Goal: Information Seeking & Learning: Learn about a topic

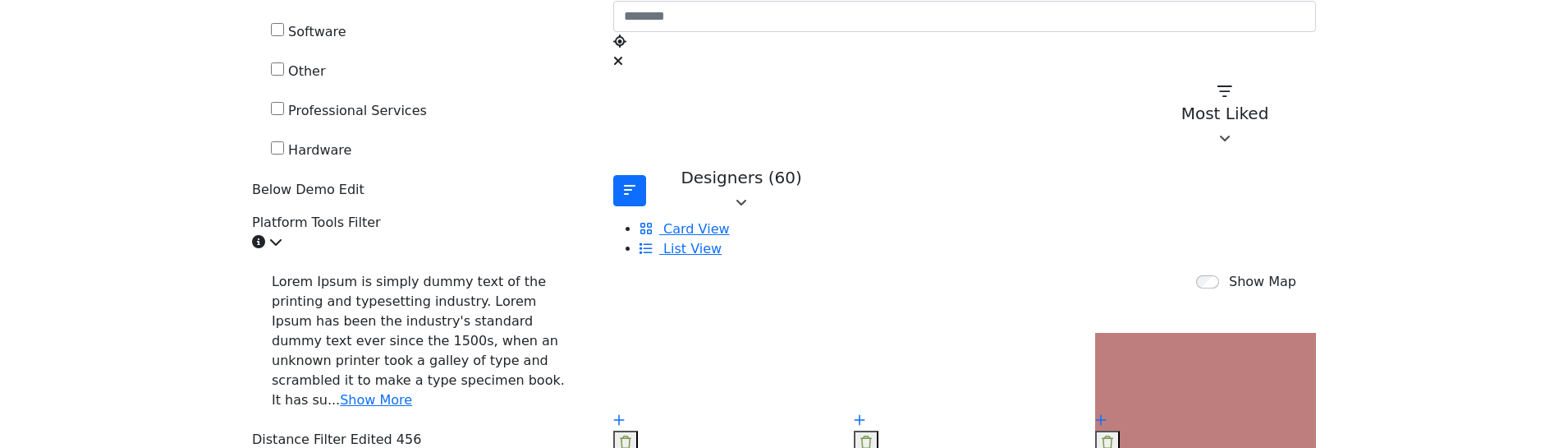
scroll to position [575, 0]
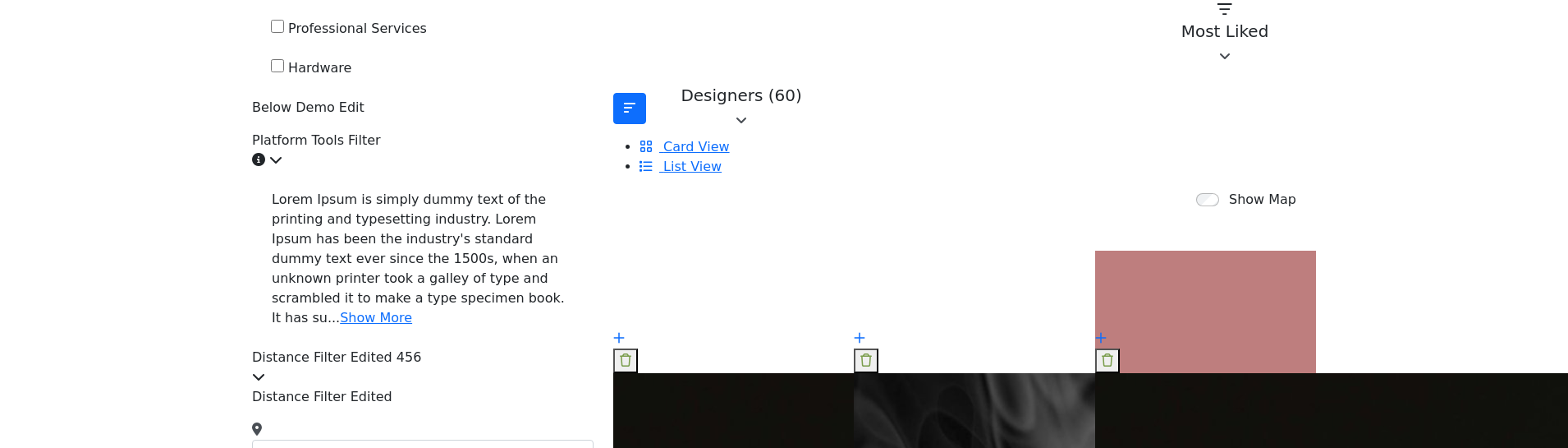
click at [283, 166] on icon at bounding box center [275, 159] width 13 height 13
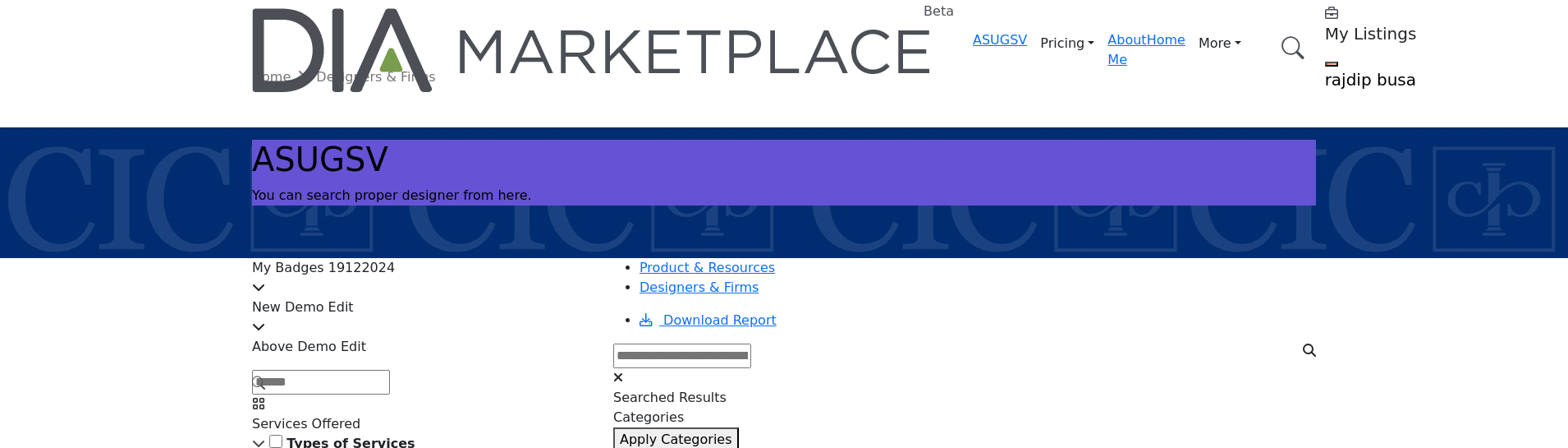
scroll to position [0, 0]
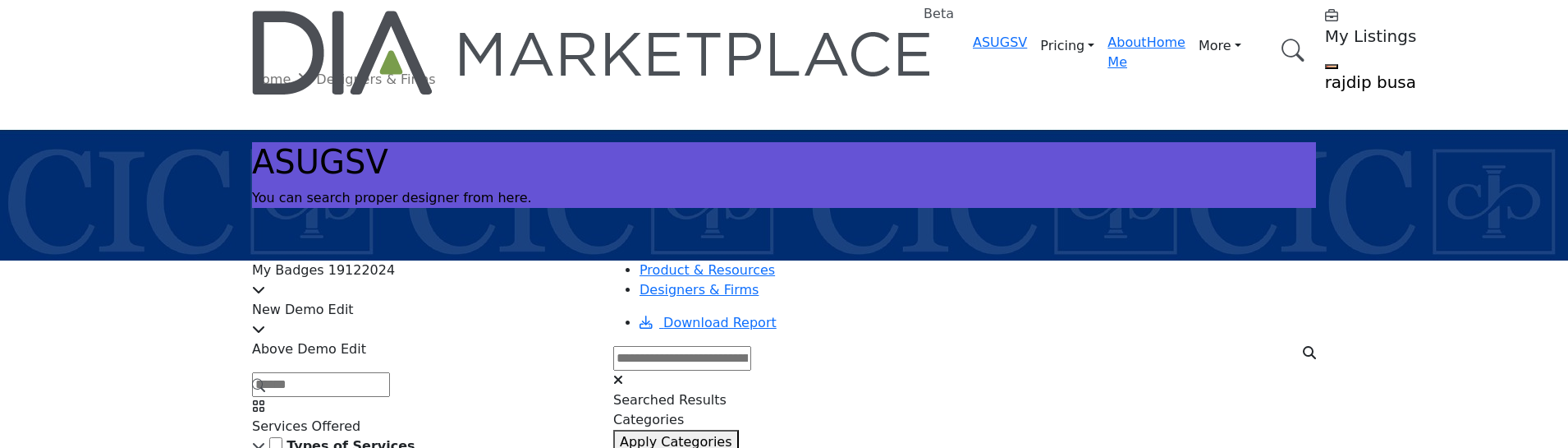
click at [1325, 73] on h5 "rajdip busa" at bounding box center [1428, 82] width 205 height 20
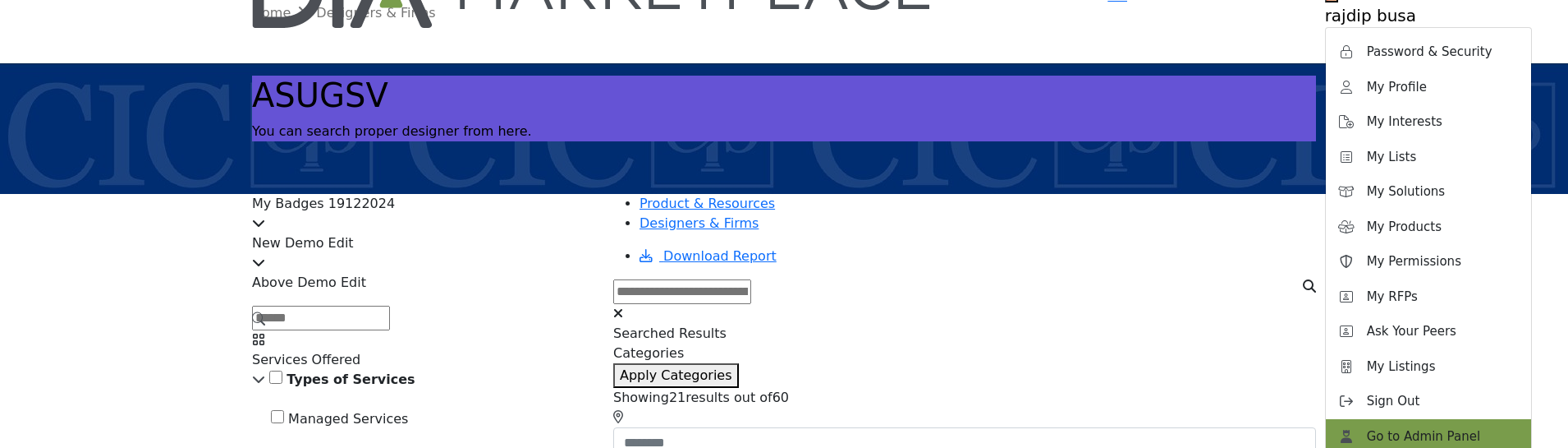
scroll to position [82, 0]
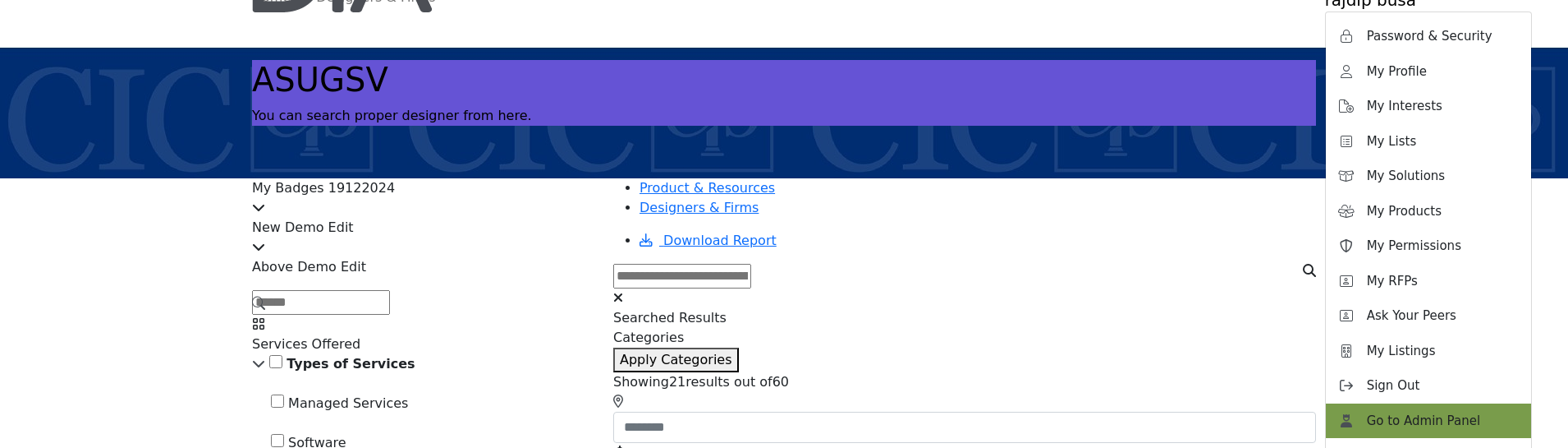
click at [1367, 411] on span "Go to Admin Panel" at bounding box center [1424, 421] width 114 height 19
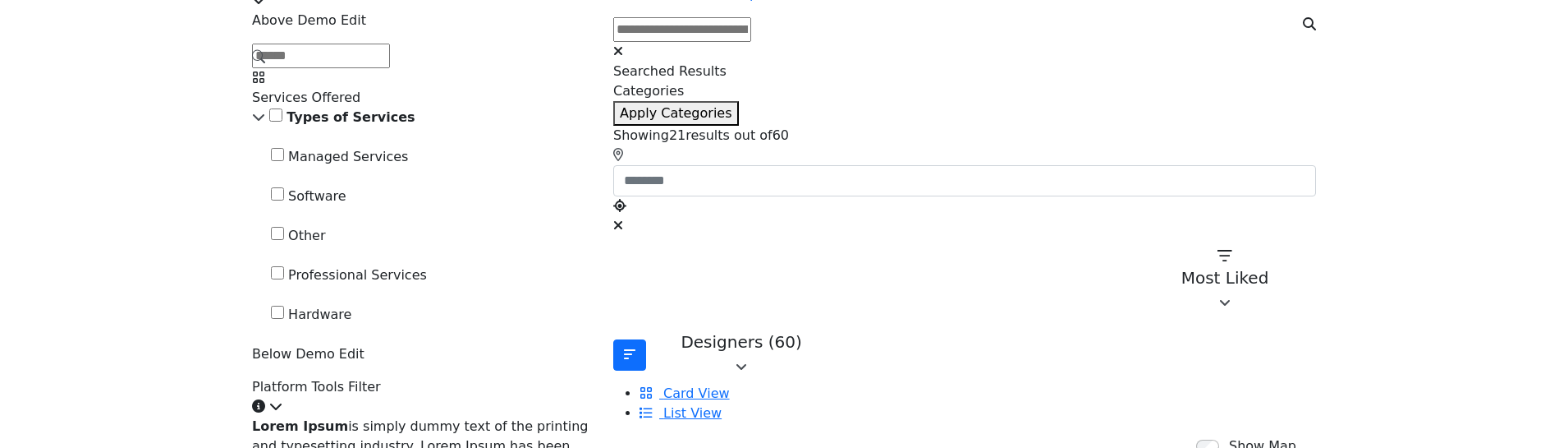
scroll to position [410, 0]
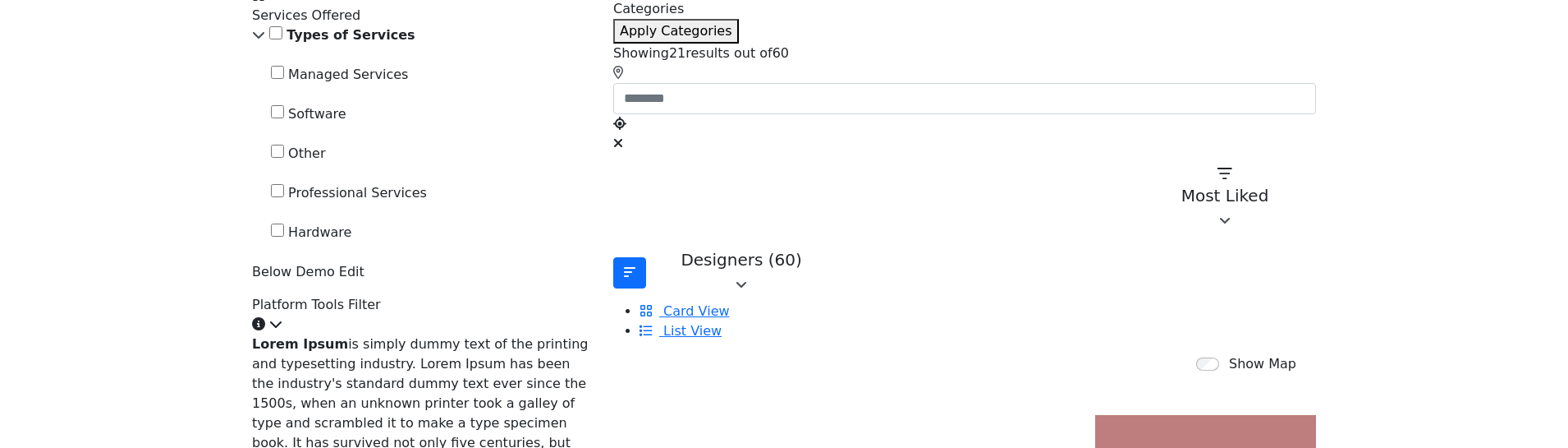
click at [316, 45] on div "Types of Services" at bounding box center [423, 35] width 342 height 20
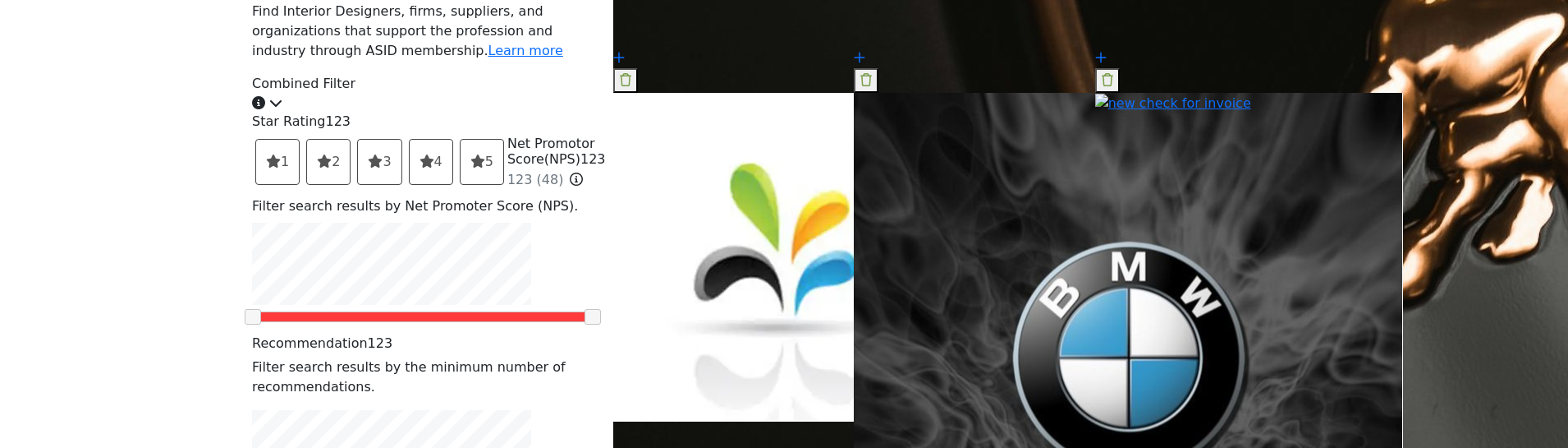
scroll to position [3286, 0]
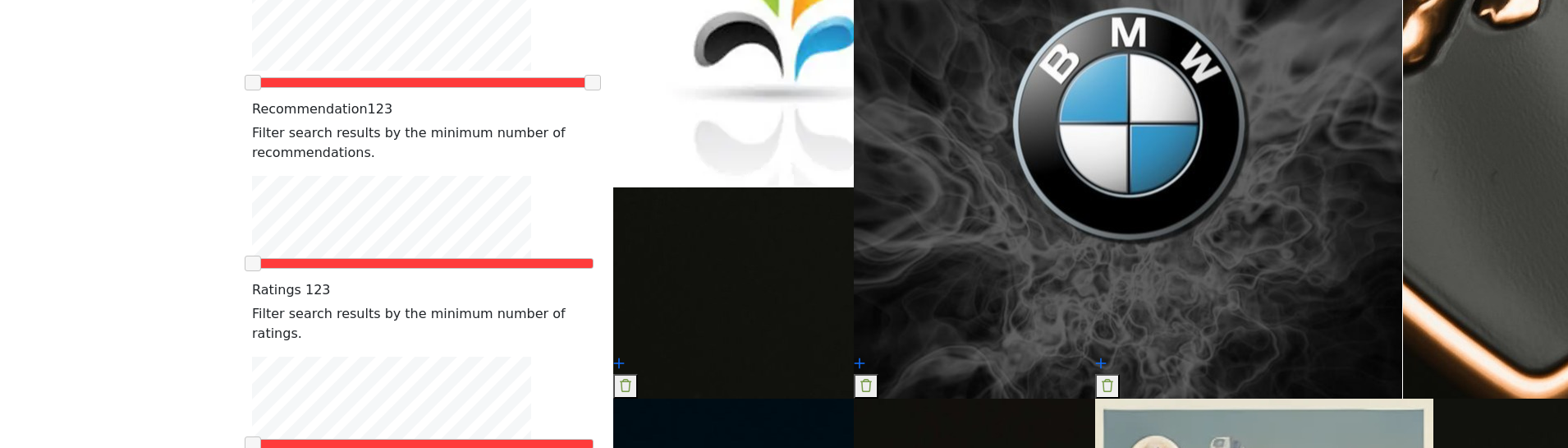
scroll to position [3614, 0]
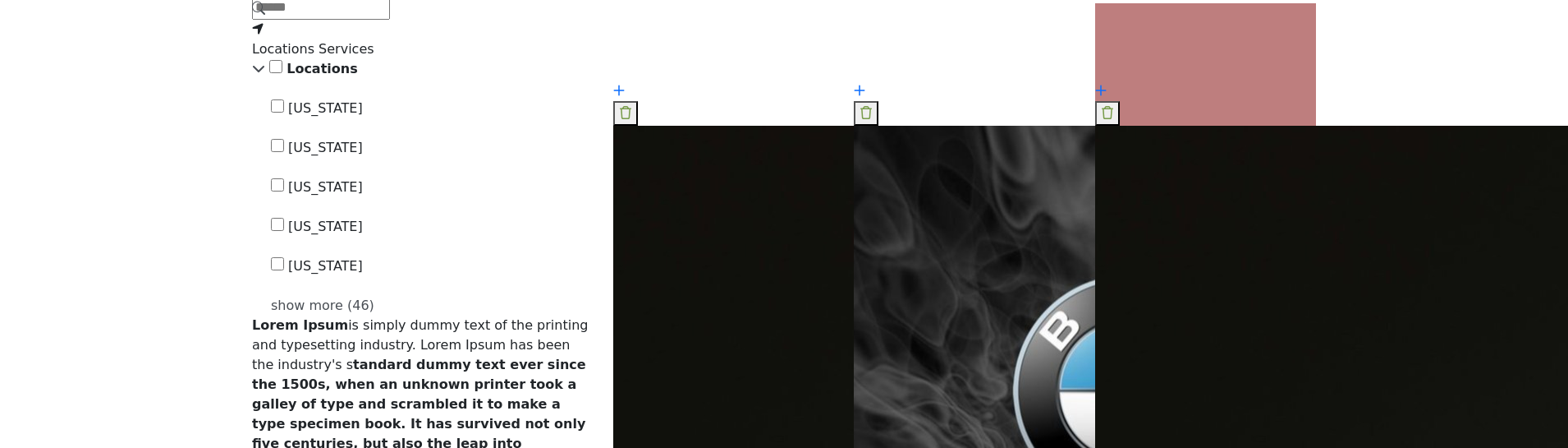
scroll to position [822, 0]
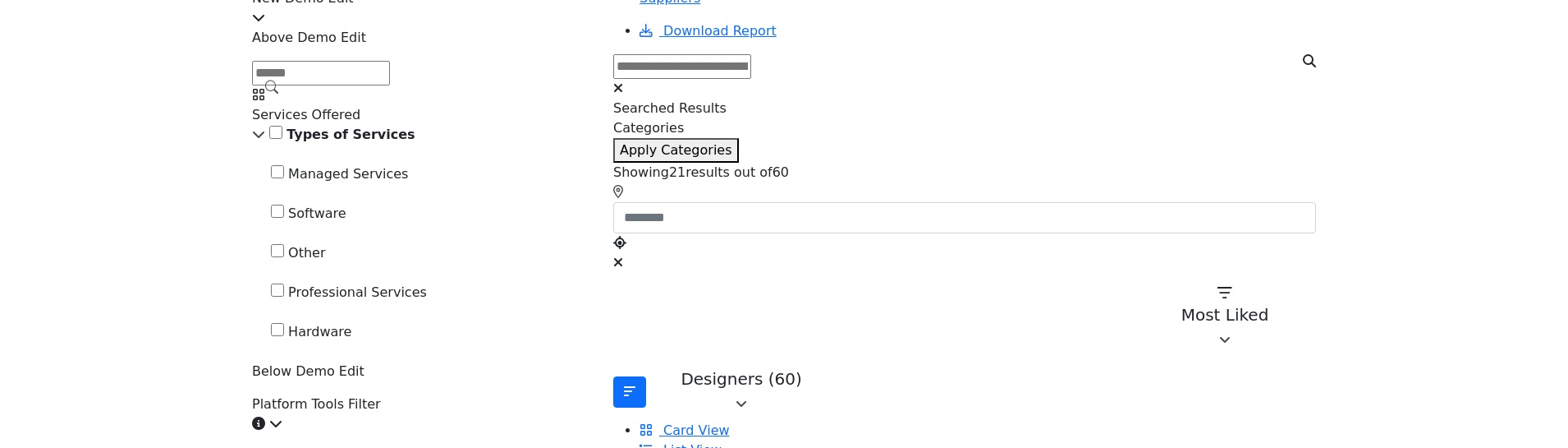
scroll to position [328, 0]
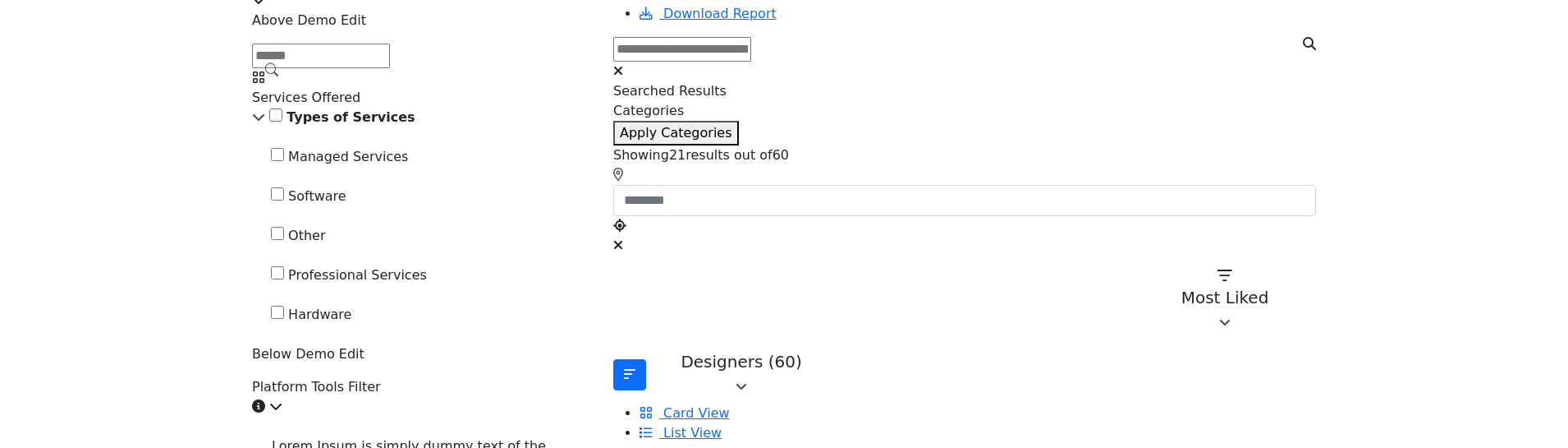
click at [329, 127] on div "Types of Services" at bounding box center [423, 117] width 342 height 20
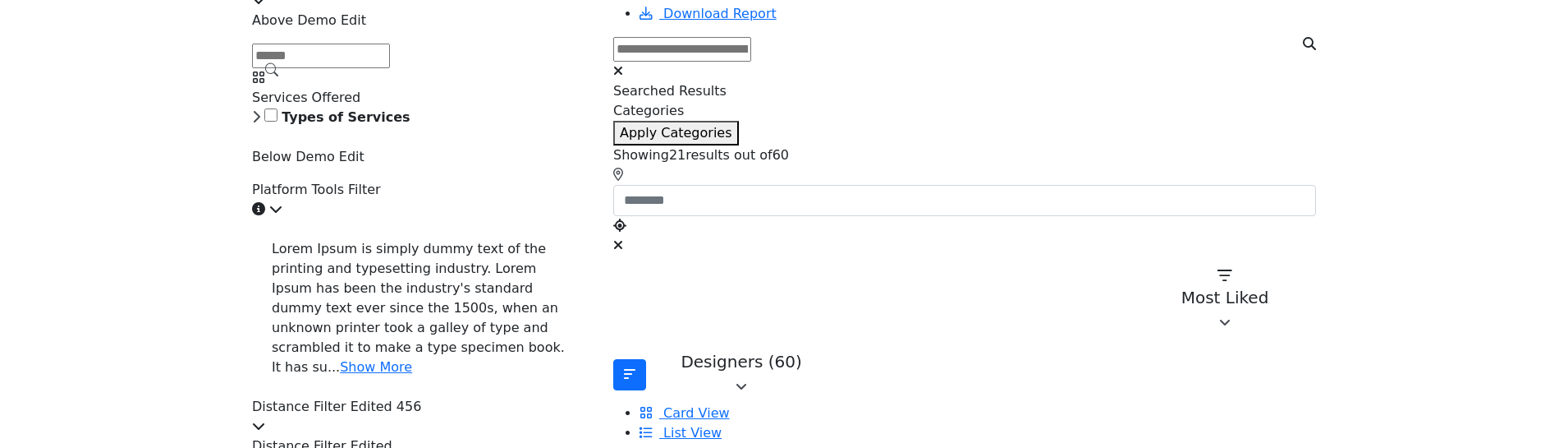
click at [328, 127] on div "Types of Services" at bounding box center [423, 117] width 342 height 20
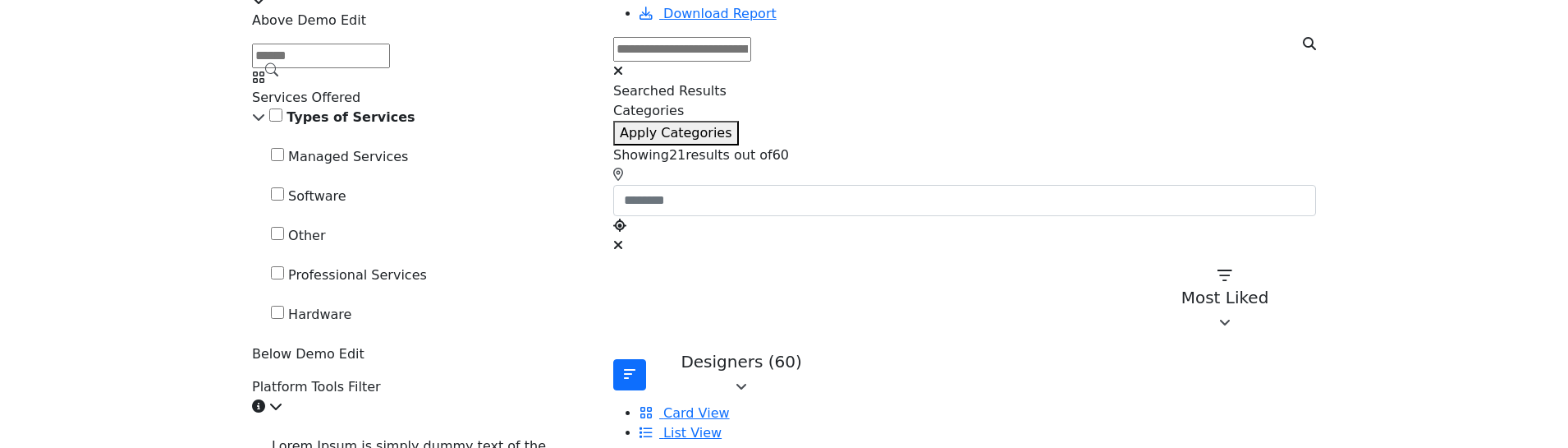
scroll to position [164, 0]
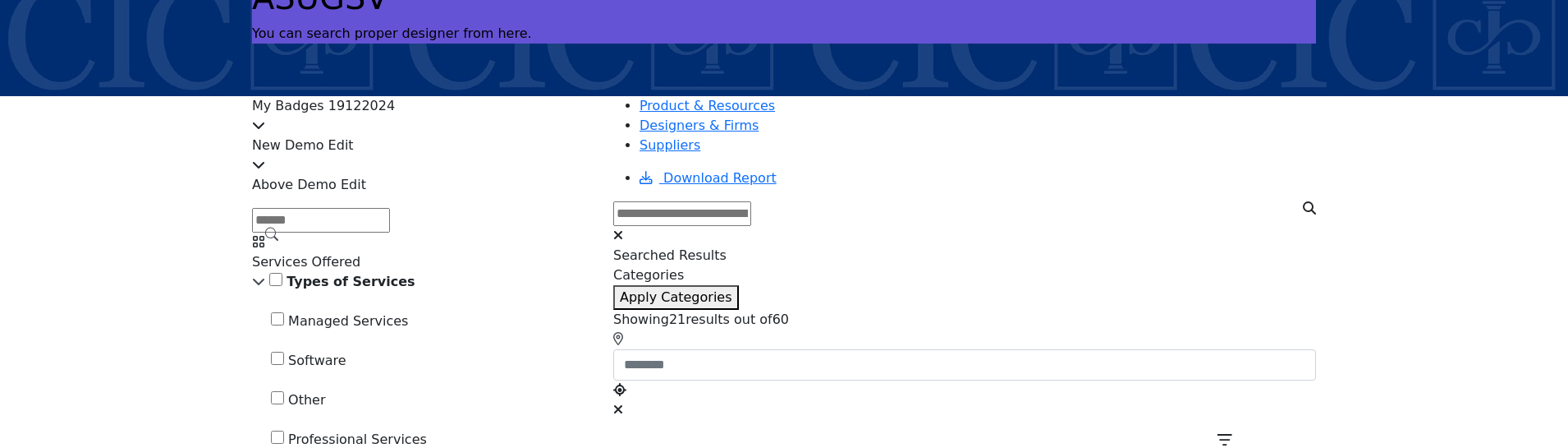
click at [265, 157] on icon at bounding box center [258, 163] width 13 height 13
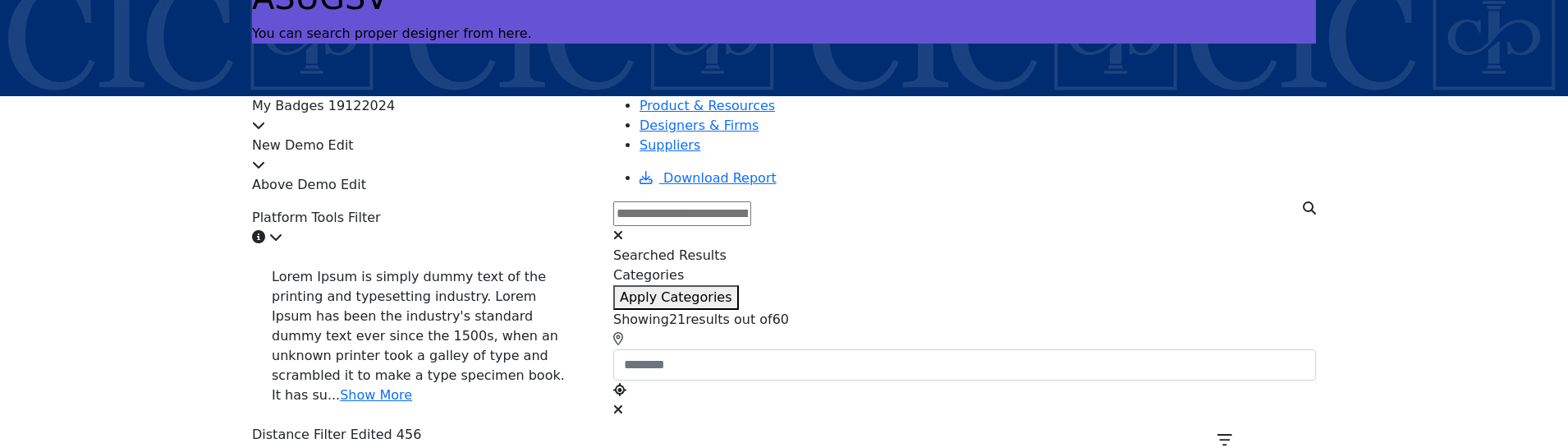
click at [283, 243] on icon at bounding box center [275, 236] width 13 height 13
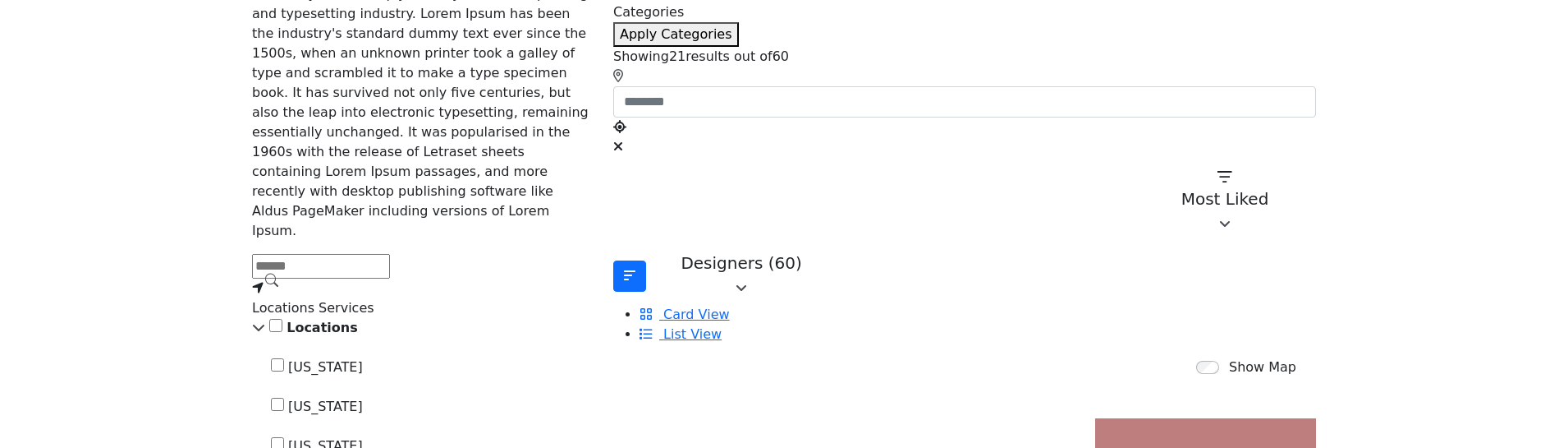
scroll to position [328, 0]
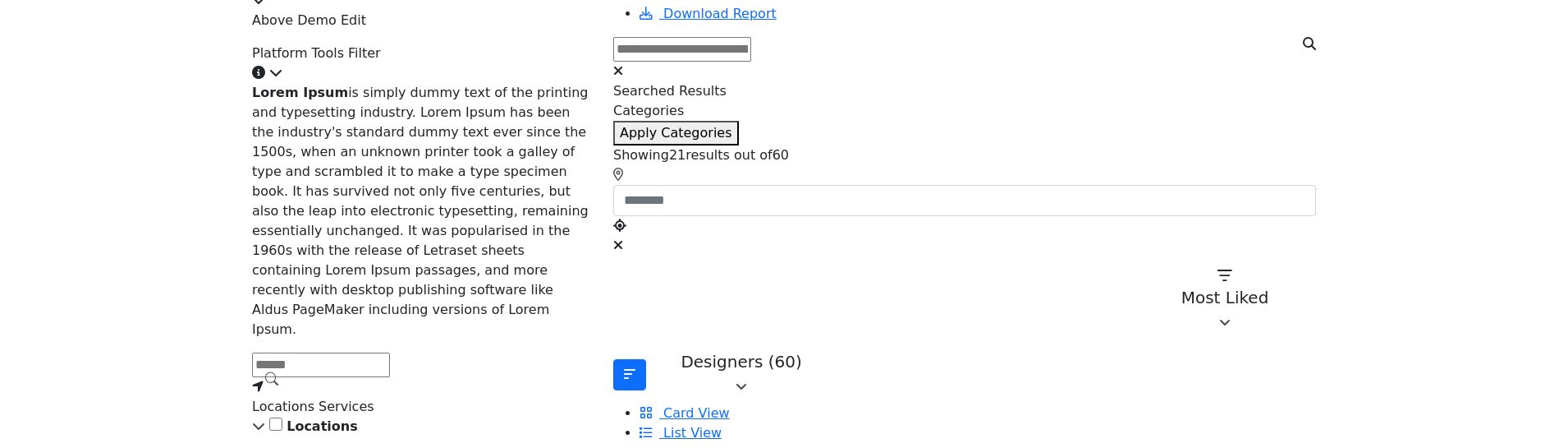
click at [283, 72] on icon at bounding box center [275, 72] width 13 height 13
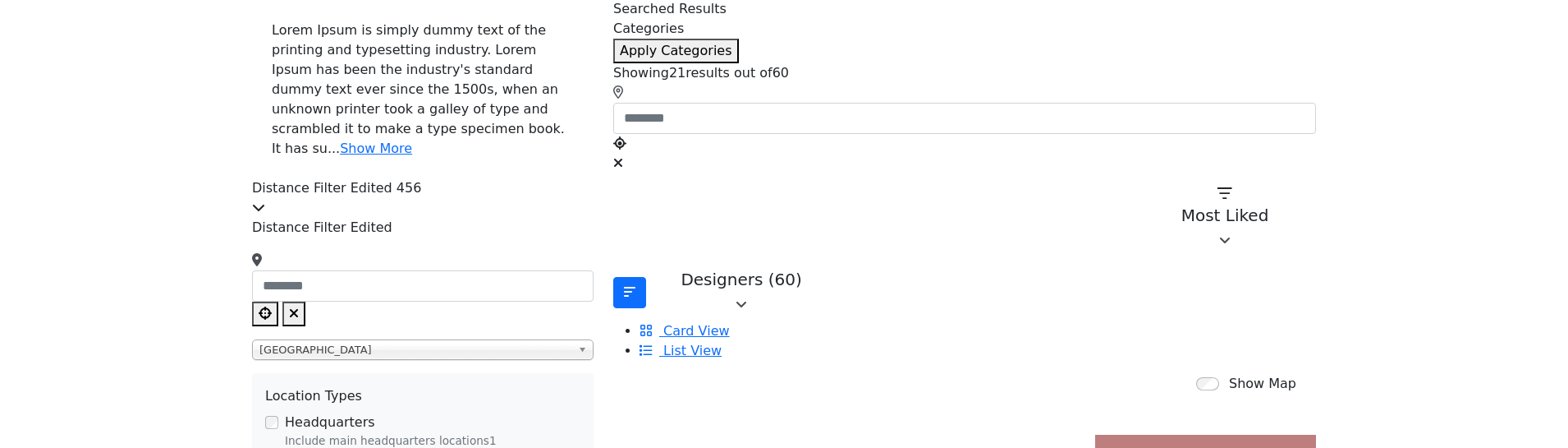
scroll to position [164, 0]
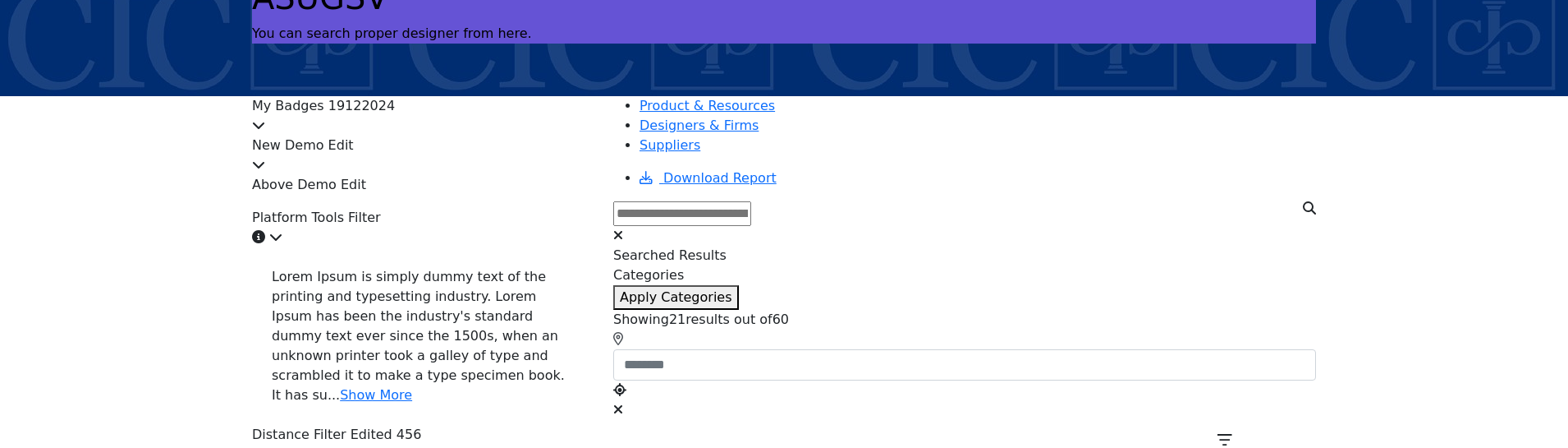
click at [594, 157] on div "New Demo Edit" at bounding box center [423, 156] width 342 height 39
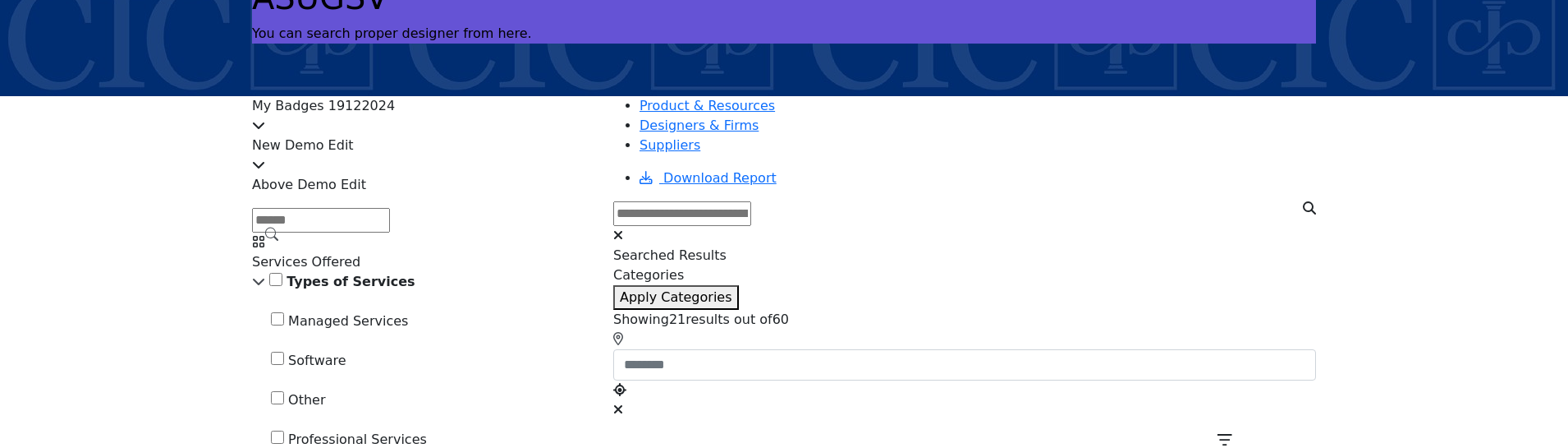
click at [265, 121] on icon at bounding box center [258, 124] width 13 height 13
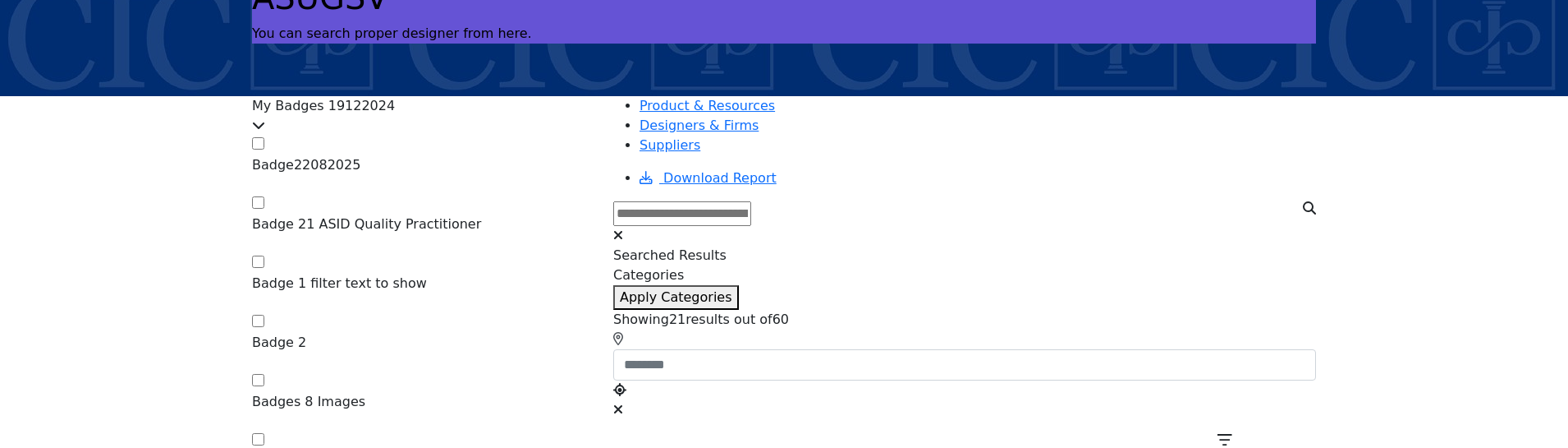
click at [265, 121] on icon at bounding box center [258, 124] width 13 height 13
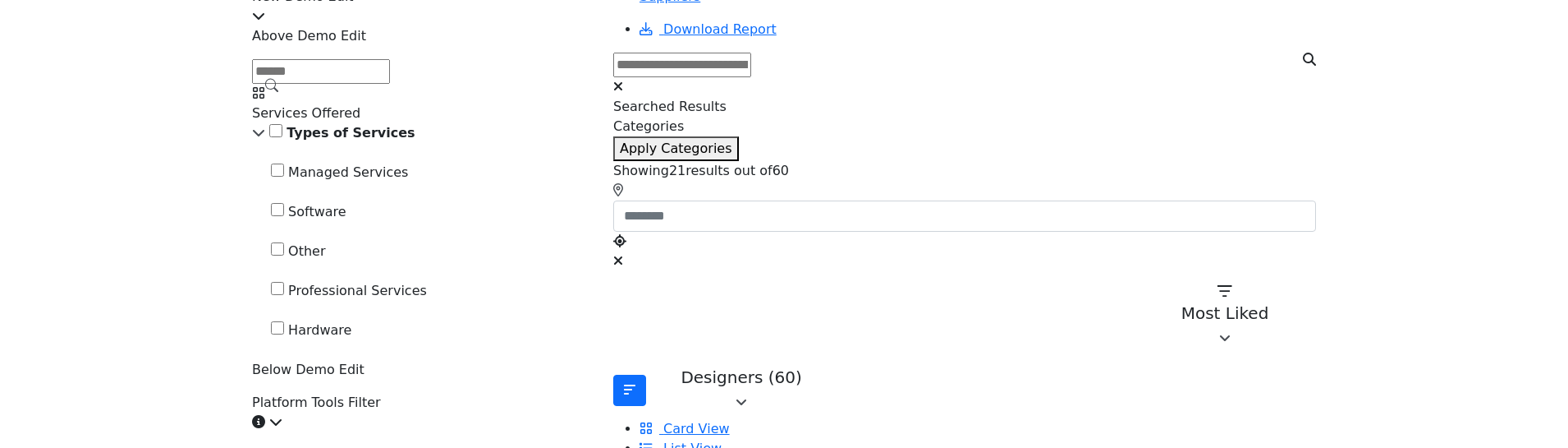
scroll to position [328, 0]
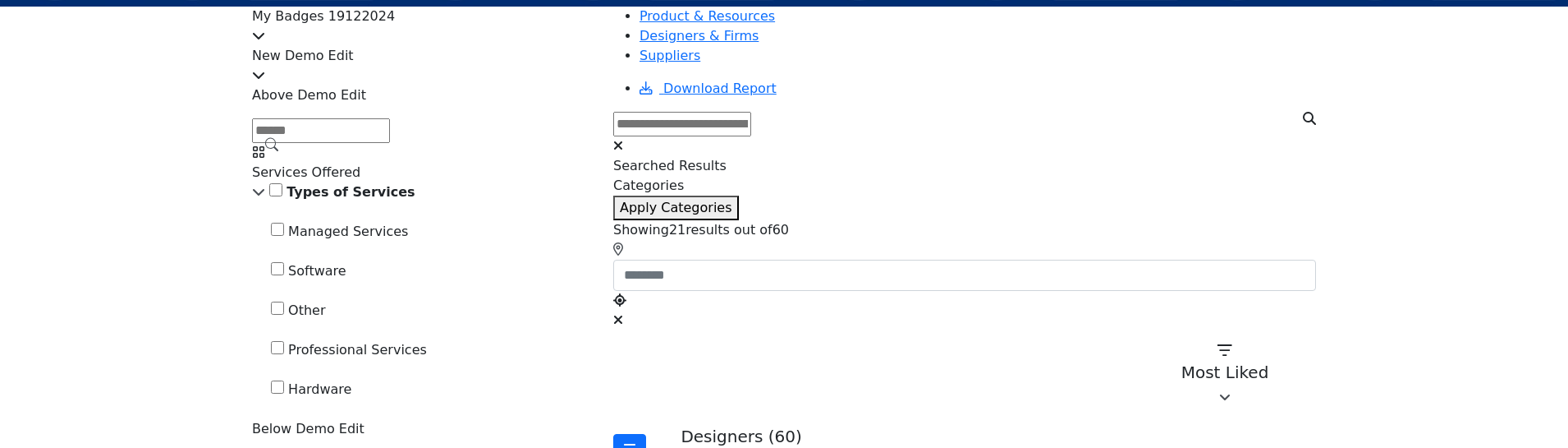
scroll to position [246, 0]
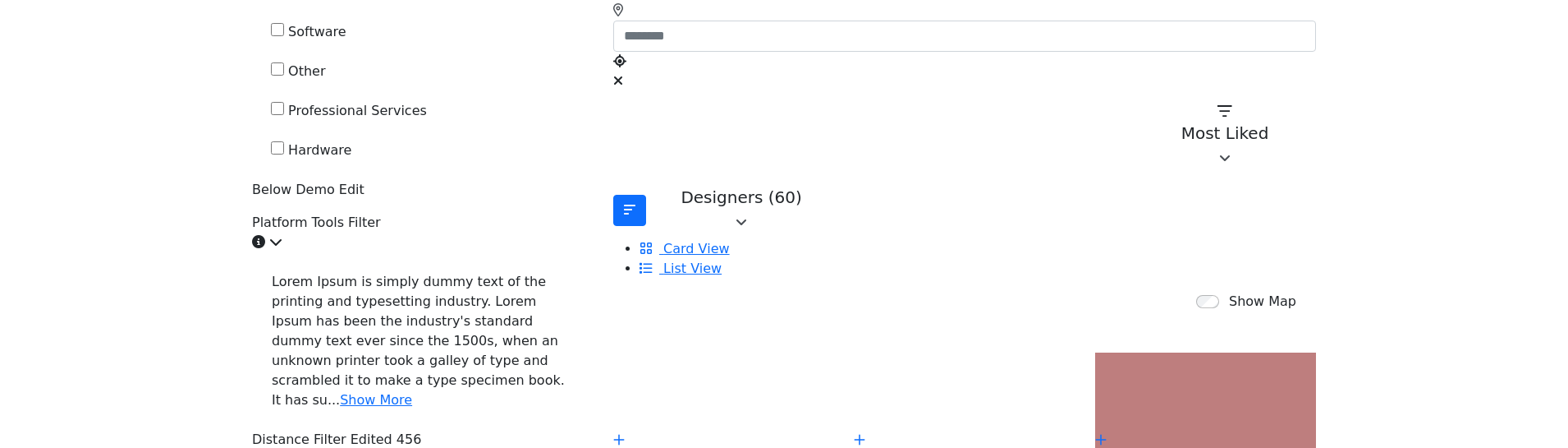
scroll to position [575, 0]
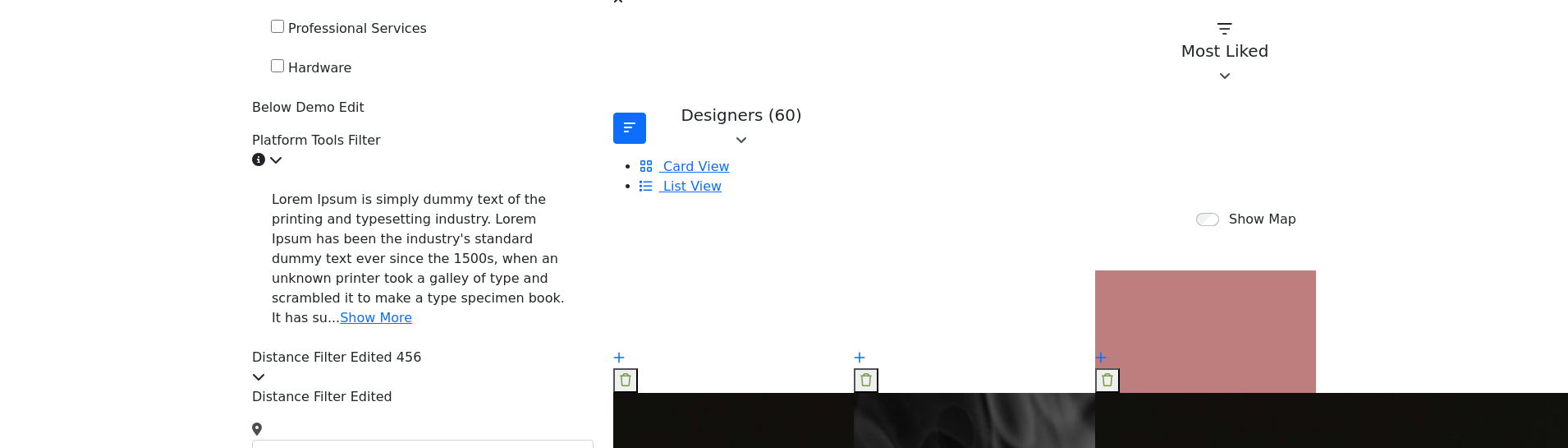
click at [283, 166] on icon at bounding box center [275, 159] width 13 height 13
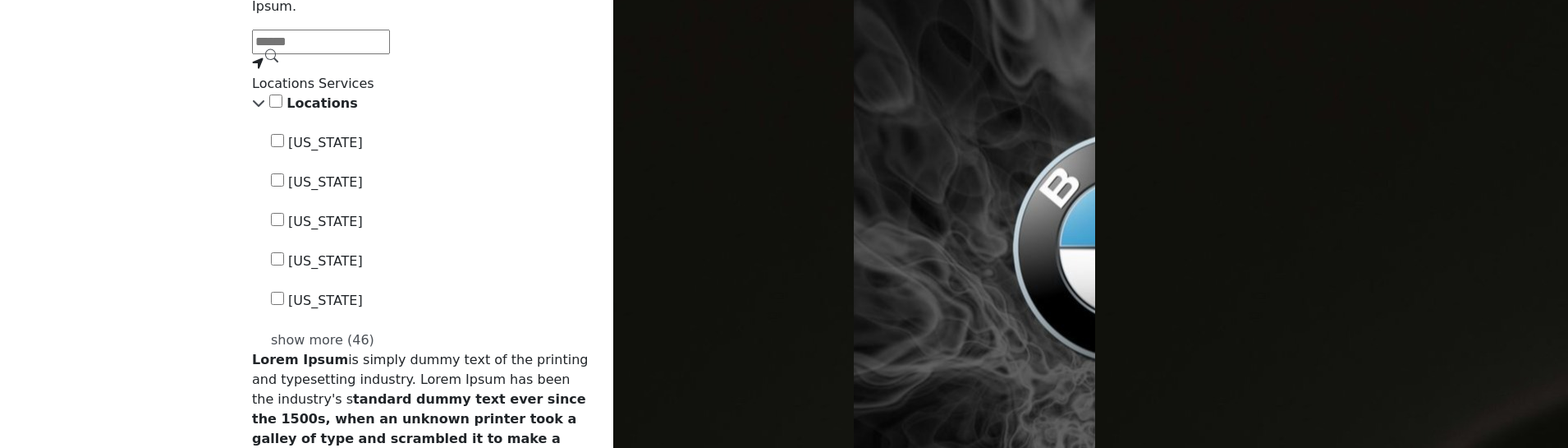
scroll to position [986, 0]
click at [328, 113] on div "Locations" at bounding box center [423, 103] width 342 height 20
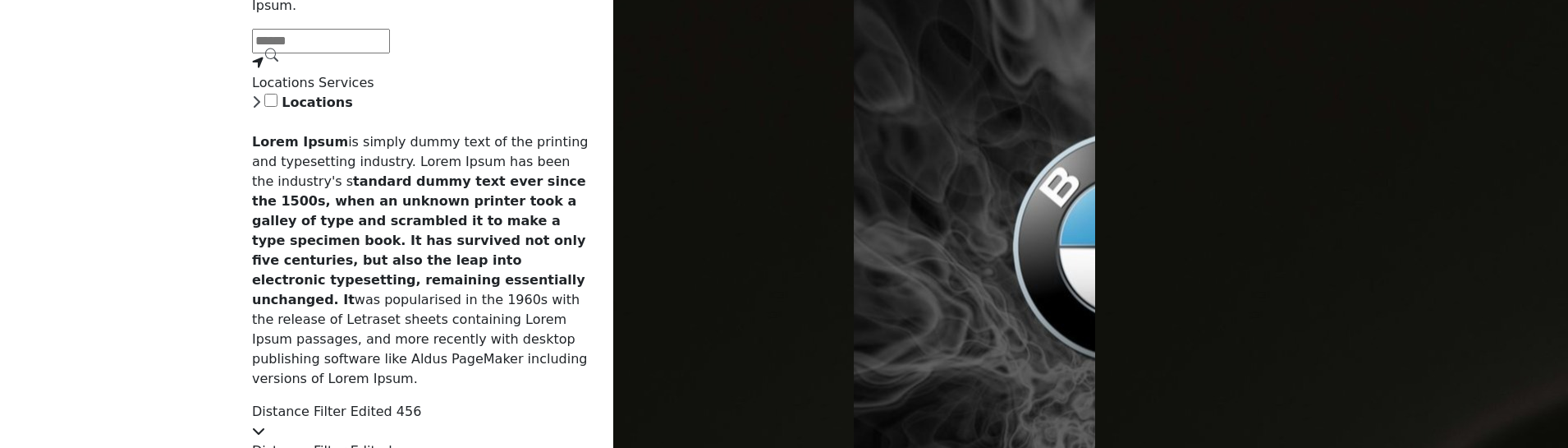
click at [328, 113] on div "Locations" at bounding box center [423, 103] width 342 height 20
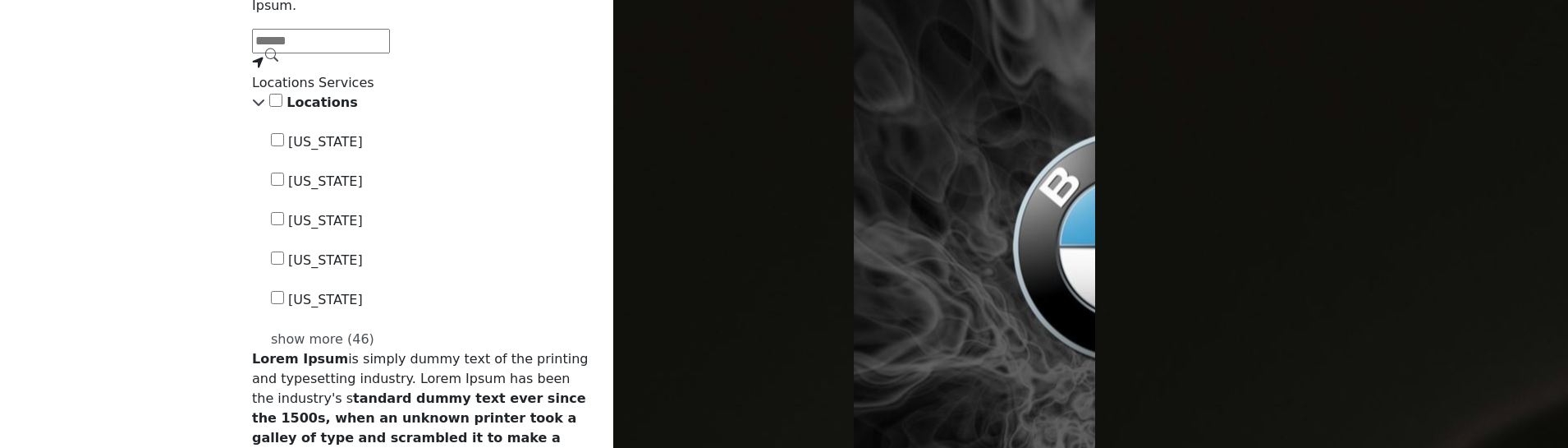
scroll to position [1150, 0]
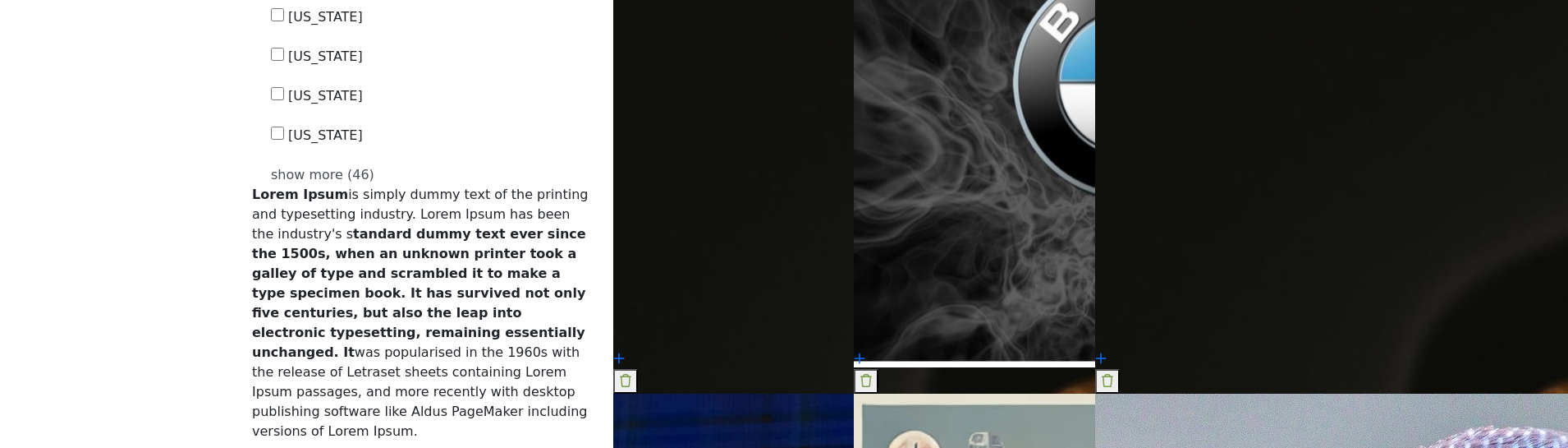
click at [393, 185] on div "show more (46)" at bounding box center [432, 174] width 323 height 20
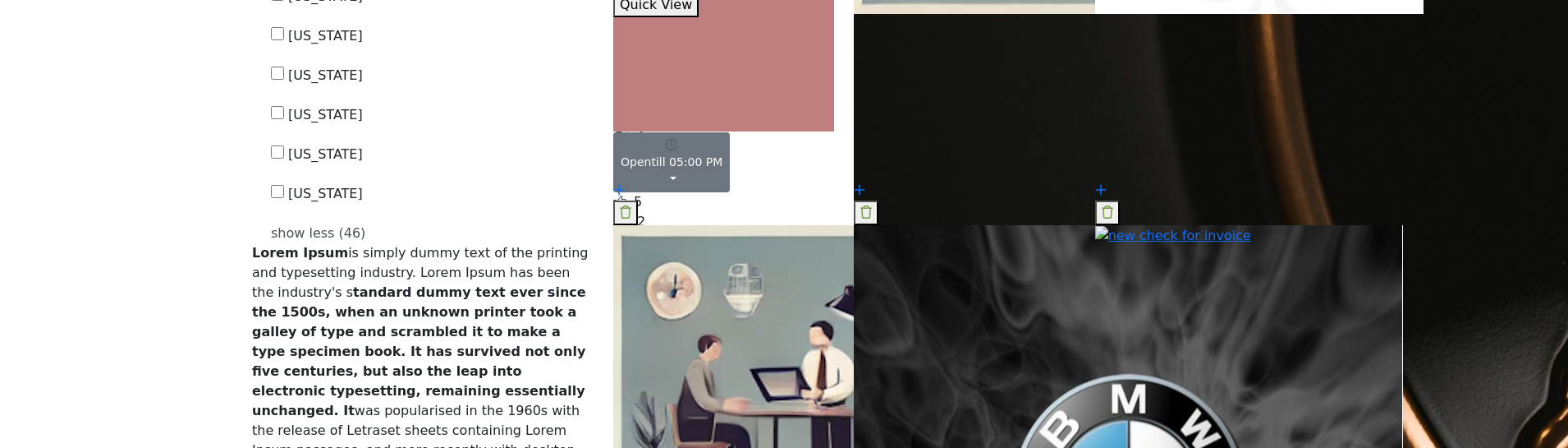
scroll to position [2875, 0]
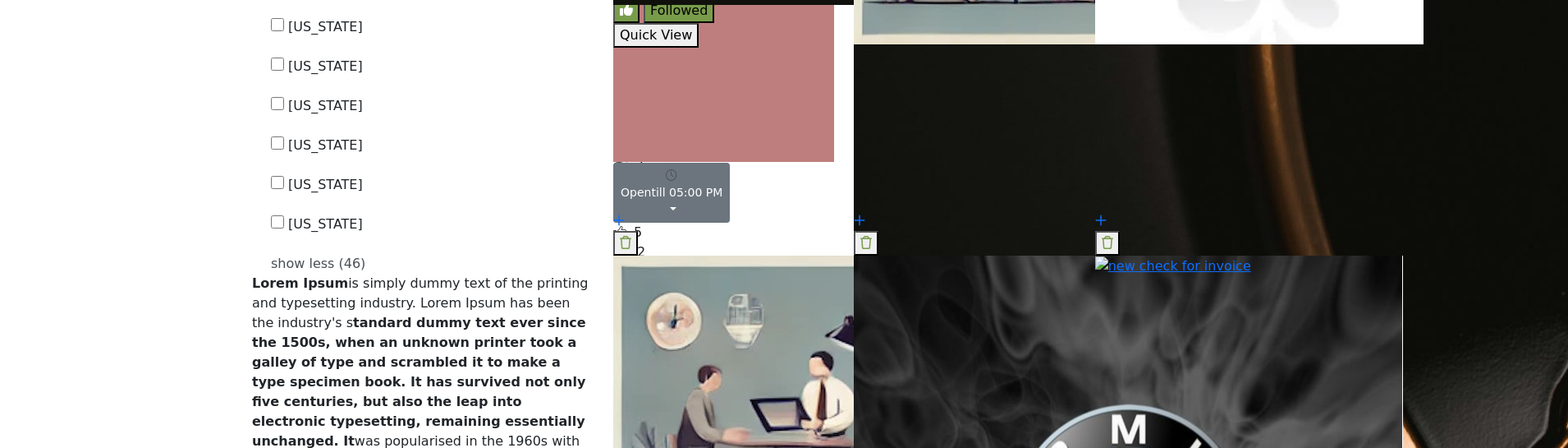
click at [379, 274] on div "show less (46)" at bounding box center [432, 263] width 323 height 20
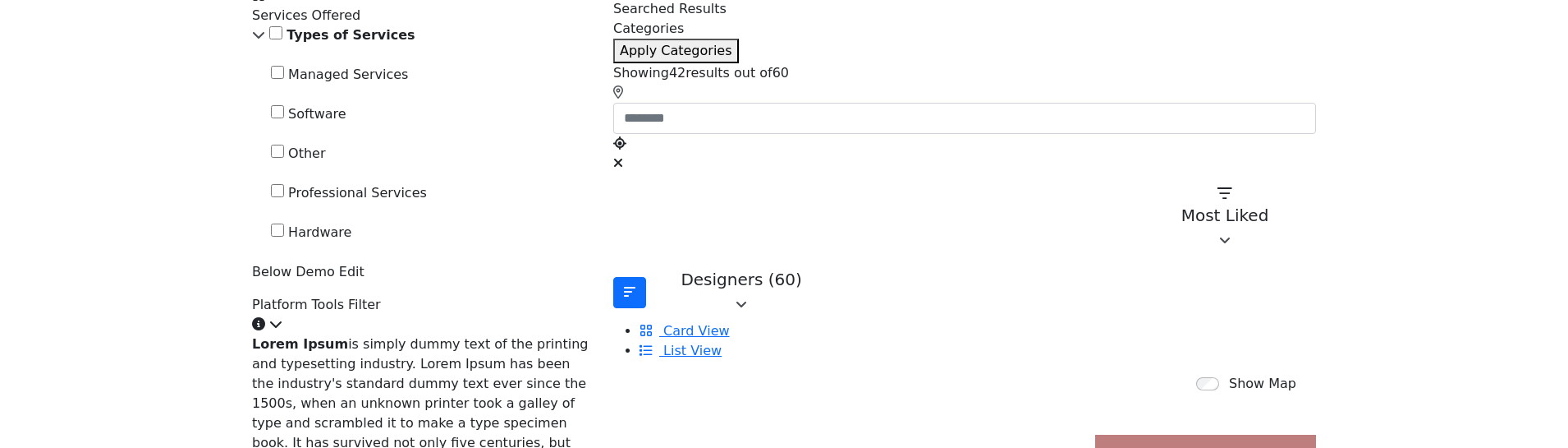
scroll to position [328, 0]
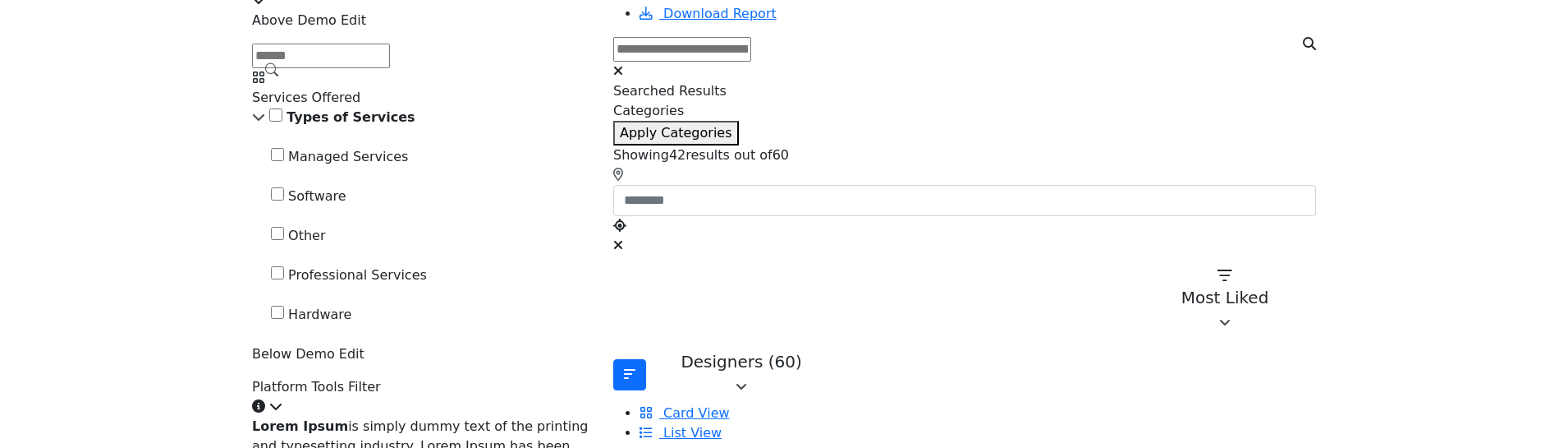
click at [265, 123] on icon at bounding box center [258, 116] width 13 height 13
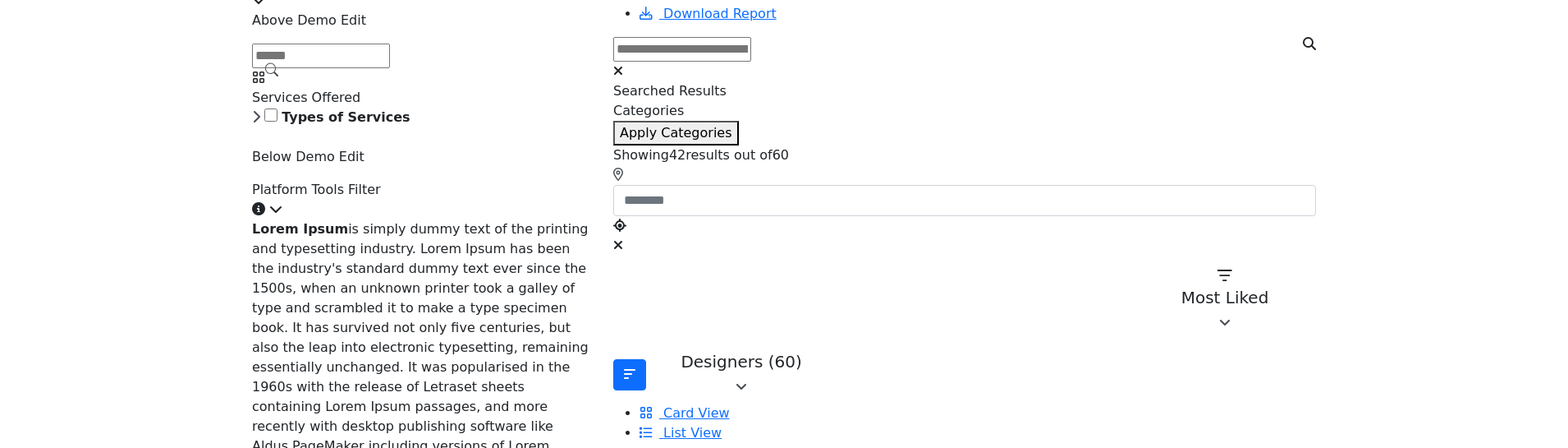
click at [261, 123] on icon at bounding box center [256, 116] width 9 height 13
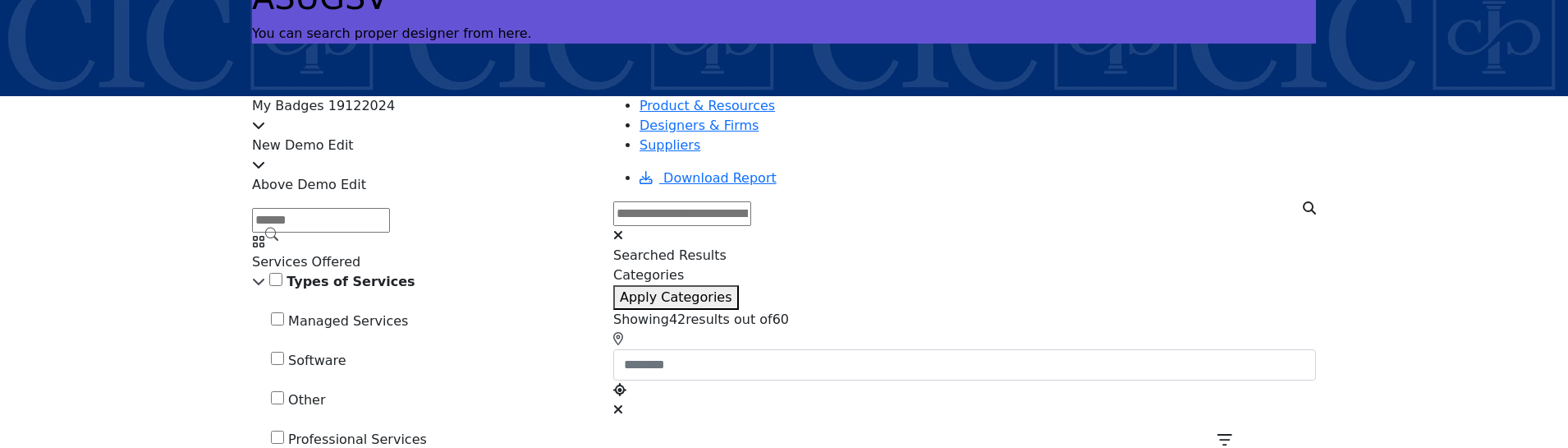
scroll to position [246, 0]
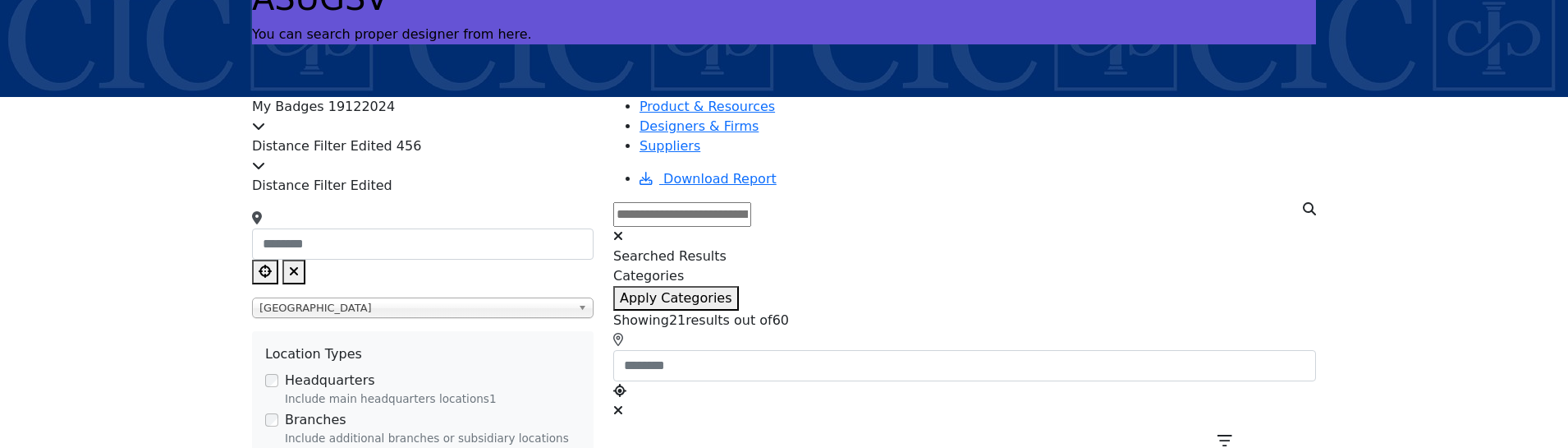
scroll to position [164, 0]
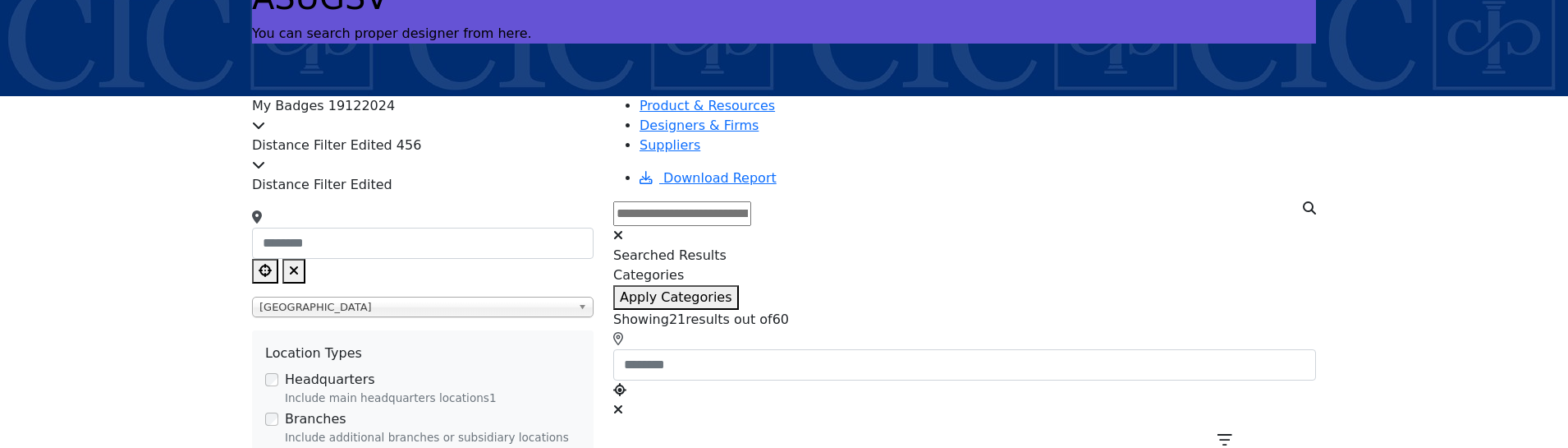
click at [265, 157] on icon at bounding box center [258, 163] width 13 height 13
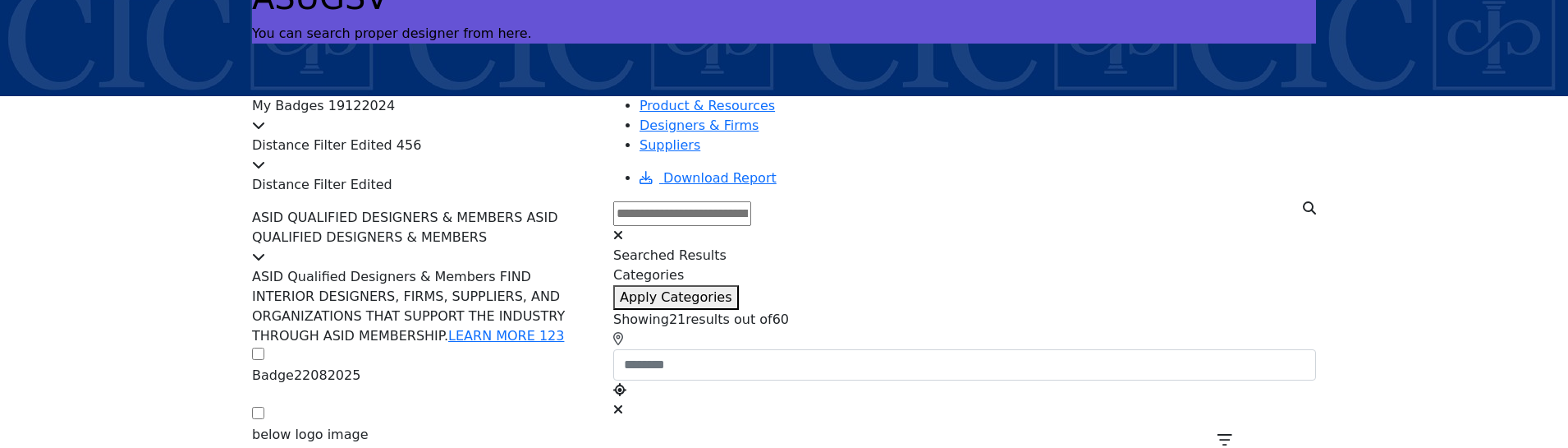
click at [265, 157] on icon at bounding box center [258, 163] width 13 height 13
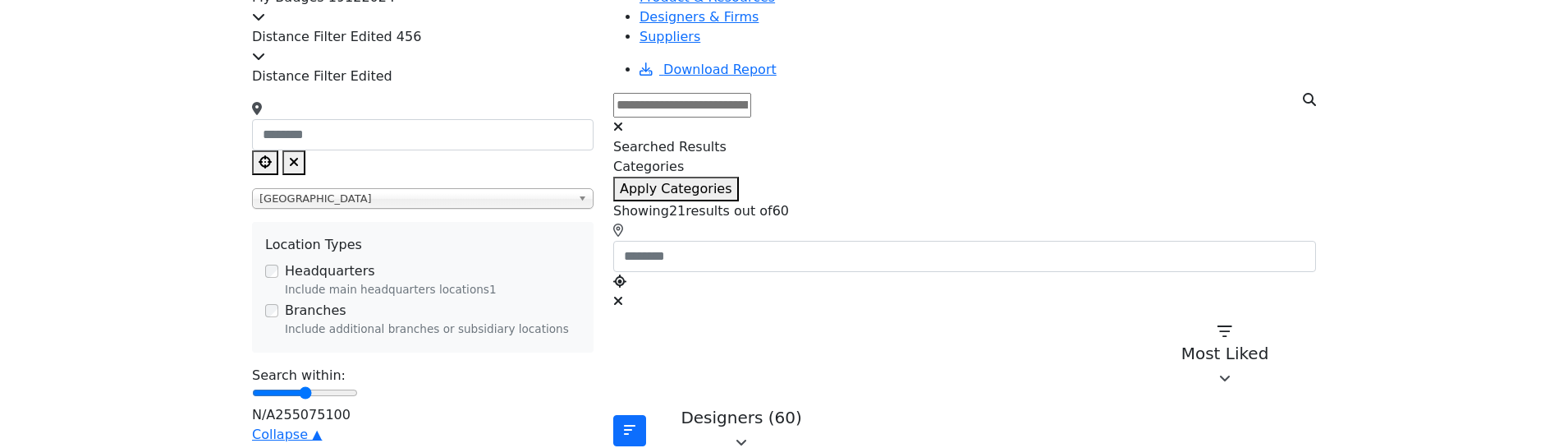
scroll to position [328, 0]
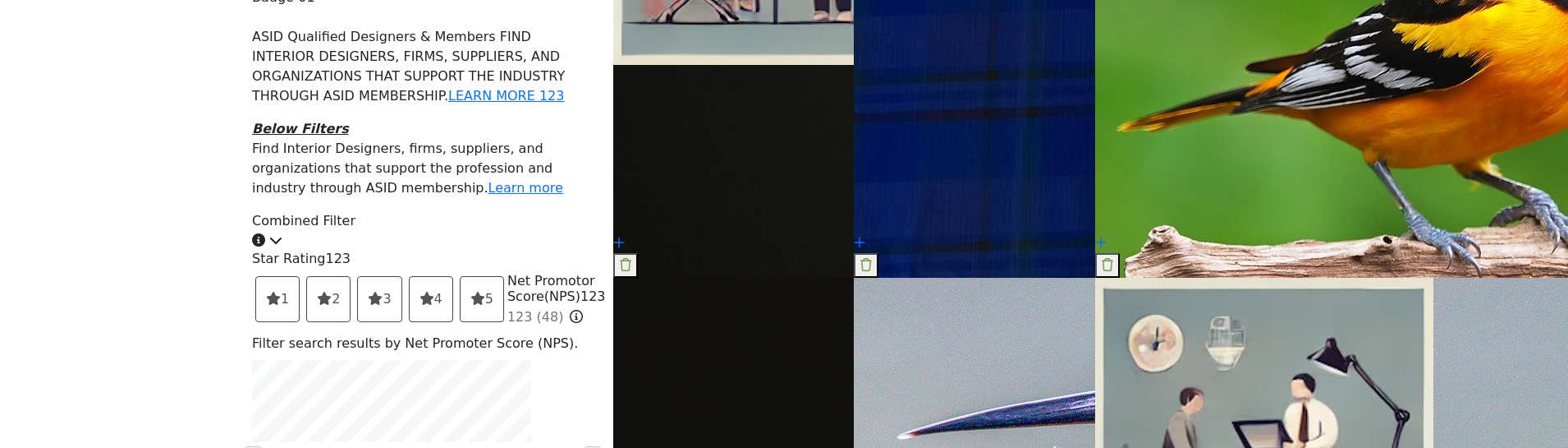
scroll to position [1972, 0]
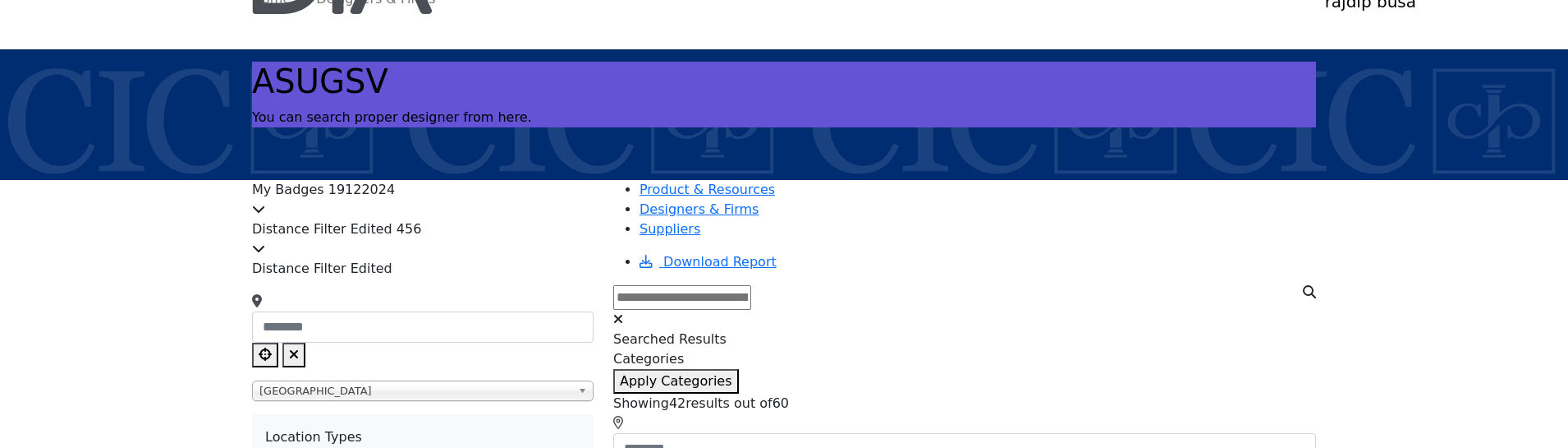
scroll to position [69, 0]
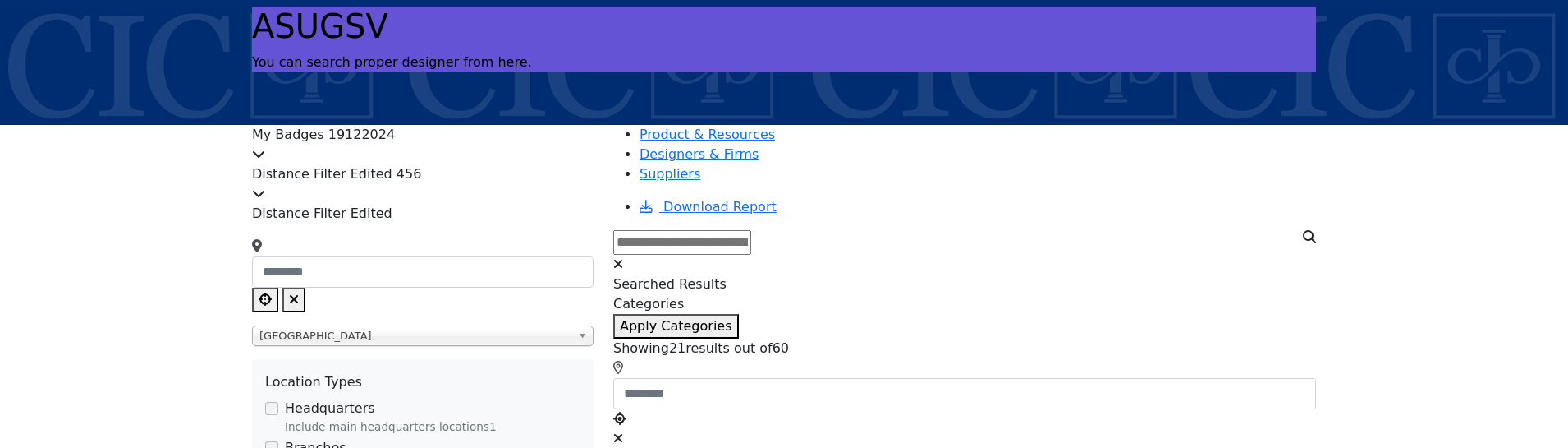
scroll to position [164, 0]
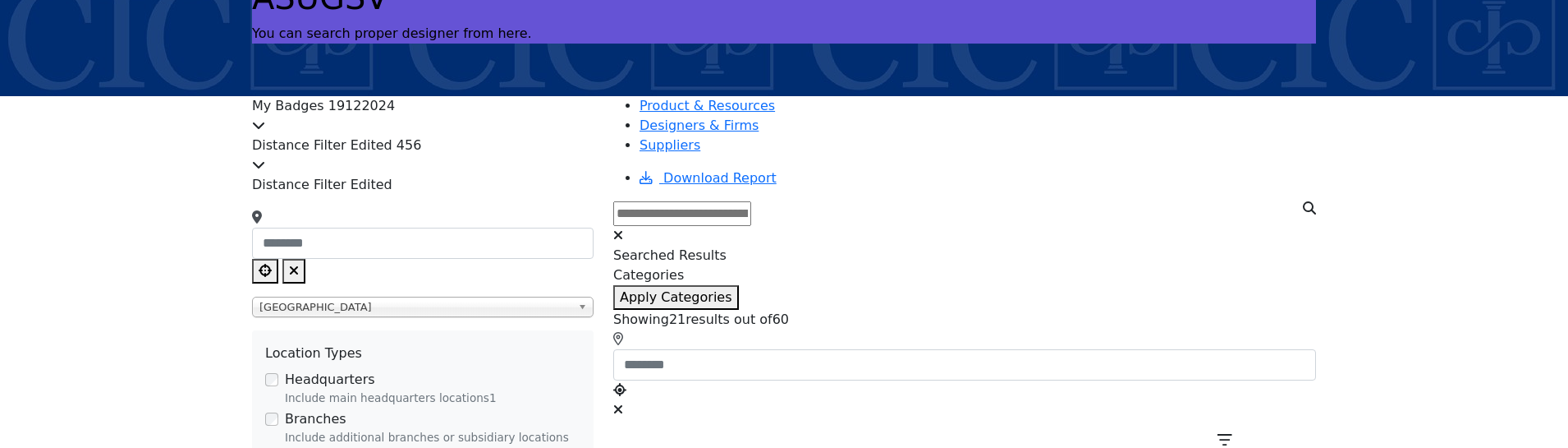
click at [265, 162] on icon at bounding box center [258, 163] width 13 height 13
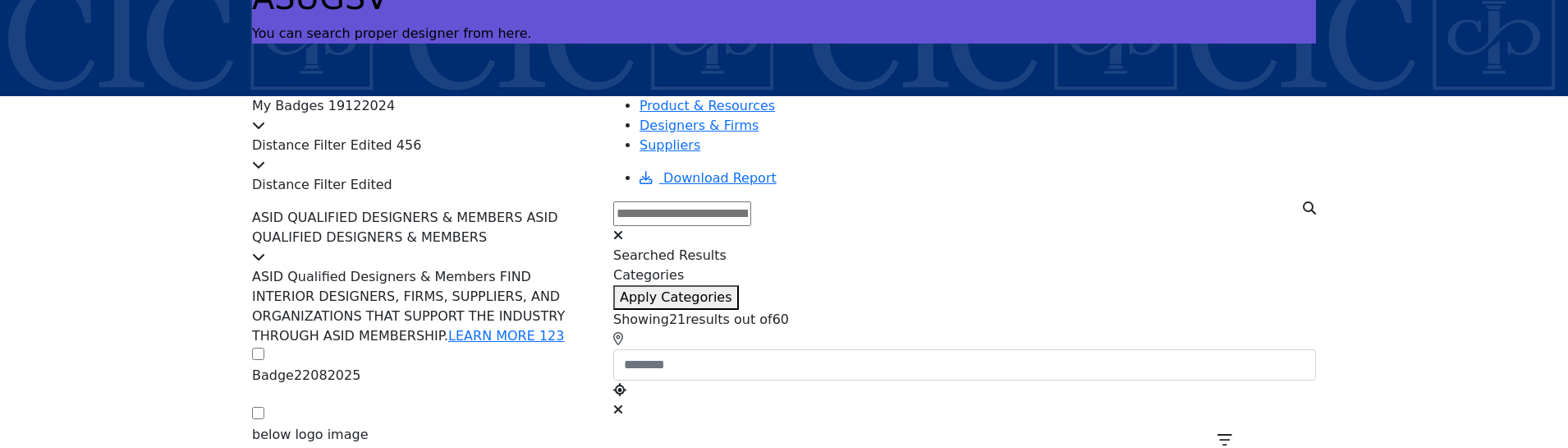
click at [265, 162] on icon at bounding box center [258, 163] width 13 height 13
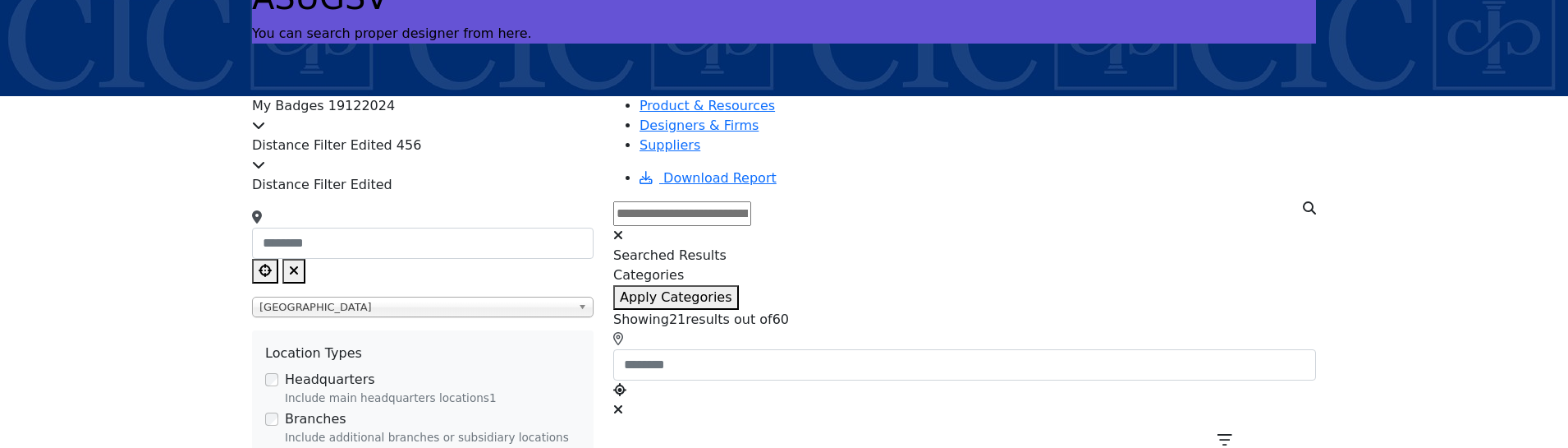
click at [593, 126] on div at bounding box center [423, 125] width 342 height 20
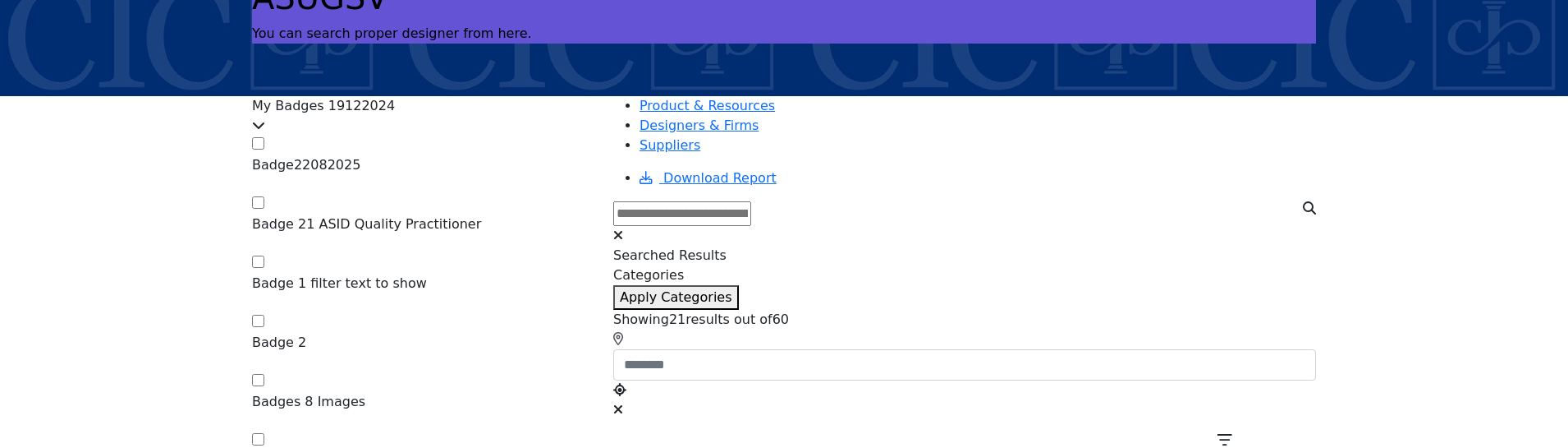
click at [593, 126] on div at bounding box center [423, 125] width 342 height 20
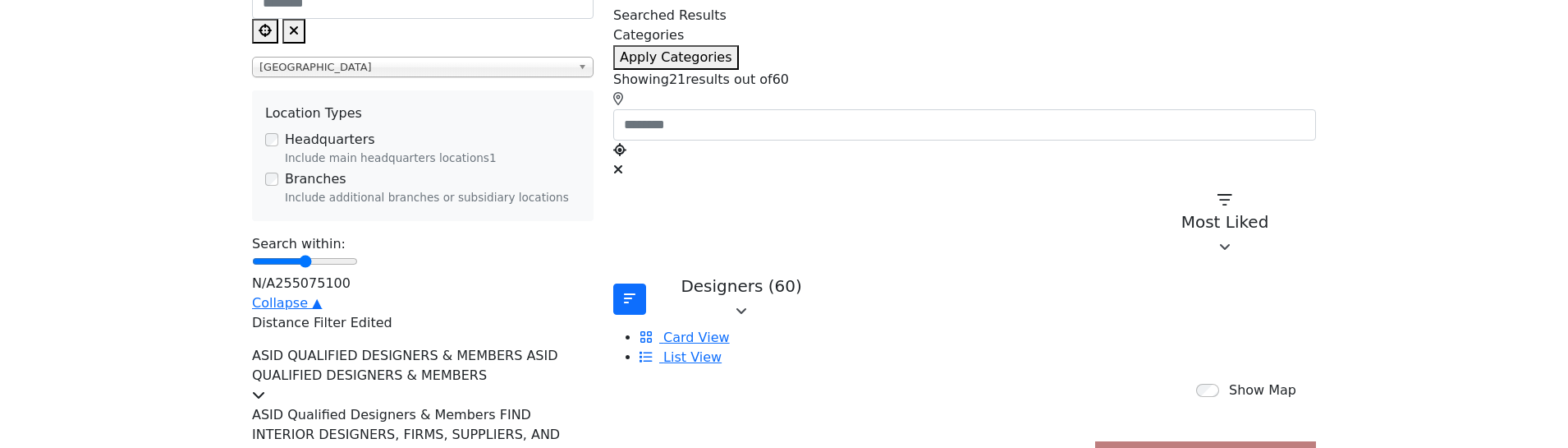
scroll to position [410, 0]
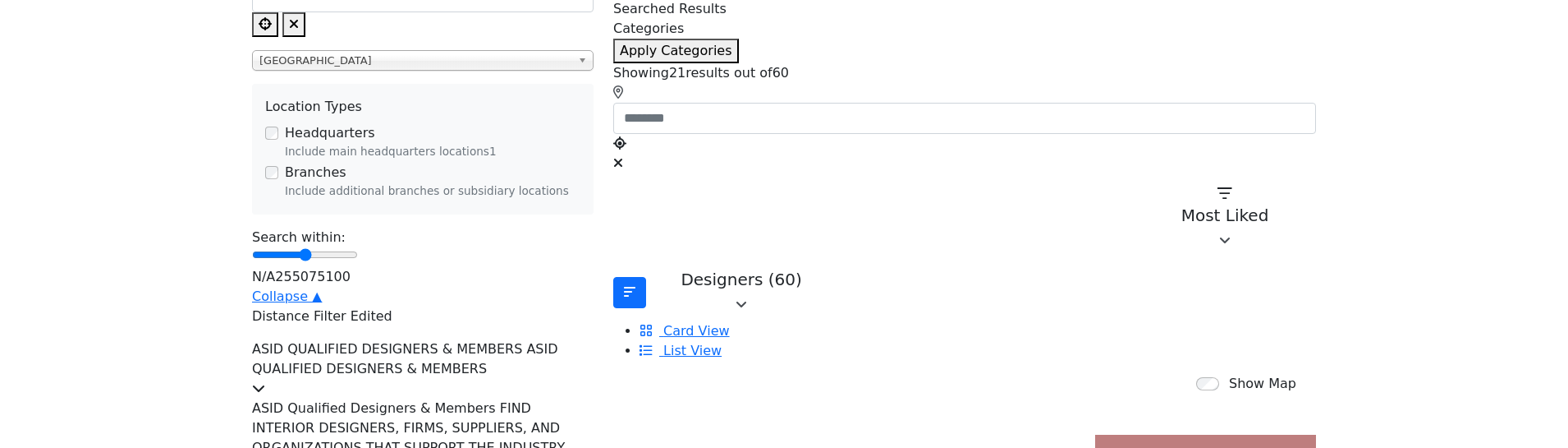
click at [592, 339] on div "ASID QUALIFIED DESIGNERS & MEMBERS ASID QUALIFIED DESIGNERS & MEMBERS" at bounding box center [423, 368] width 342 height 59
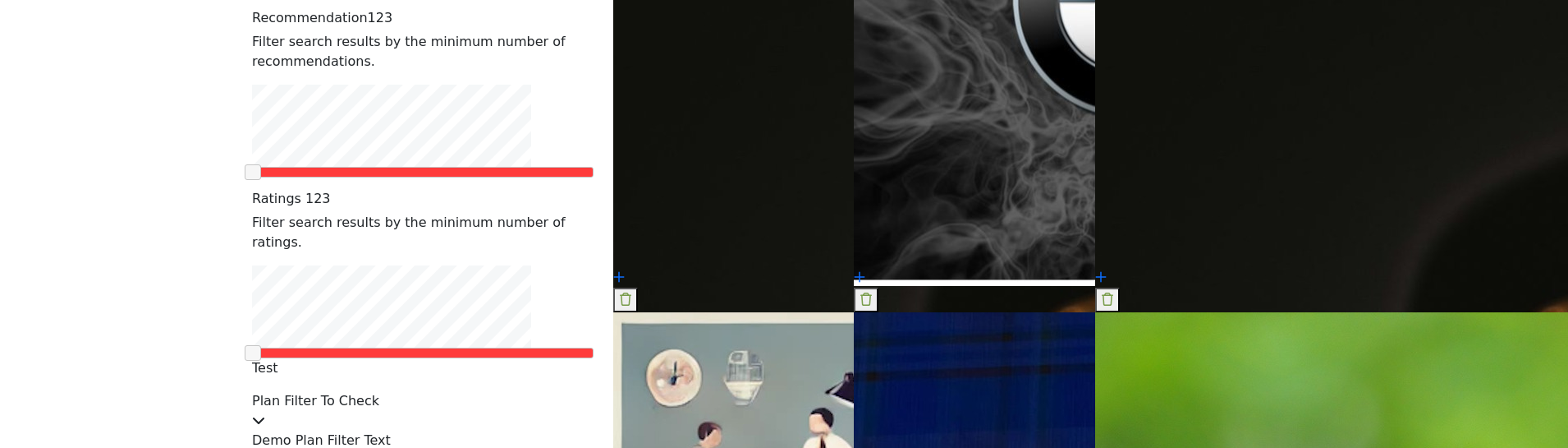
scroll to position [1232, 0]
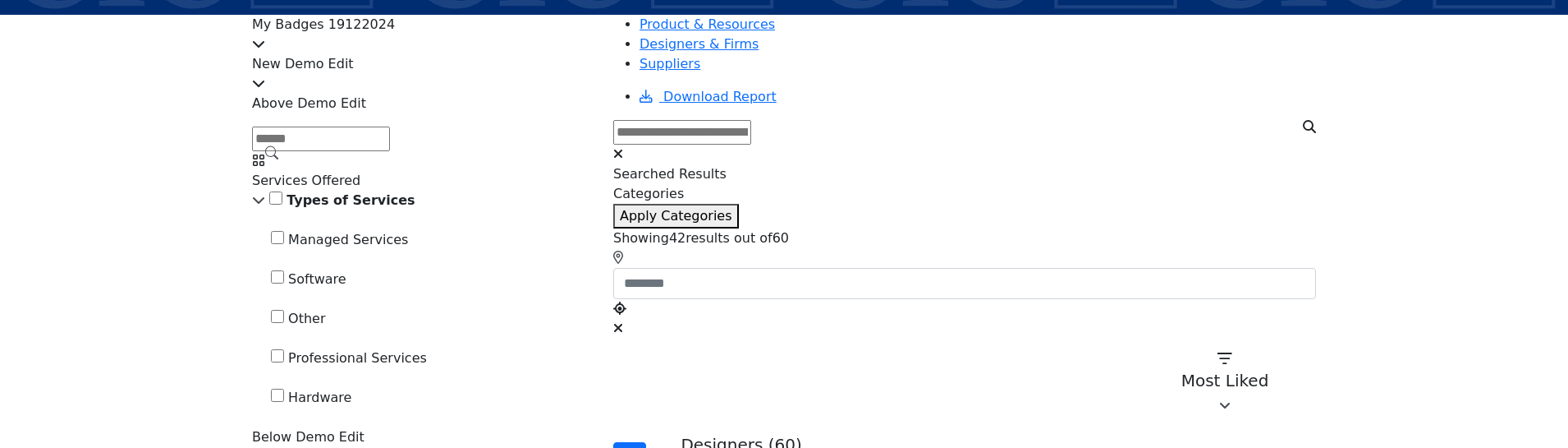
scroll to position [246, 0]
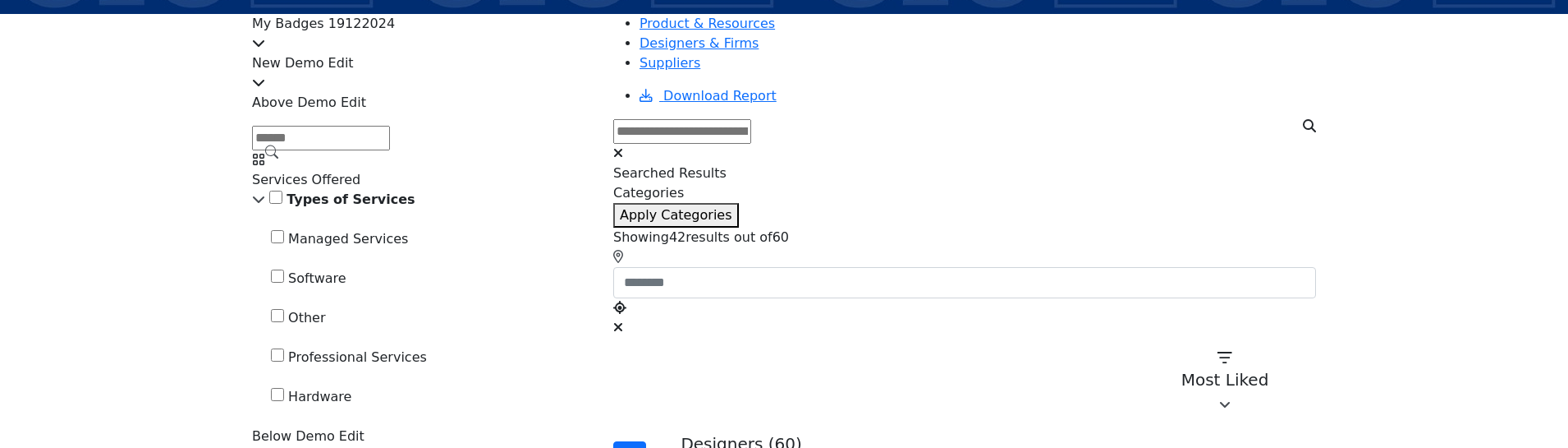
click at [584, 81] on div at bounding box center [423, 83] width 342 height 20
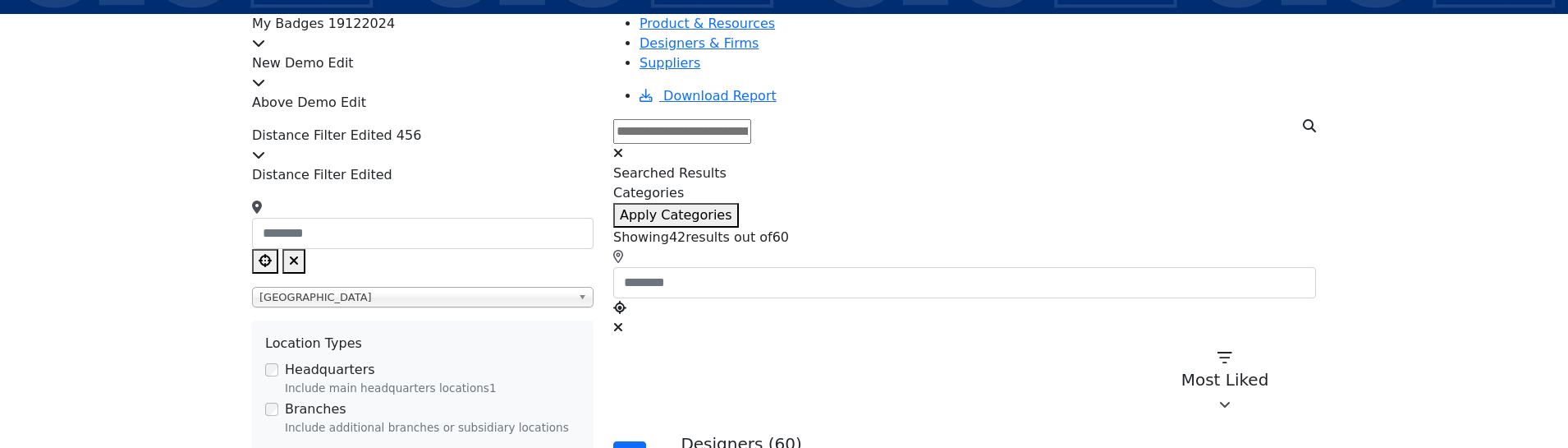
click at [584, 83] on div at bounding box center [423, 83] width 342 height 20
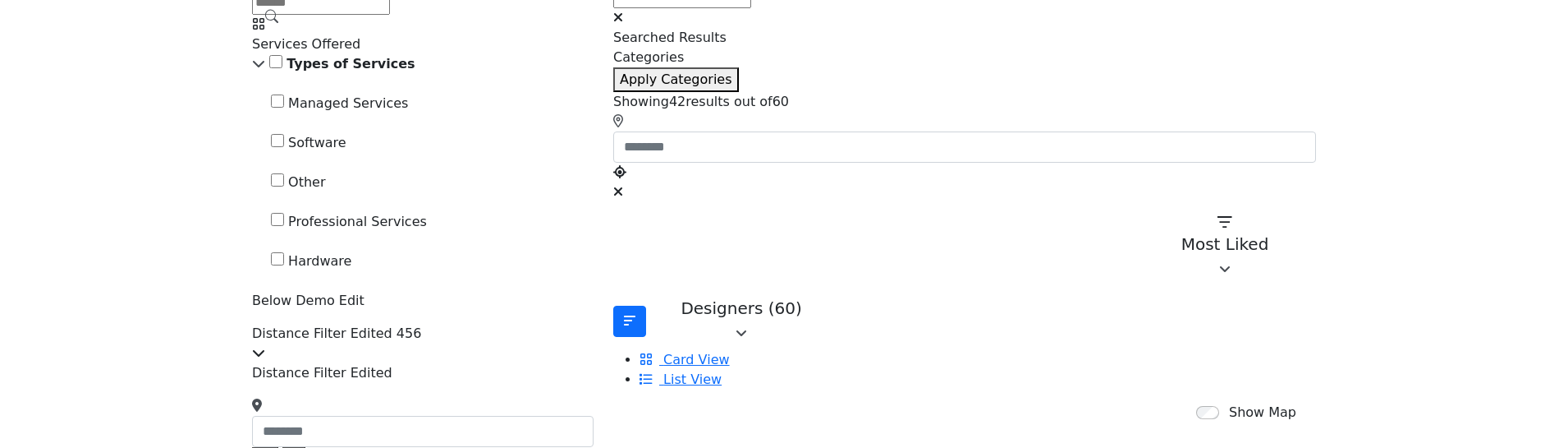
scroll to position [410, 0]
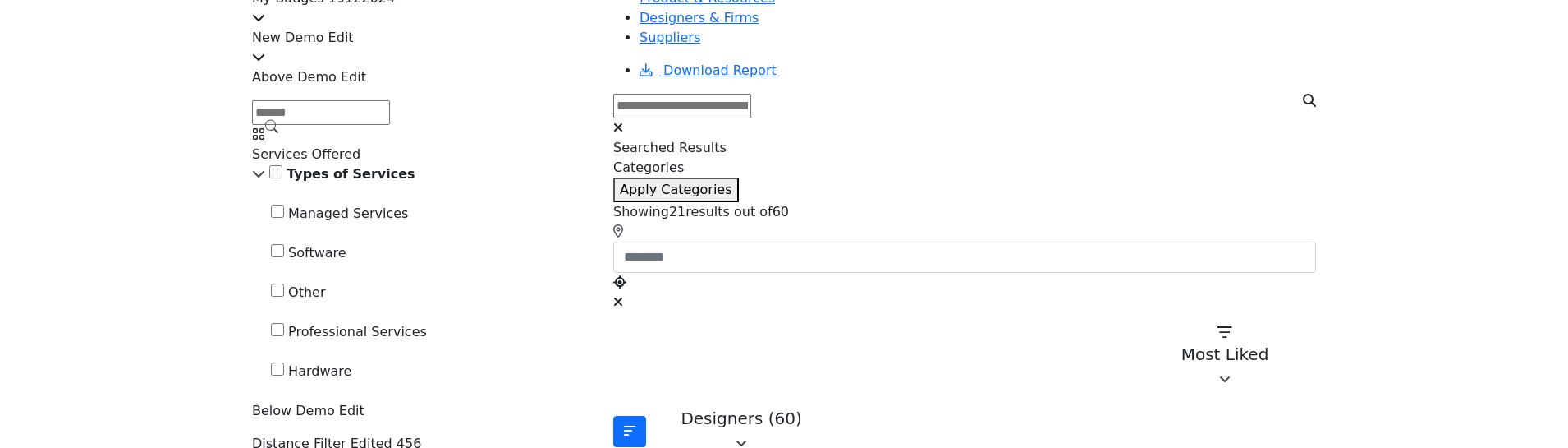
scroll to position [164, 0]
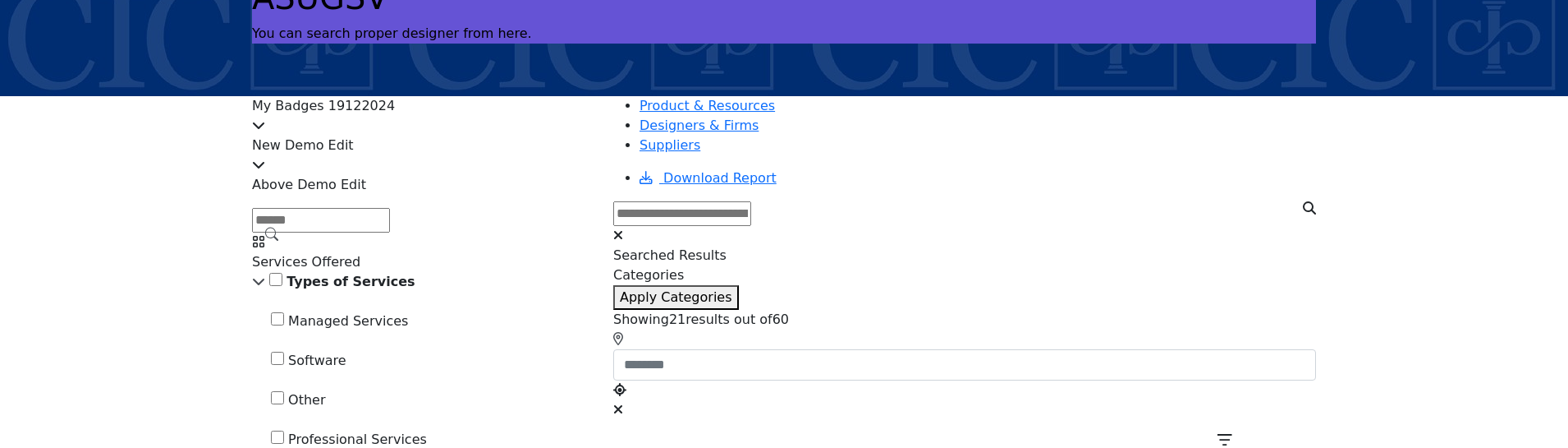
click at [265, 161] on icon at bounding box center [258, 163] width 13 height 13
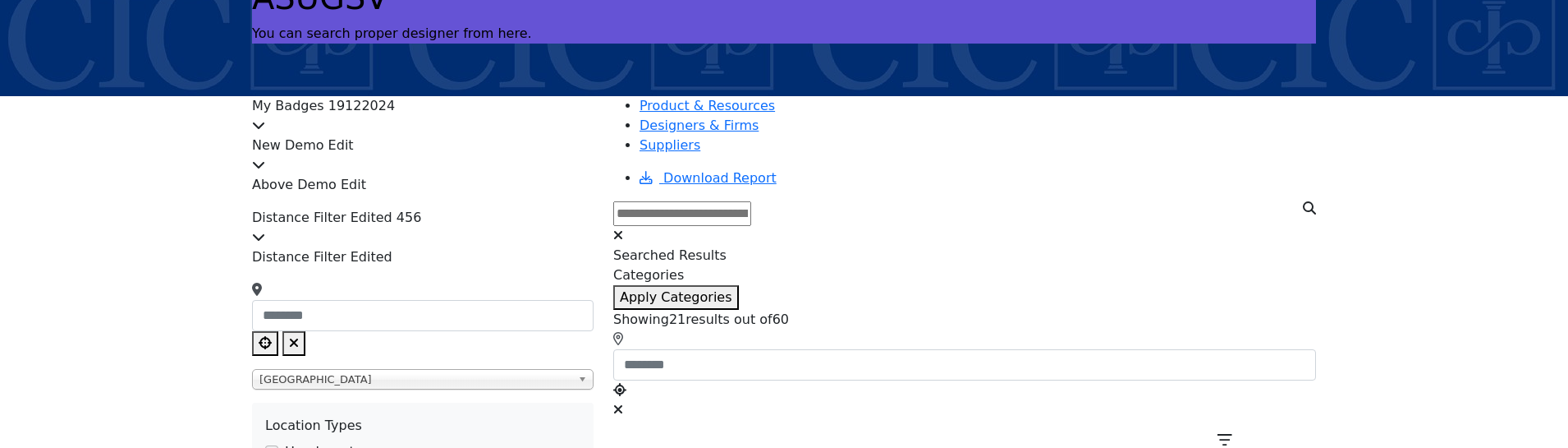
click at [265, 161] on icon at bounding box center [258, 163] width 13 height 13
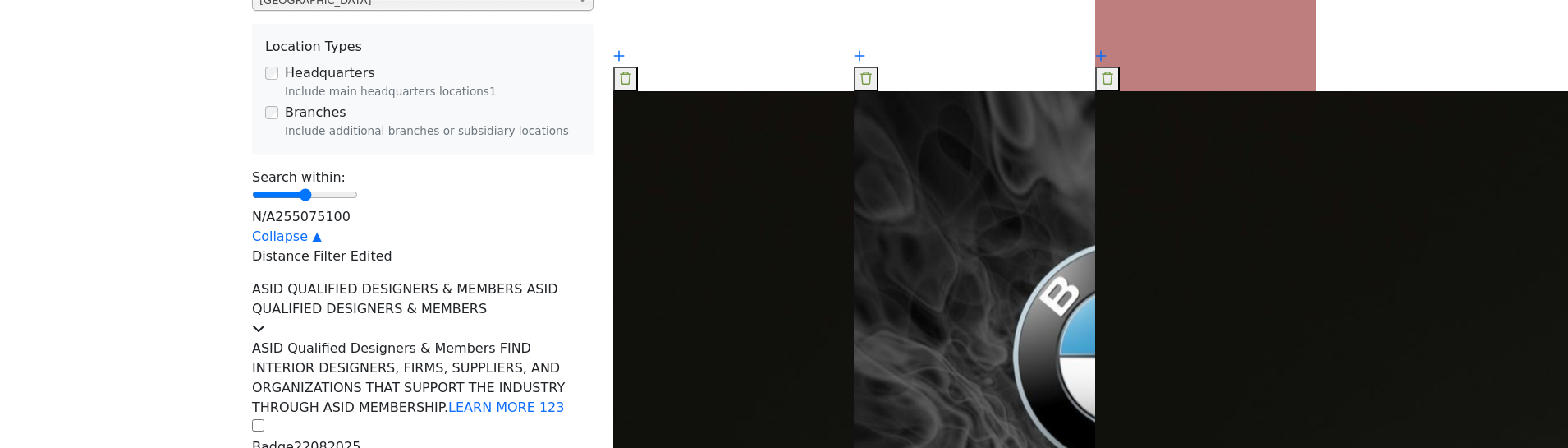
scroll to position [904, 0]
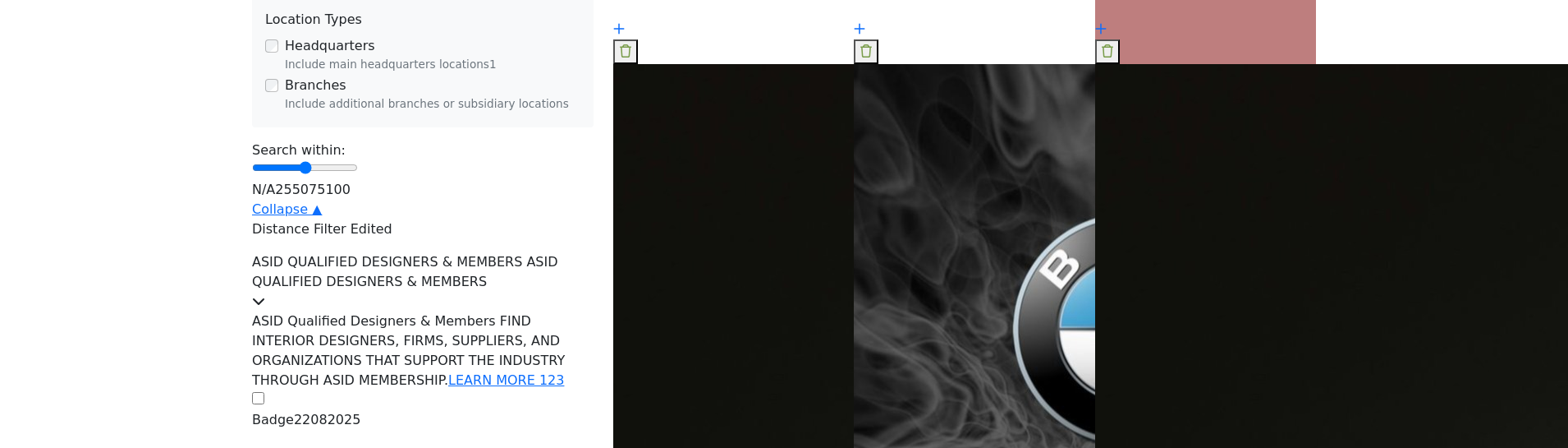
click at [265, 294] on icon at bounding box center [258, 300] width 13 height 13
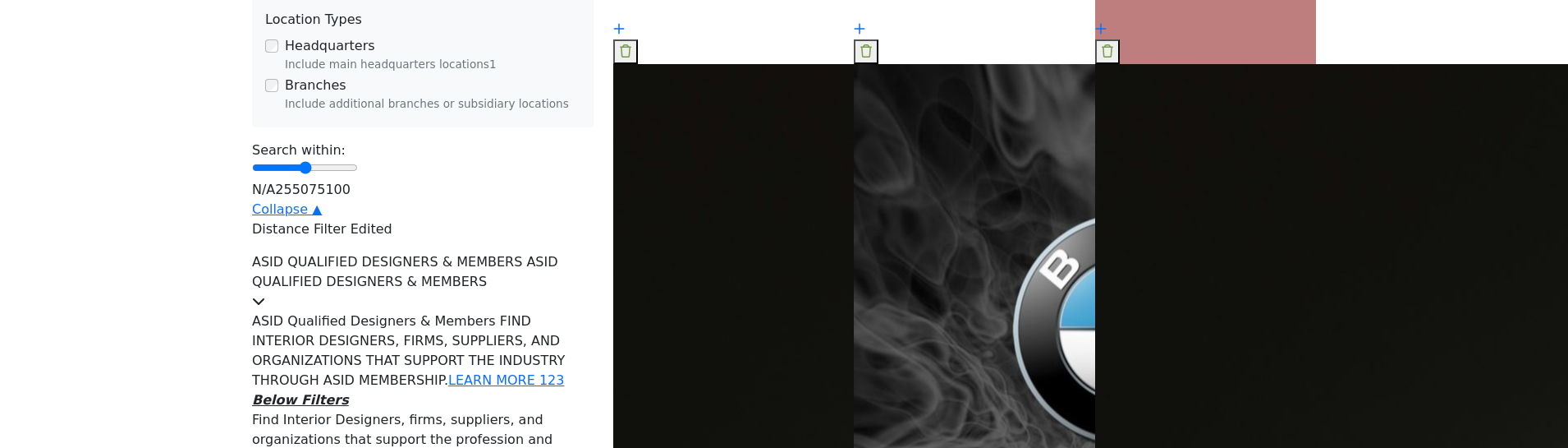
click at [265, 294] on icon at bounding box center [258, 300] width 13 height 13
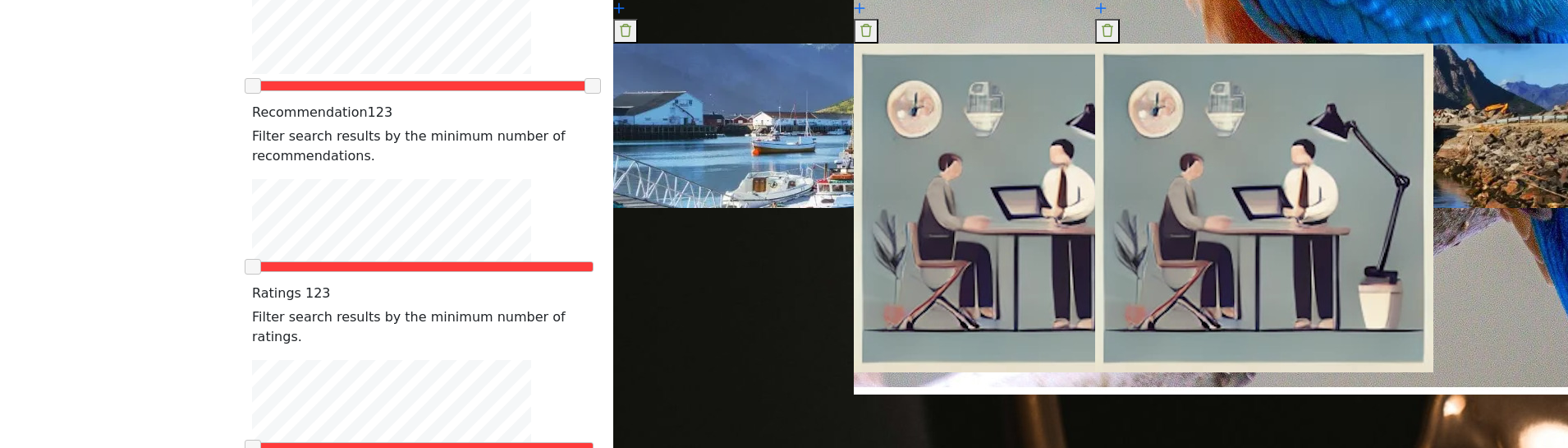
scroll to position [2619, 0]
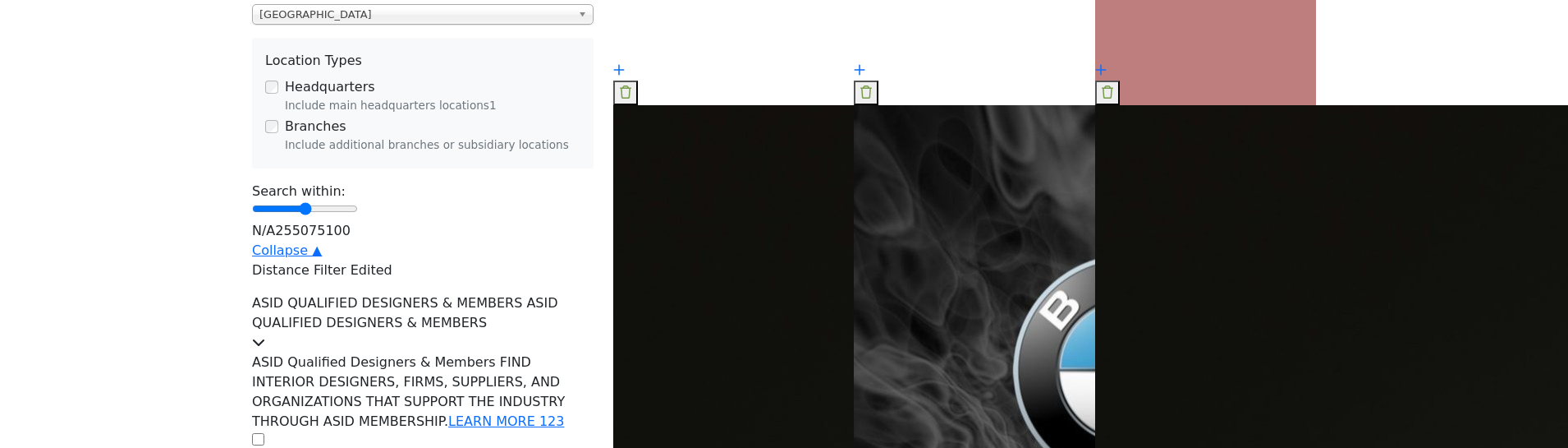
scroll to position [976, 0]
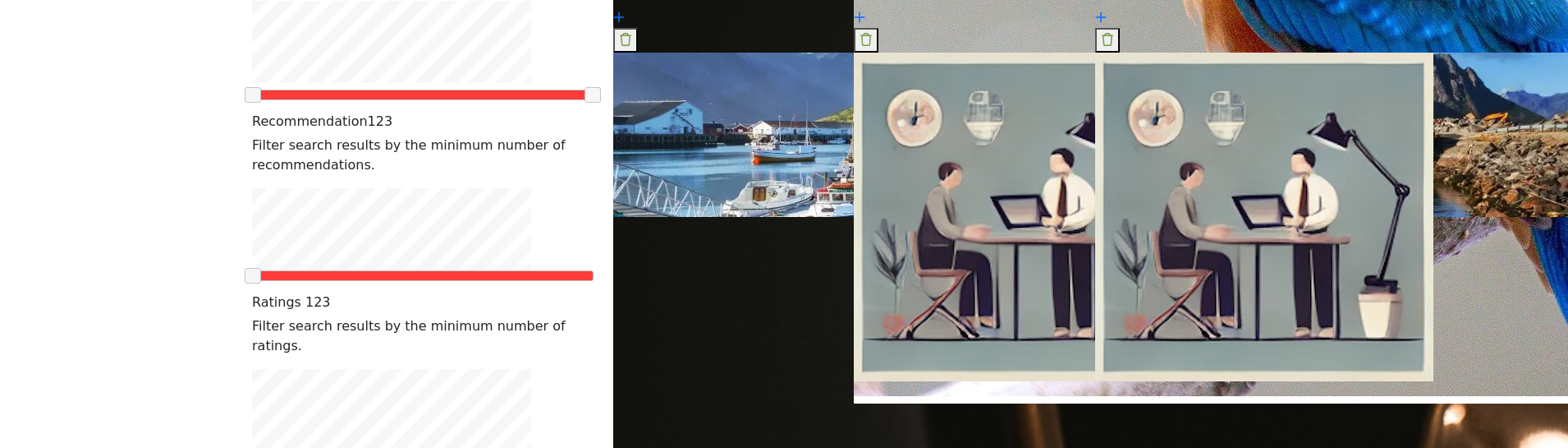
scroll to position [2546, 0]
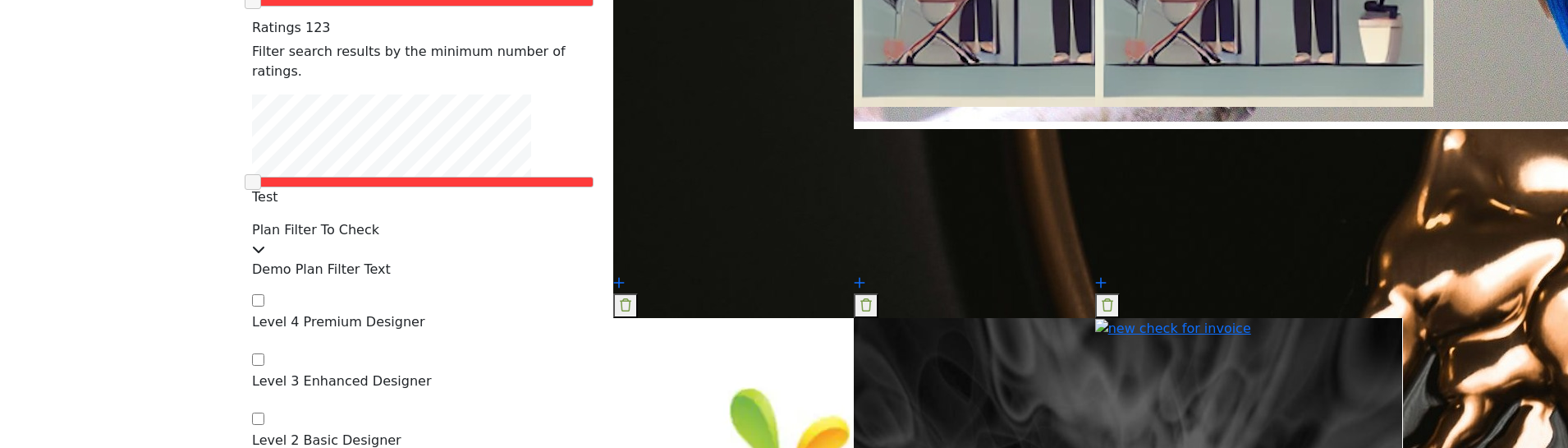
scroll to position [2875, 0]
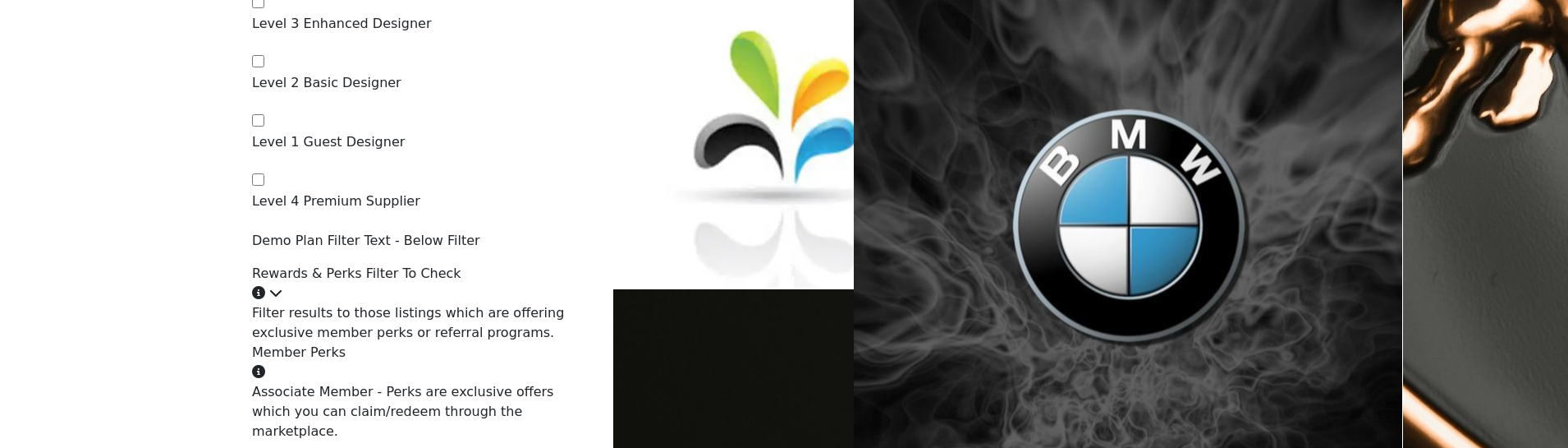
scroll to position [3286, 0]
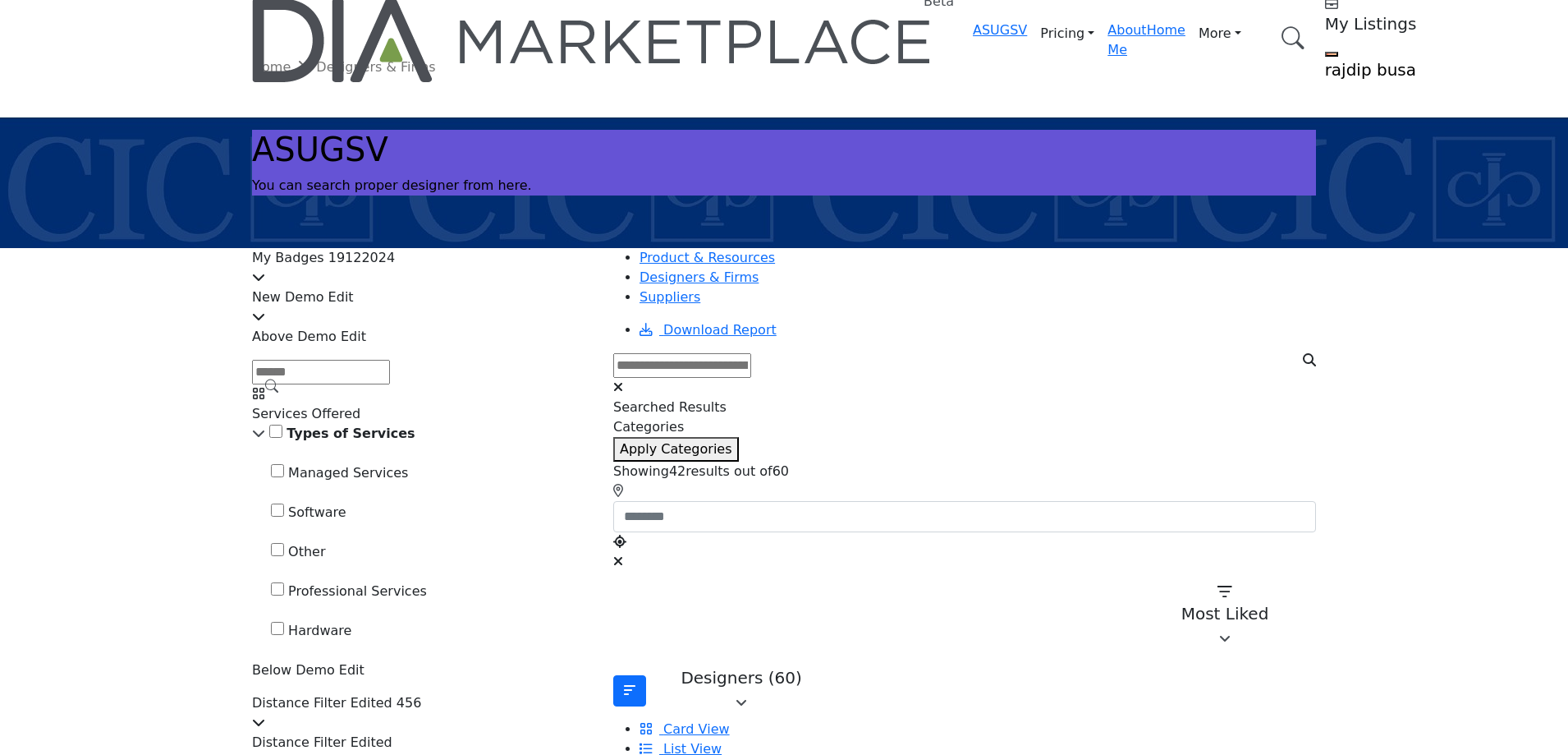
scroll to position [0, 0]
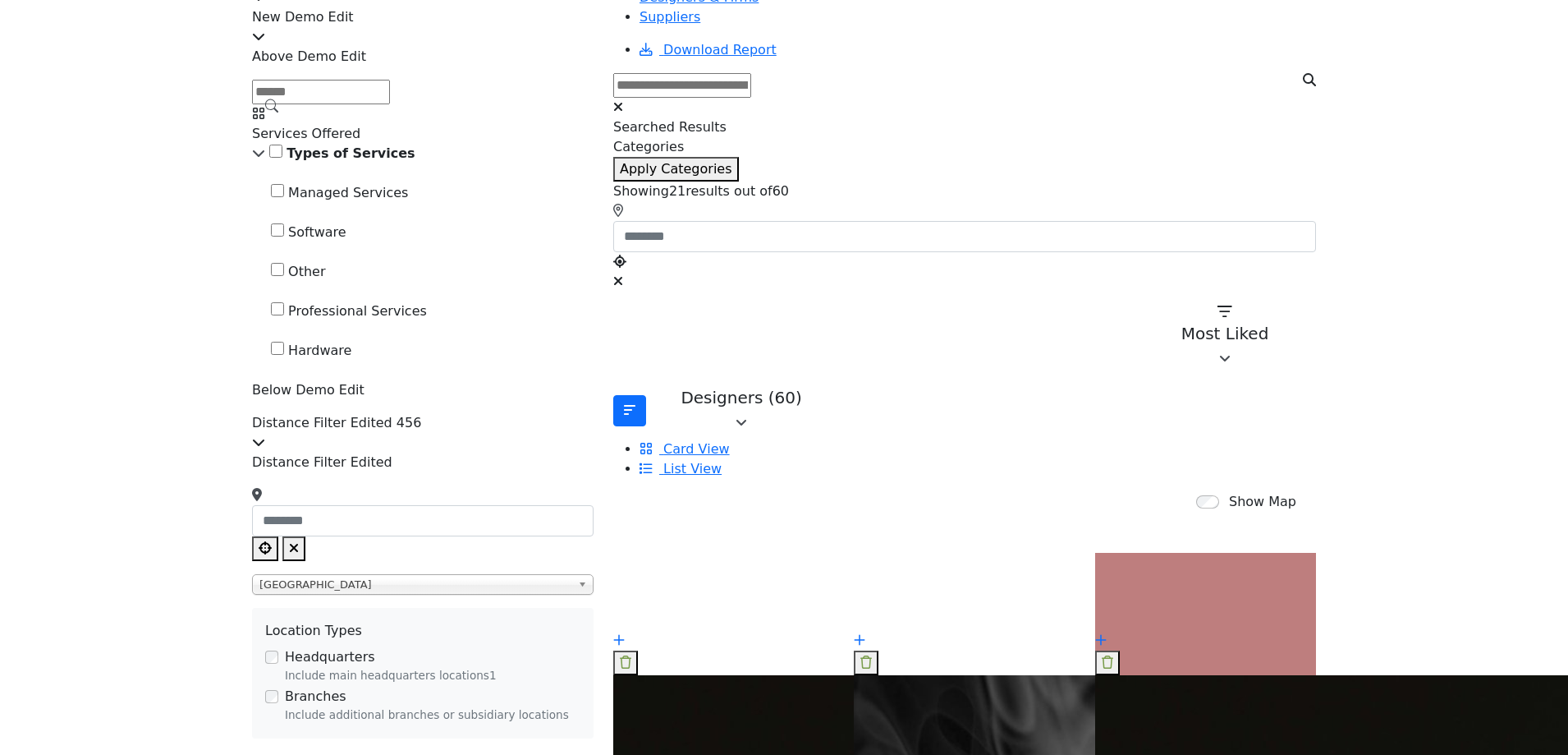
scroll to position [246, 0]
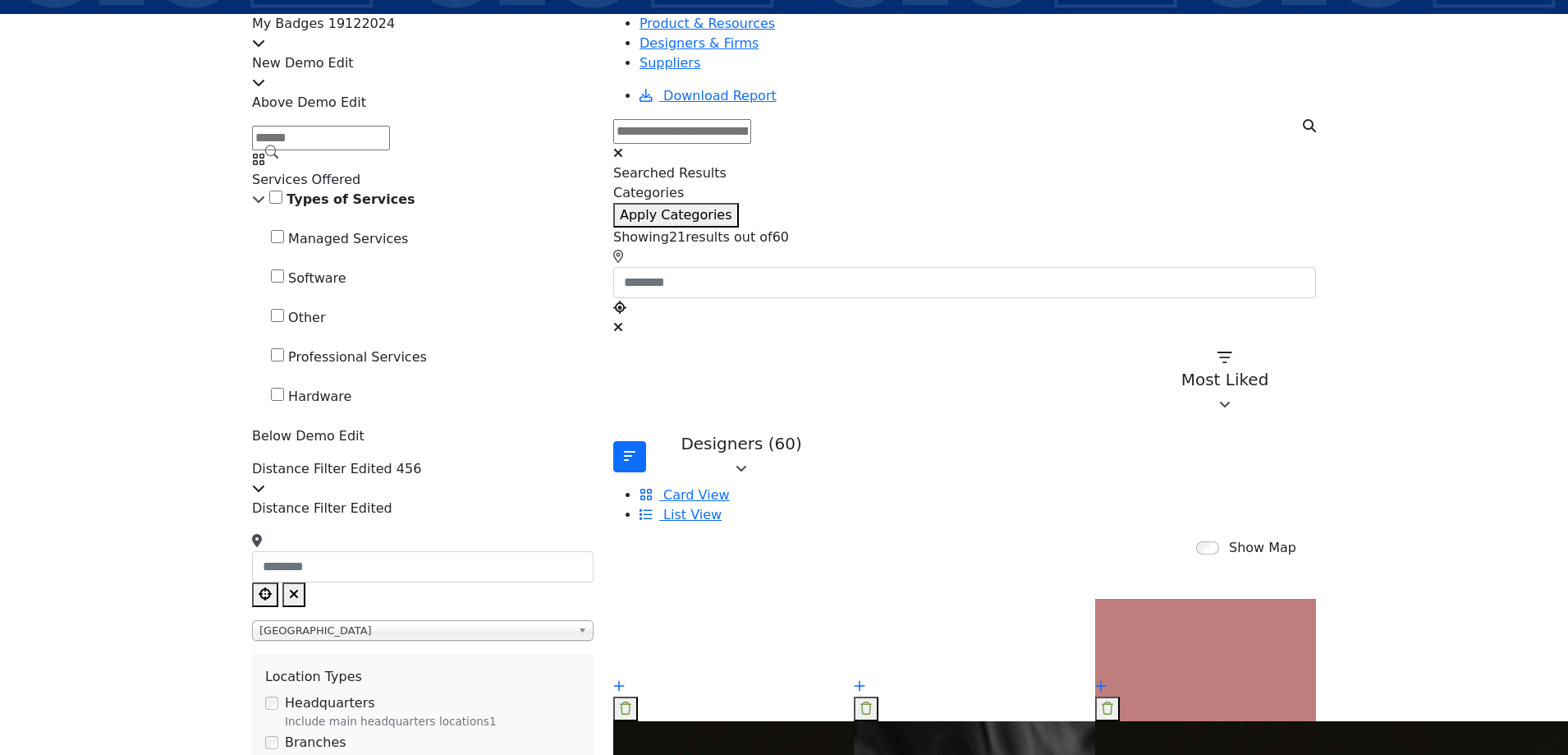
click at [317, 209] on div "Types of Services" at bounding box center [423, 199] width 342 height 20
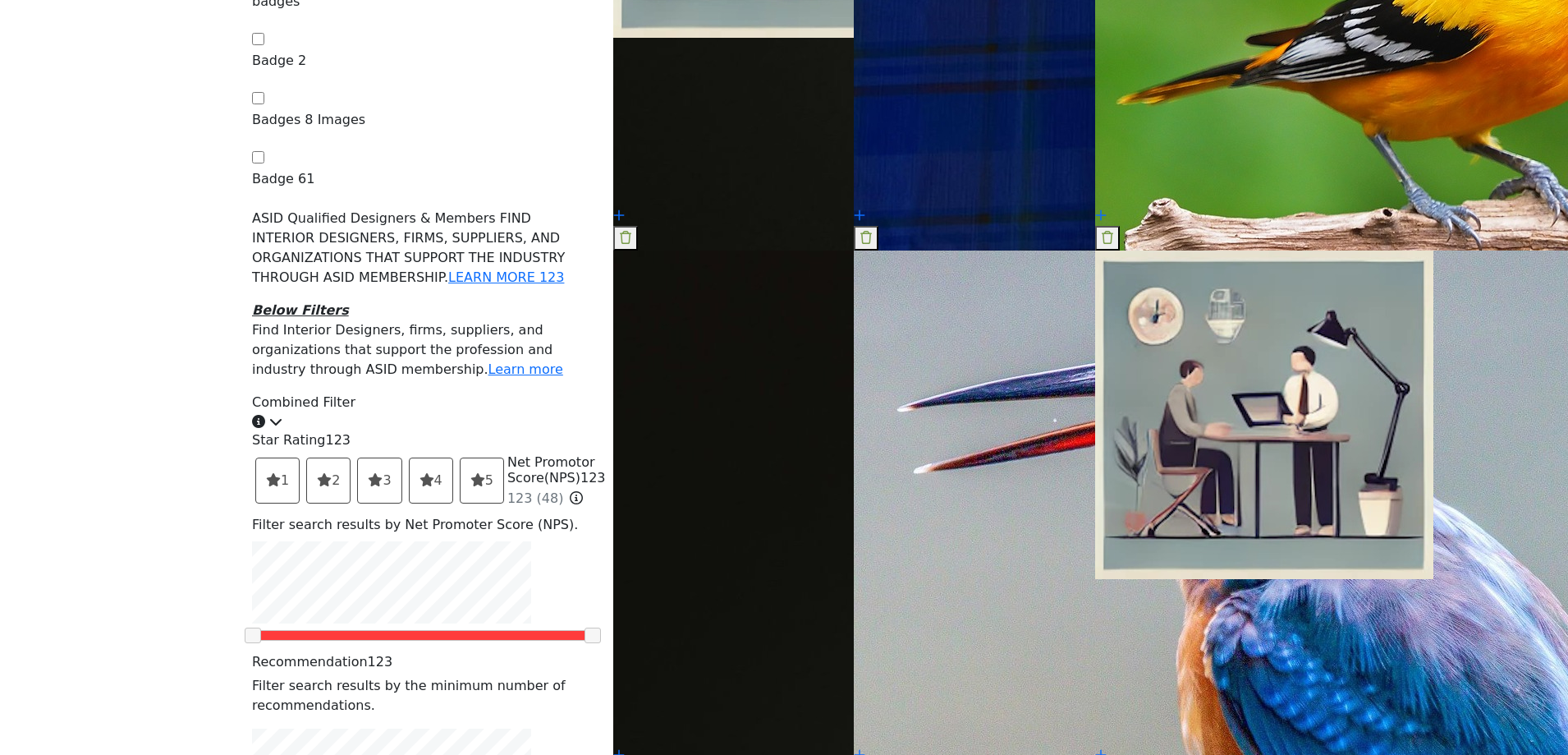
scroll to position [1972, 0]
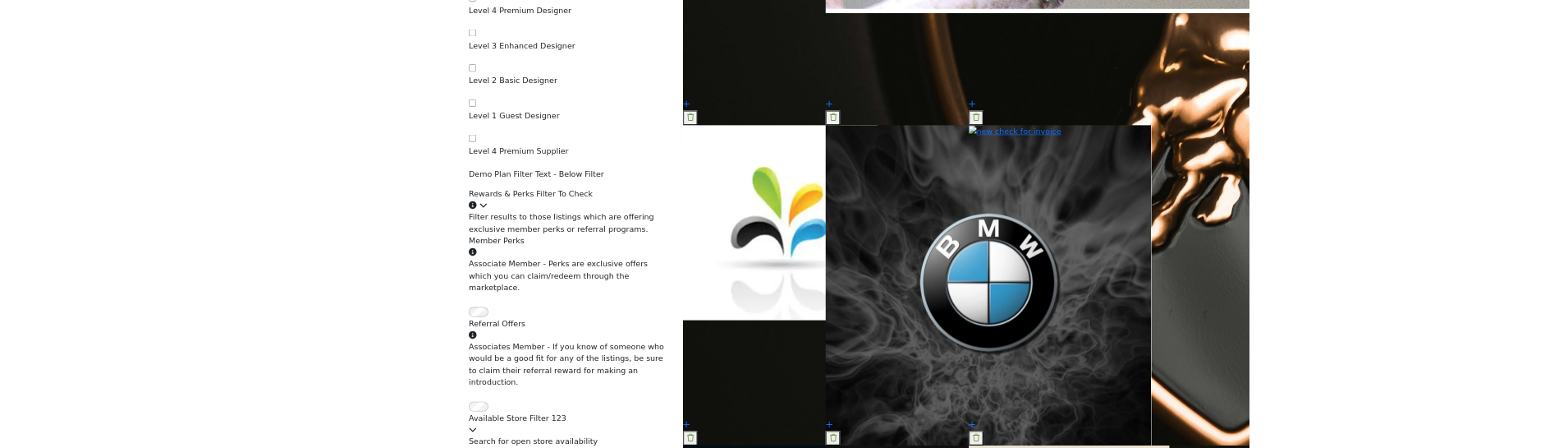
scroll to position [2957, 0]
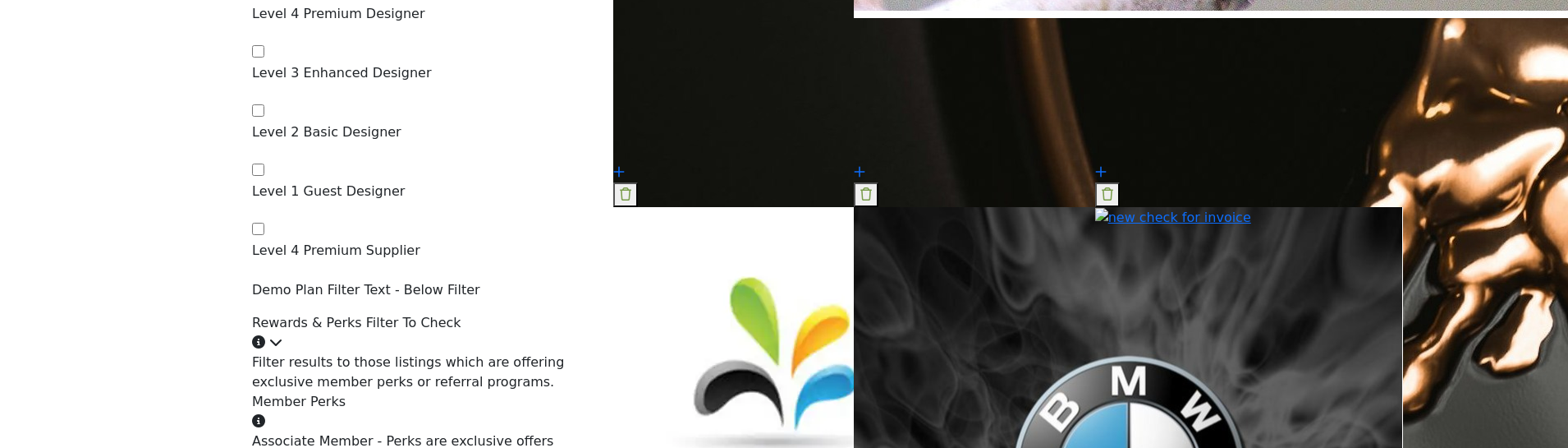
scroll to position [3121, 0]
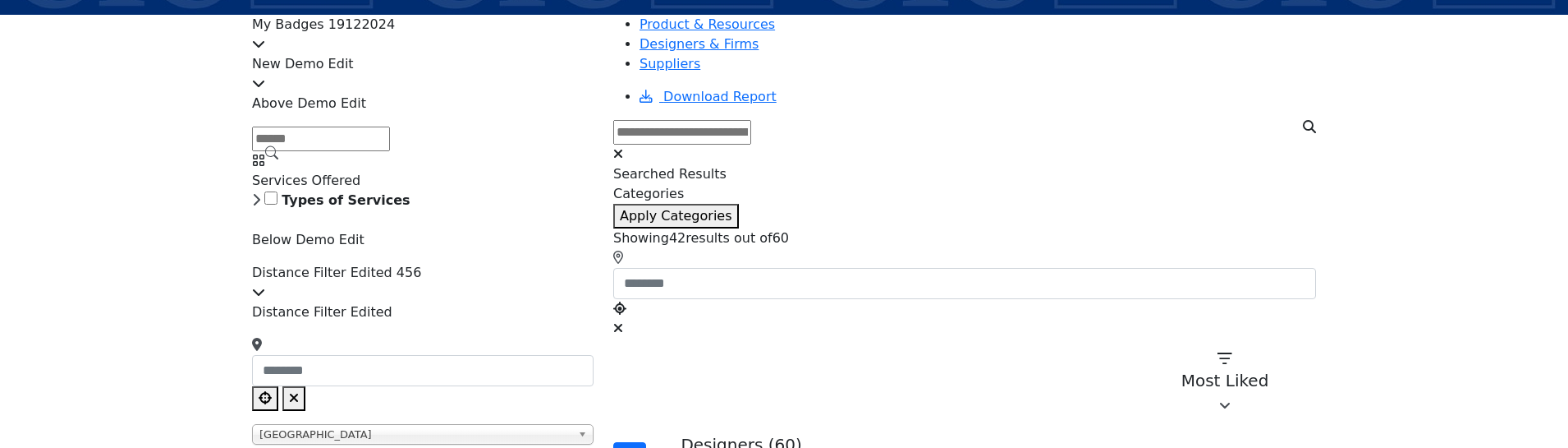
scroll to position [246, 0]
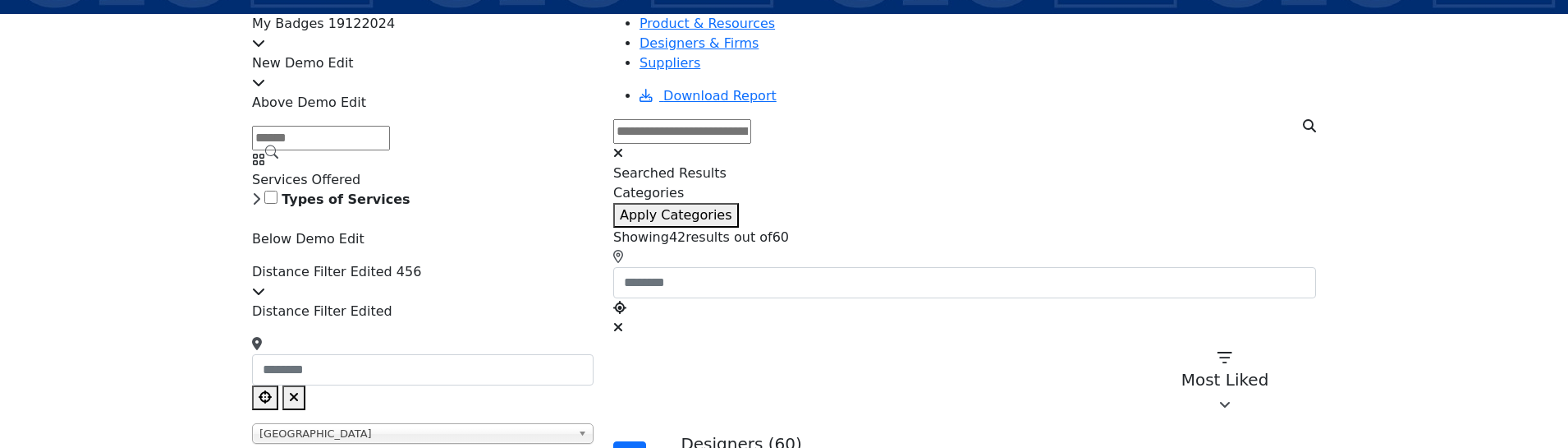
click at [261, 205] on icon at bounding box center [256, 198] width 9 height 13
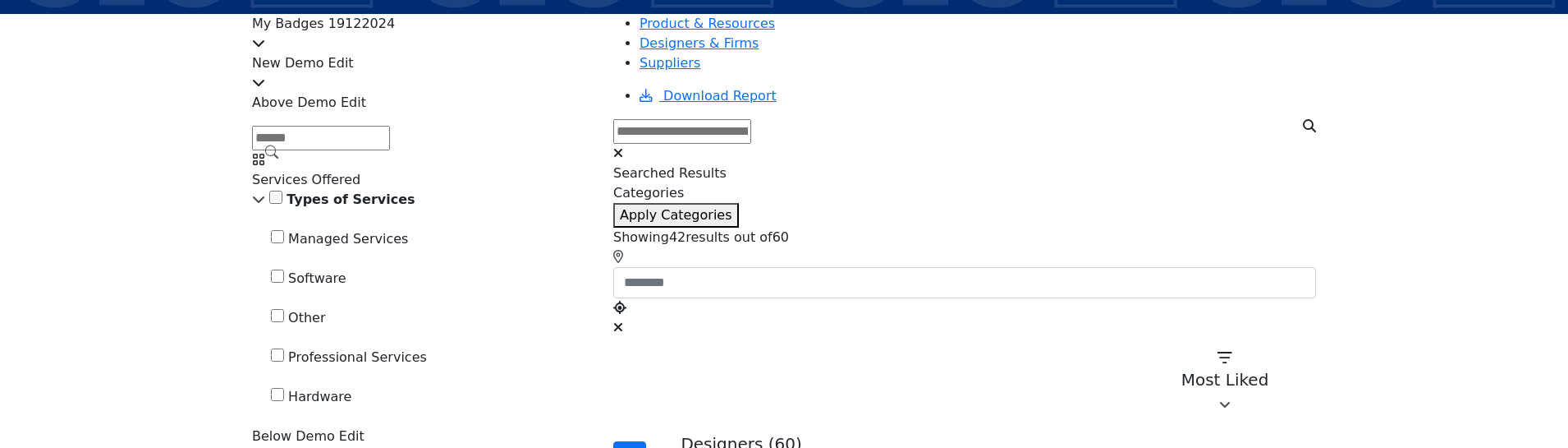
click at [265, 205] on icon at bounding box center [258, 198] width 13 height 13
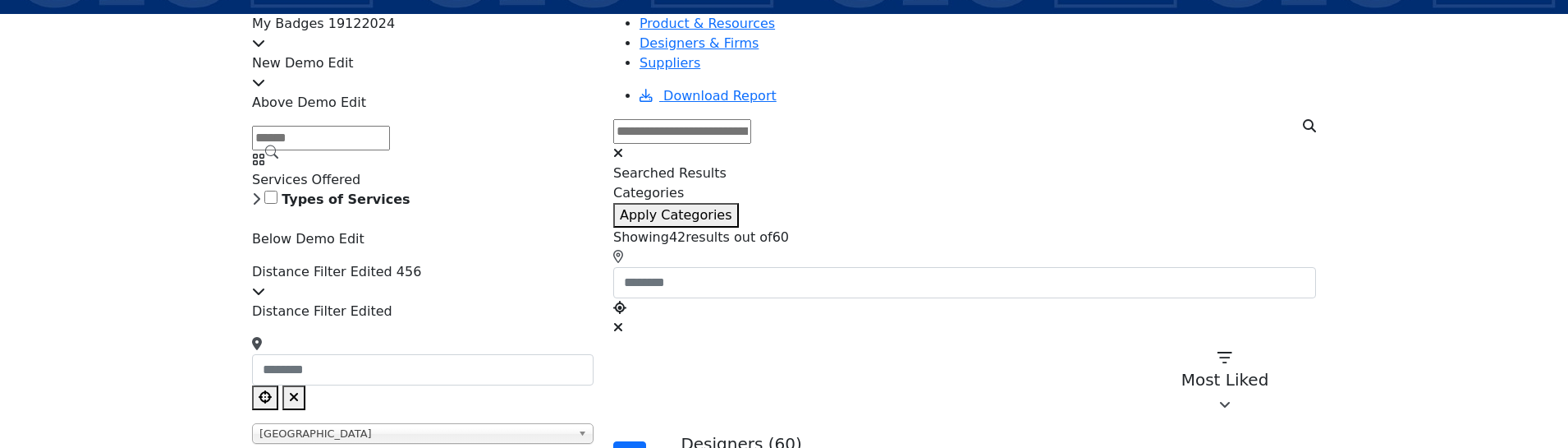
click at [261, 205] on icon at bounding box center [256, 198] width 9 height 13
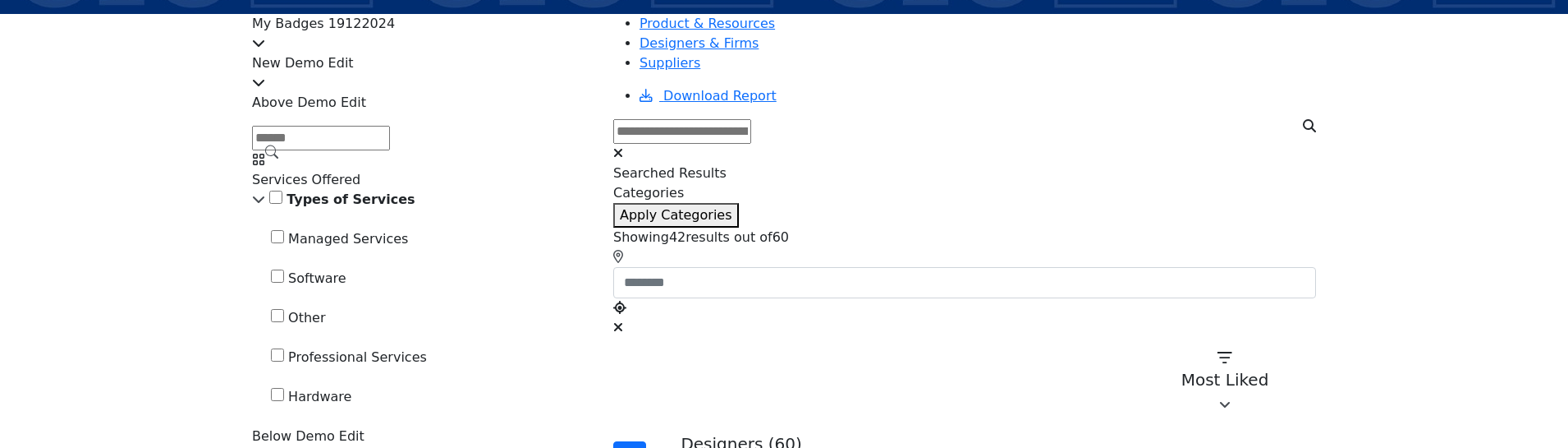
click at [265, 205] on icon at bounding box center [258, 198] width 13 height 13
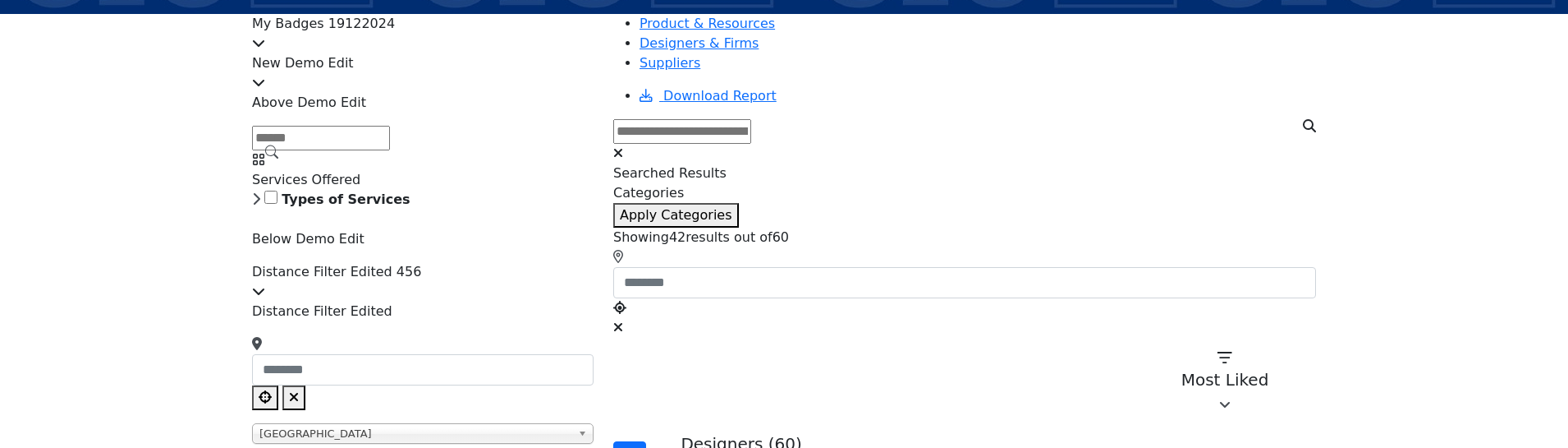
click at [261, 205] on icon at bounding box center [256, 198] width 9 height 13
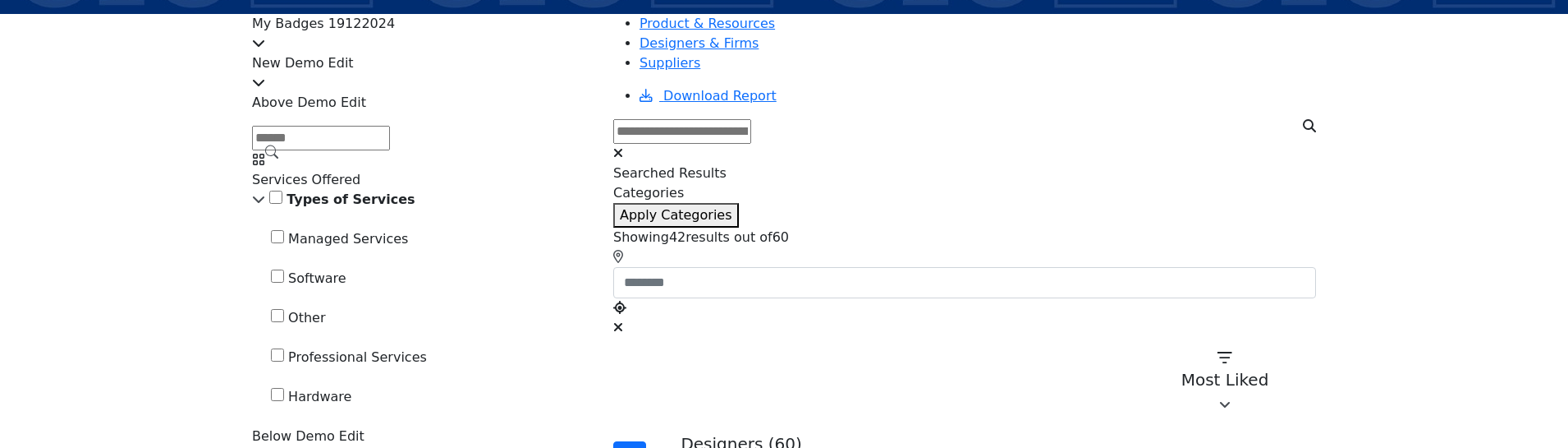
click at [323, 209] on div "Types of Services" at bounding box center [423, 199] width 342 height 20
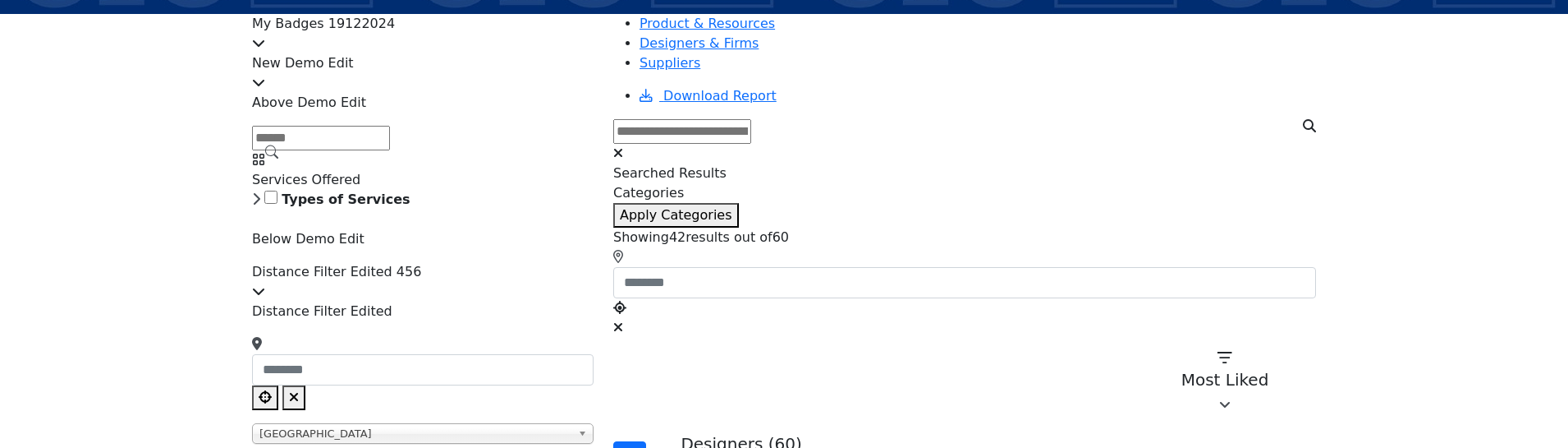
click at [323, 209] on div "Types of Services" at bounding box center [423, 199] width 342 height 20
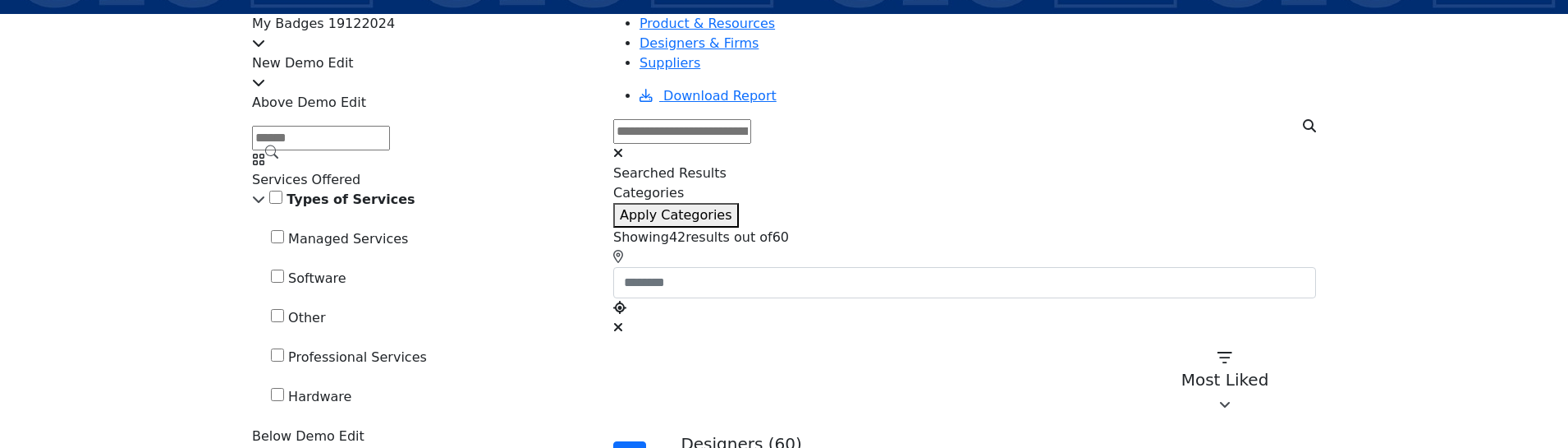
click at [265, 205] on icon at bounding box center [258, 198] width 13 height 13
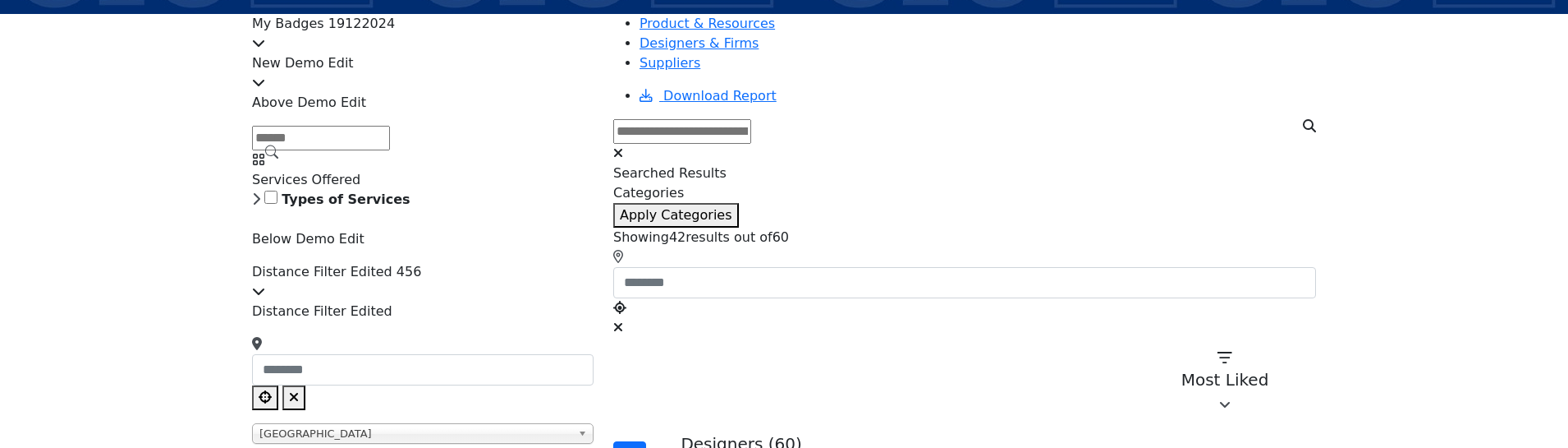
click at [261, 205] on icon at bounding box center [256, 198] width 9 height 13
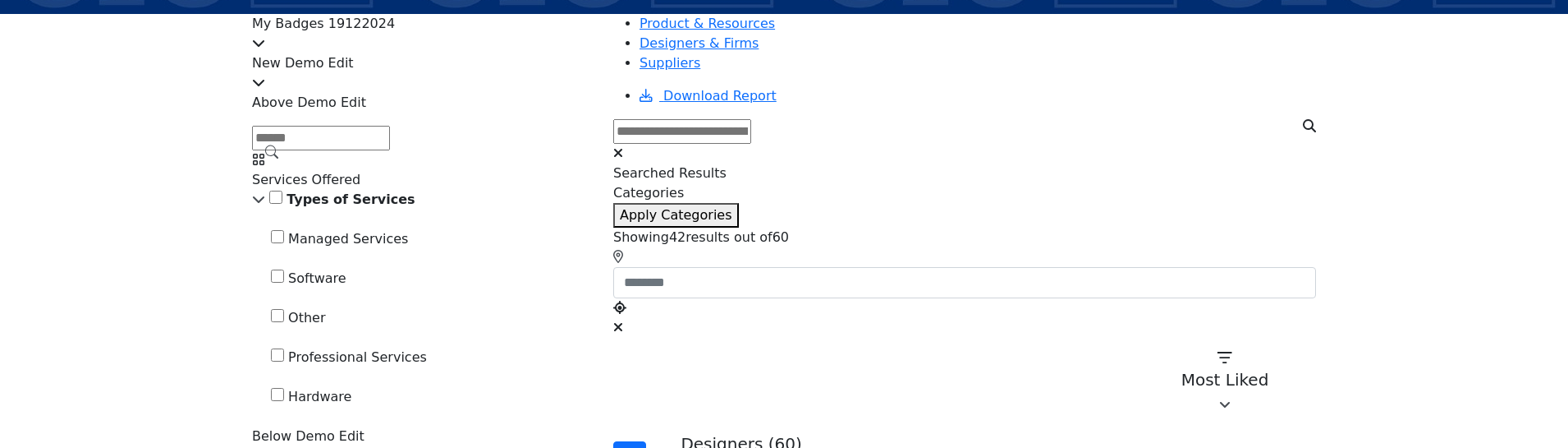
click at [320, 209] on div "Types of Services" at bounding box center [423, 199] width 342 height 20
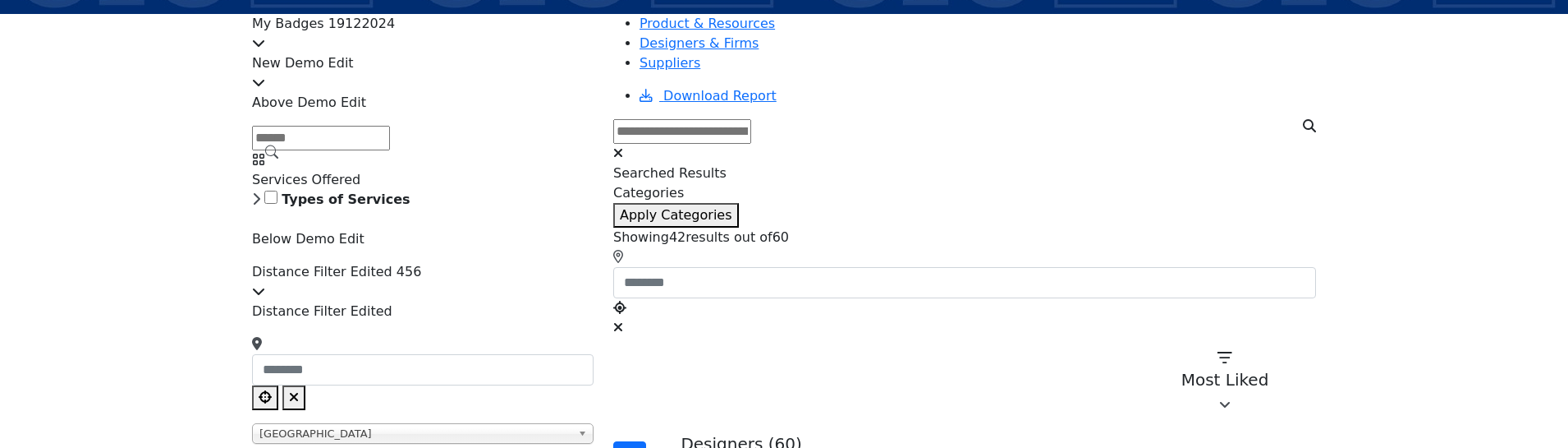
click at [261, 205] on icon at bounding box center [256, 198] width 9 height 13
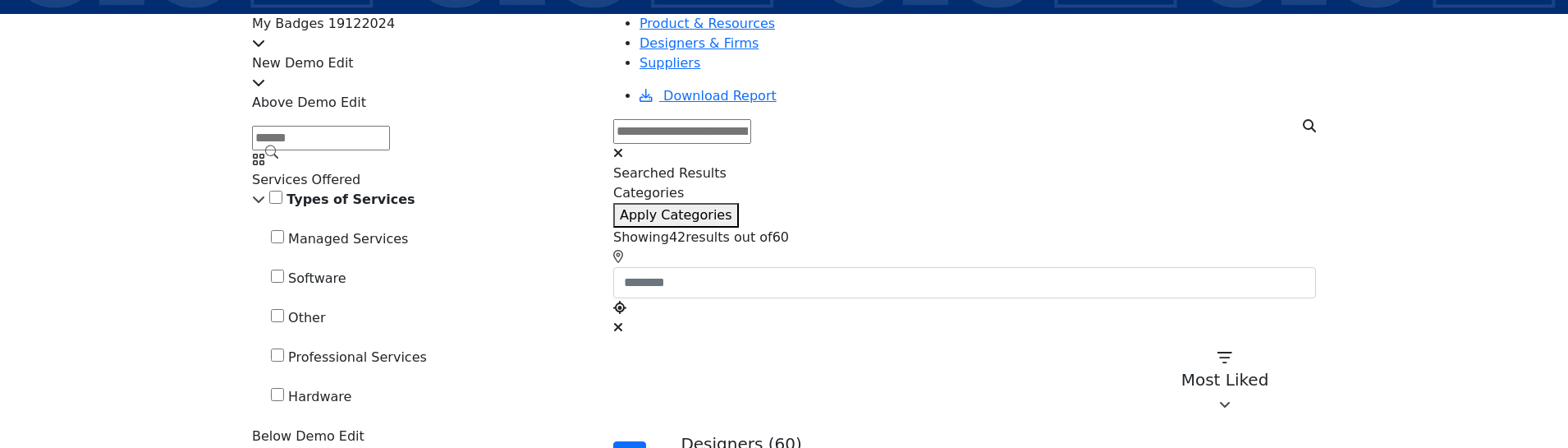
click at [265, 205] on icon at bounding box center [258, 198] width 13 height 13
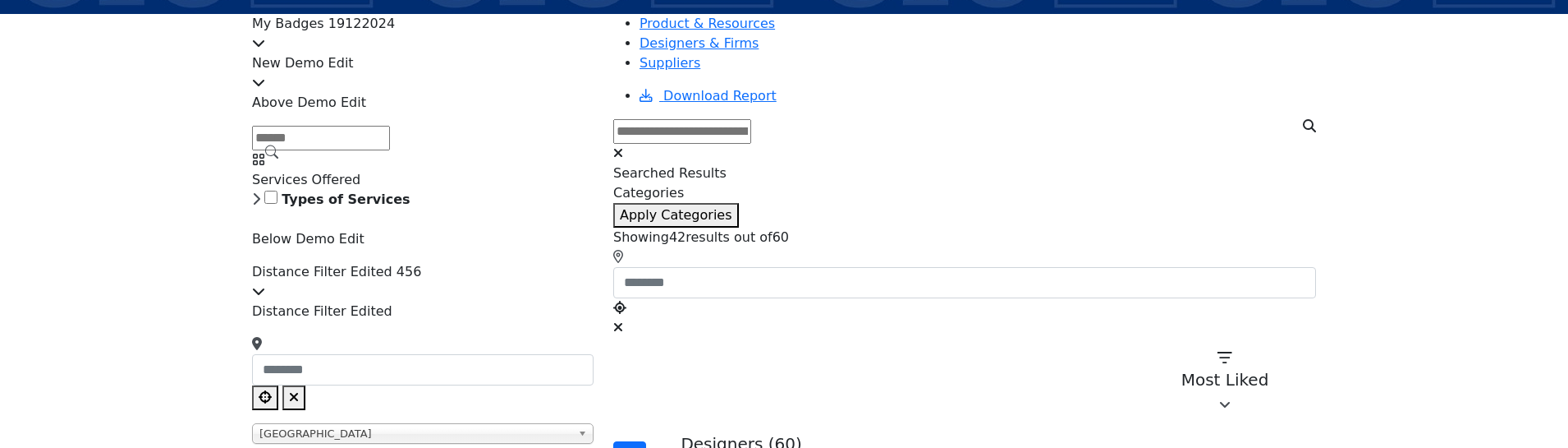
click at [261, 205] on icon at bounding box center [256, 198] width 9 height 13
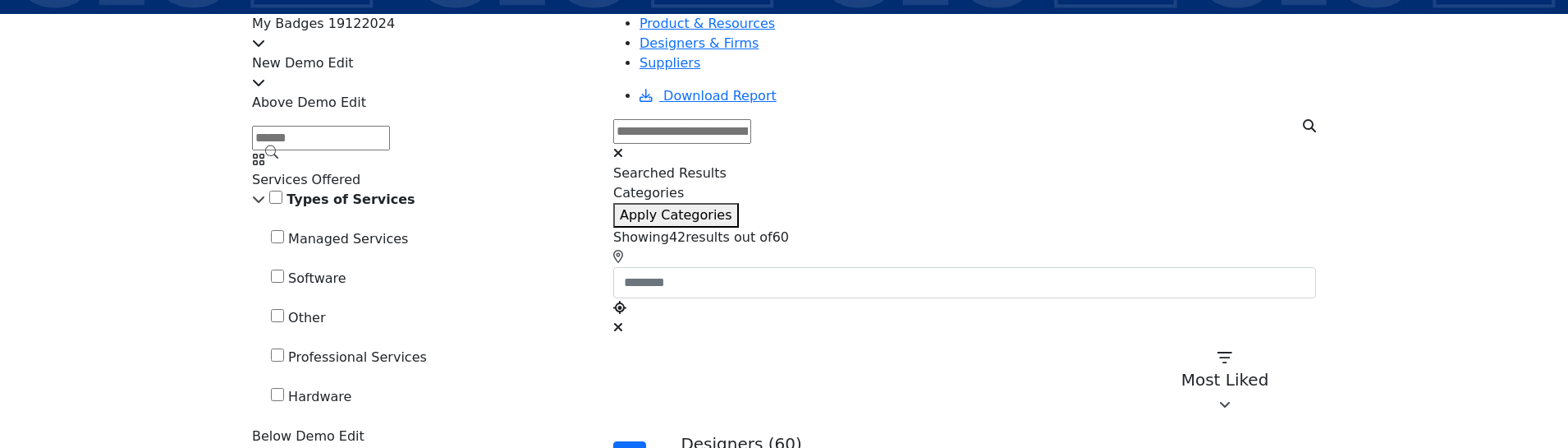
click at [265, 205] on icon at bounding box center [258, 198] width 13 height 13
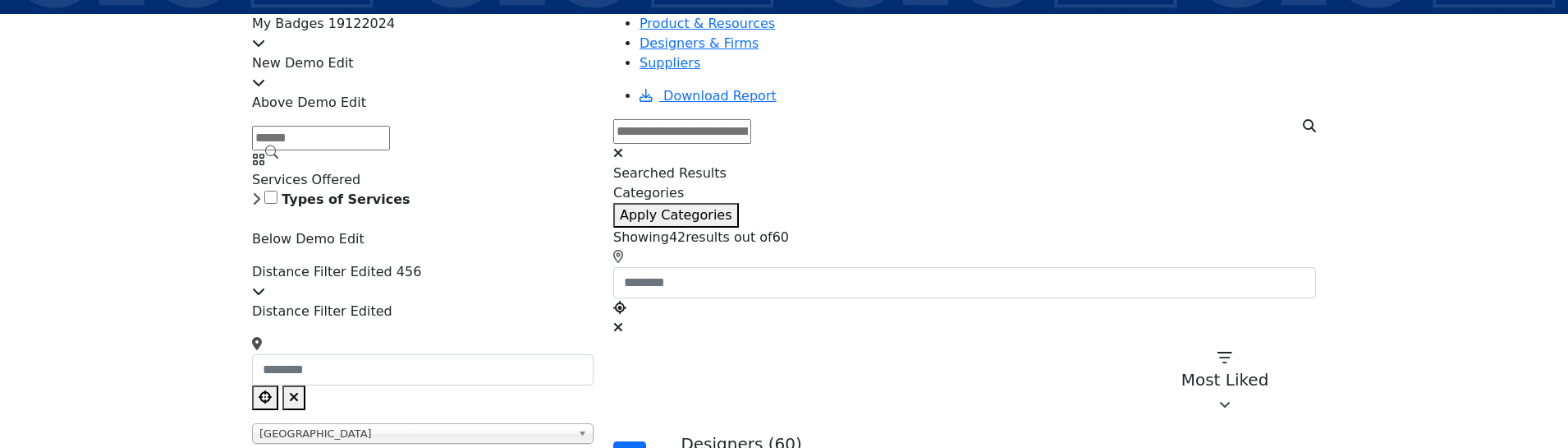
click at [261, 205] on icon at bounding box center [256, 198] width 9 height 13
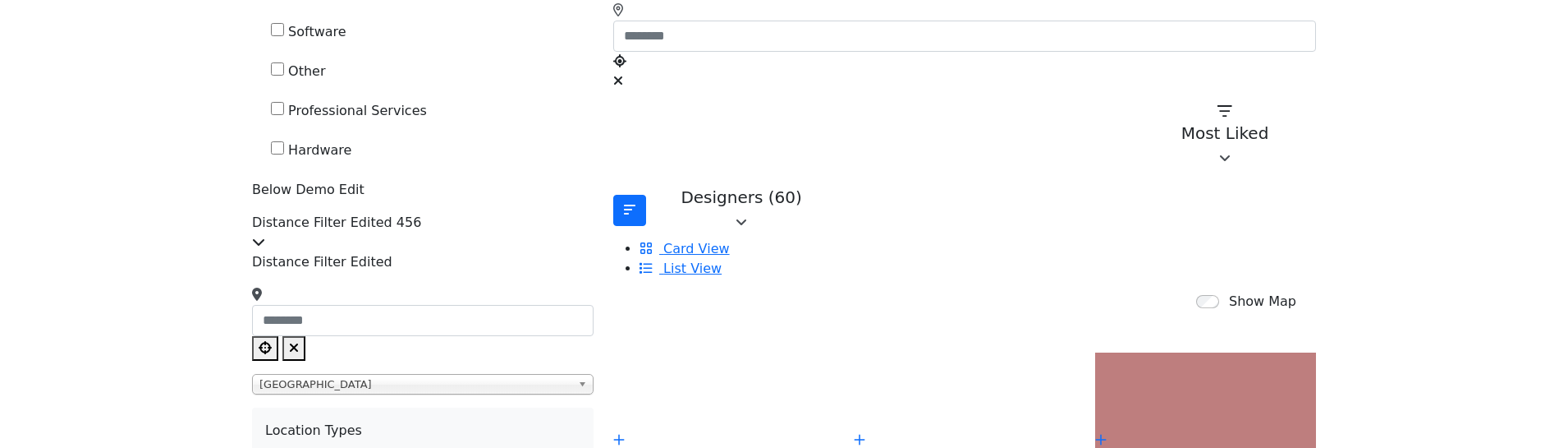
scroll to position [164, 0]
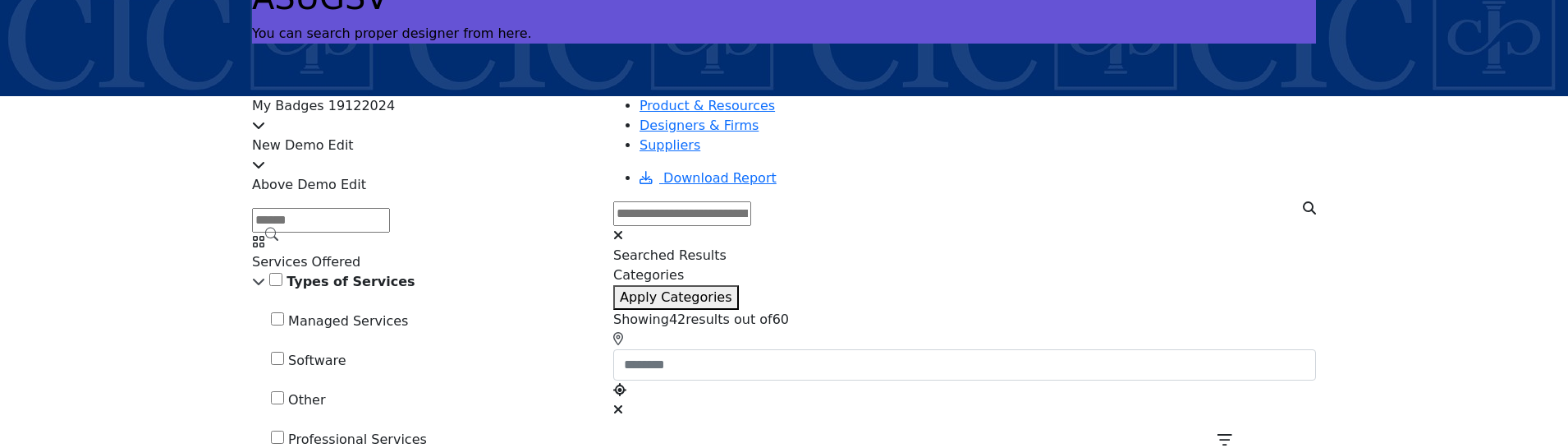
click at [265, 287] on icon at bounding box center [258, 280] width 13 height 13
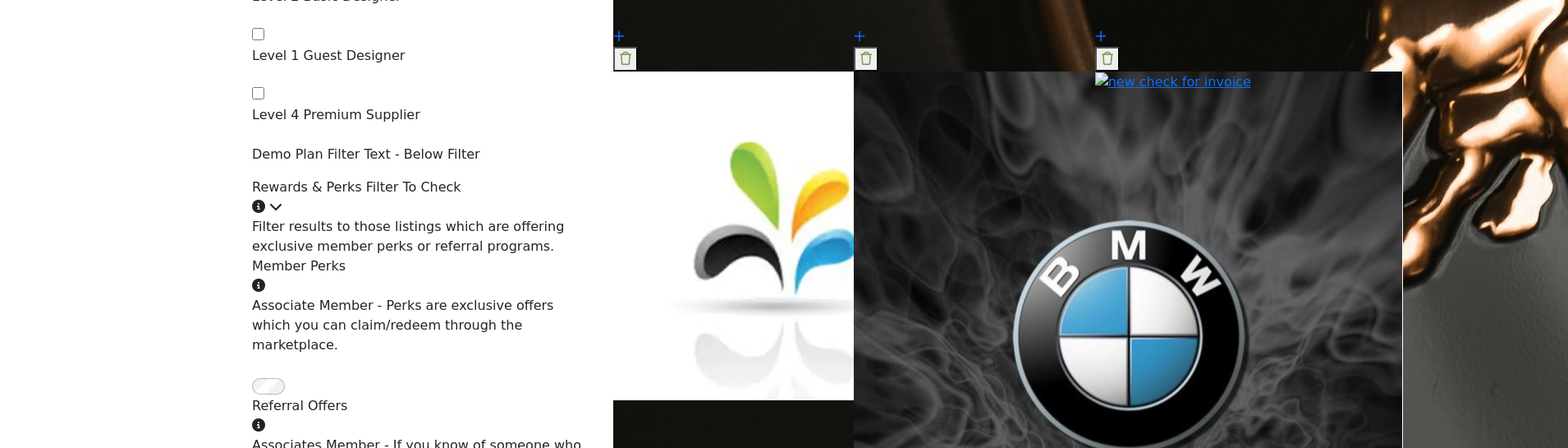
scroll to position [3121, 0]
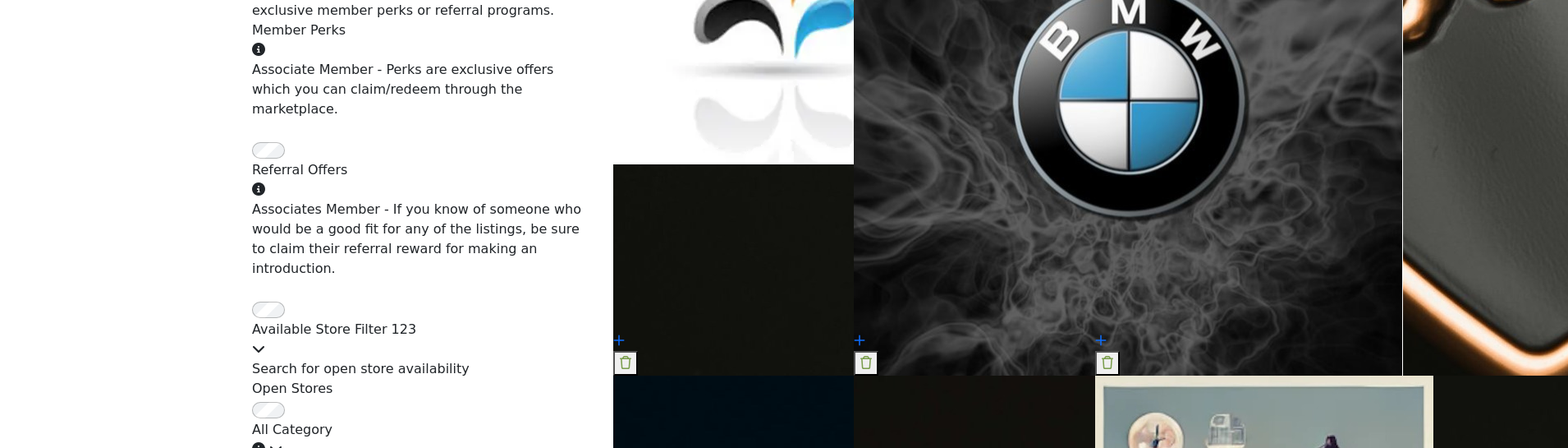
scroll to position [3368, 0]
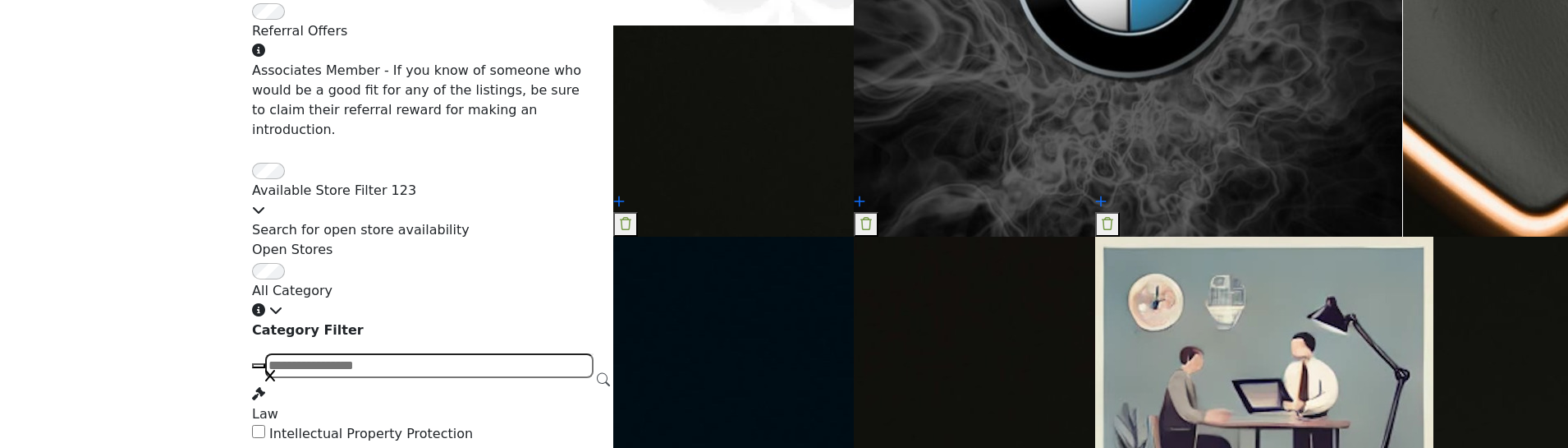
scroll to position [3532, 0]
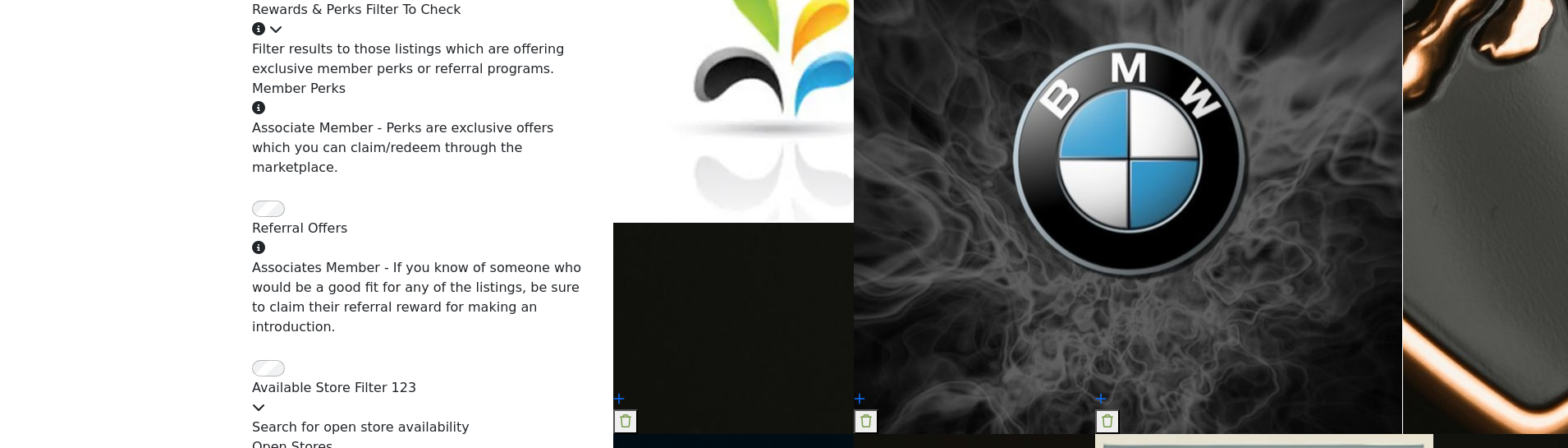
scroll to position [3204, 0]
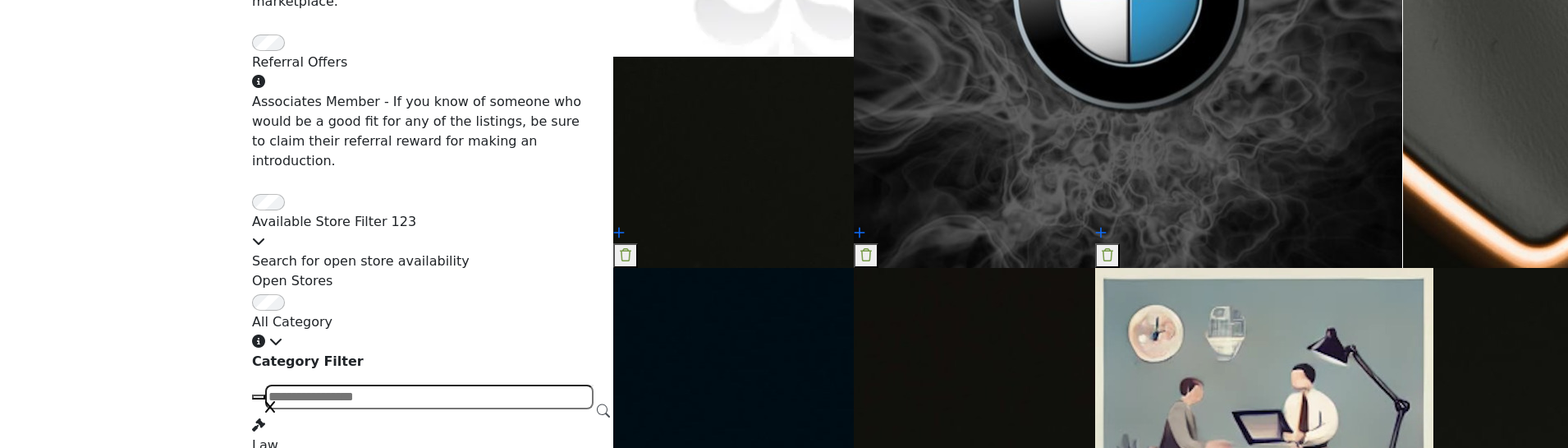
scroll to position [3450, 0]
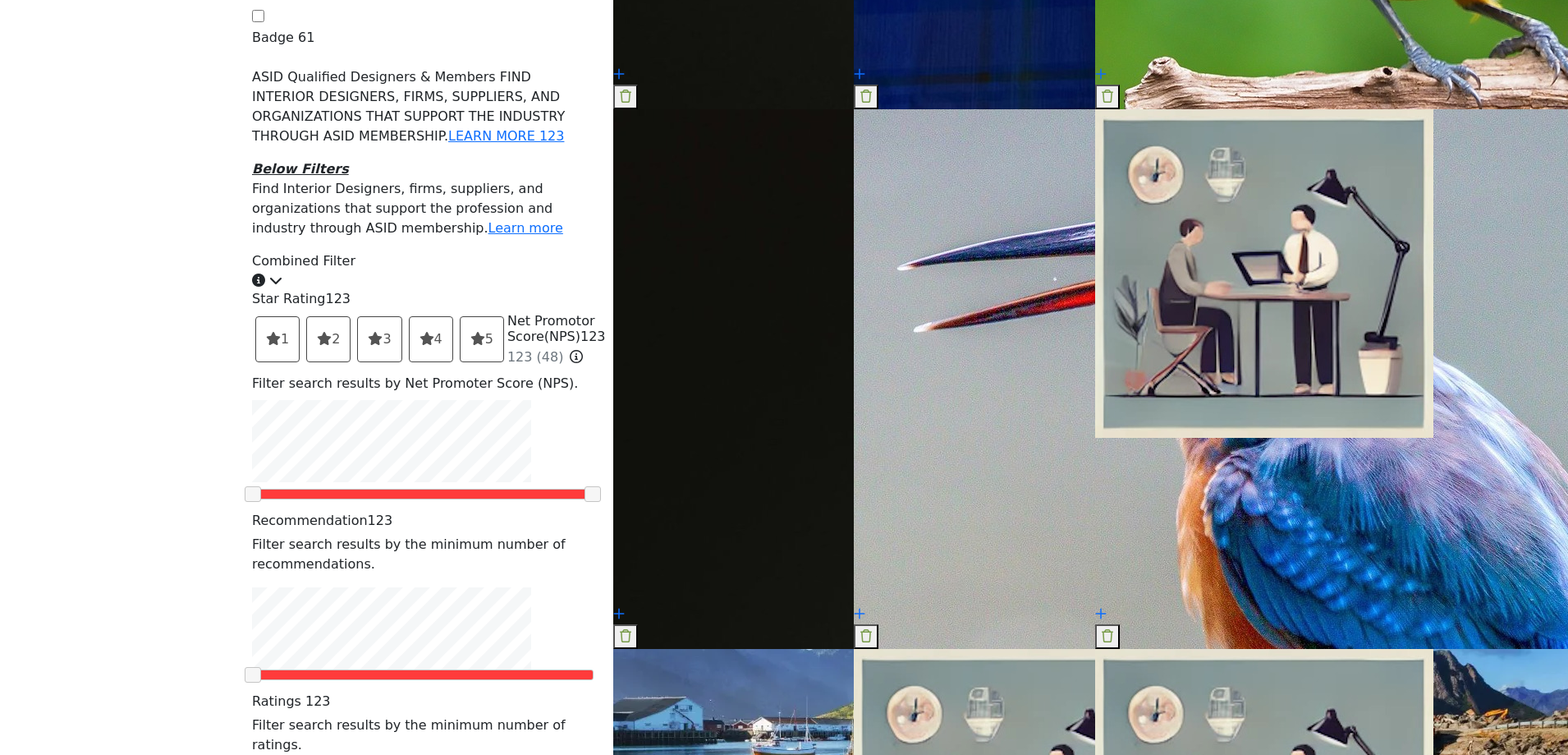
scroll to position [2136, 0]
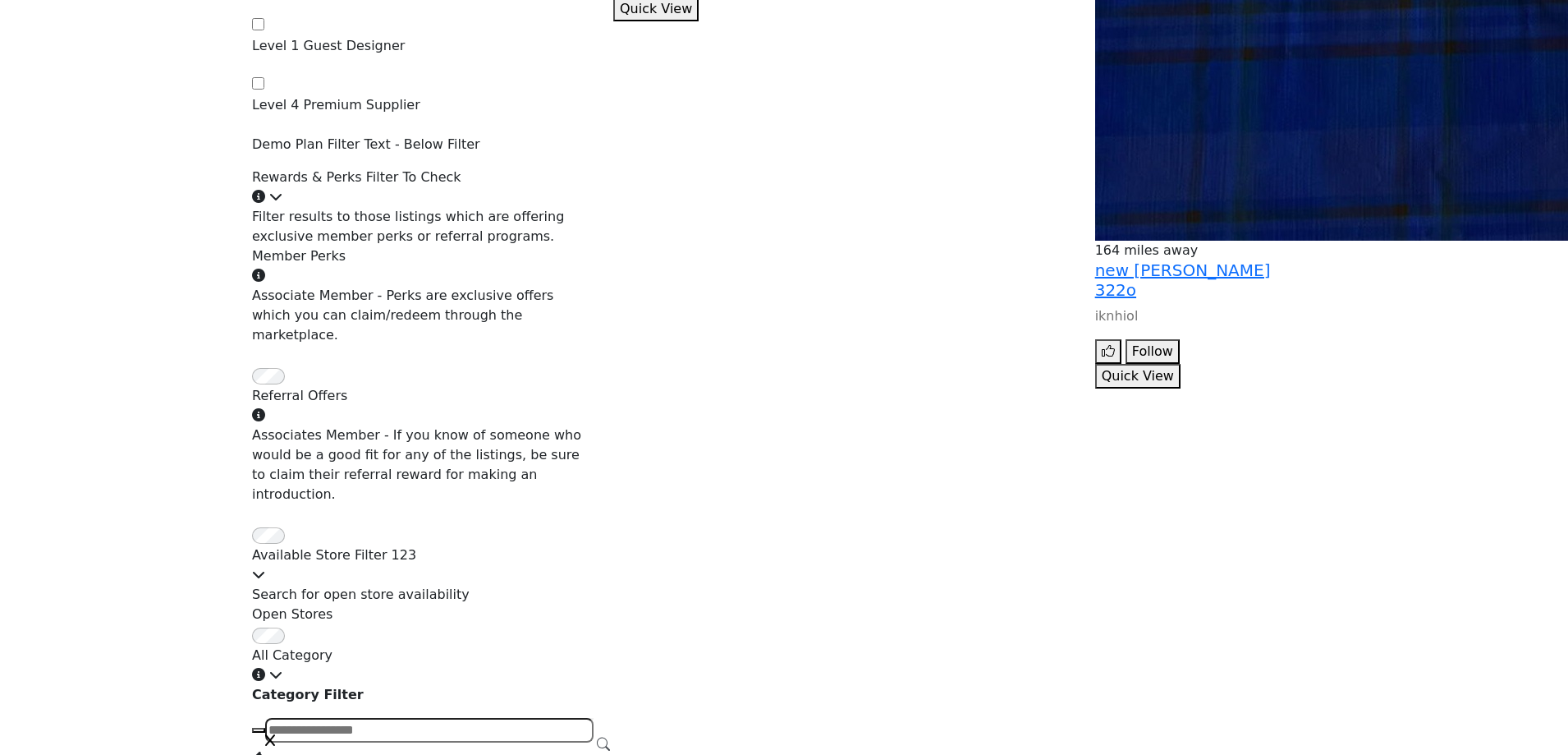
scroll to position [3286, 0]
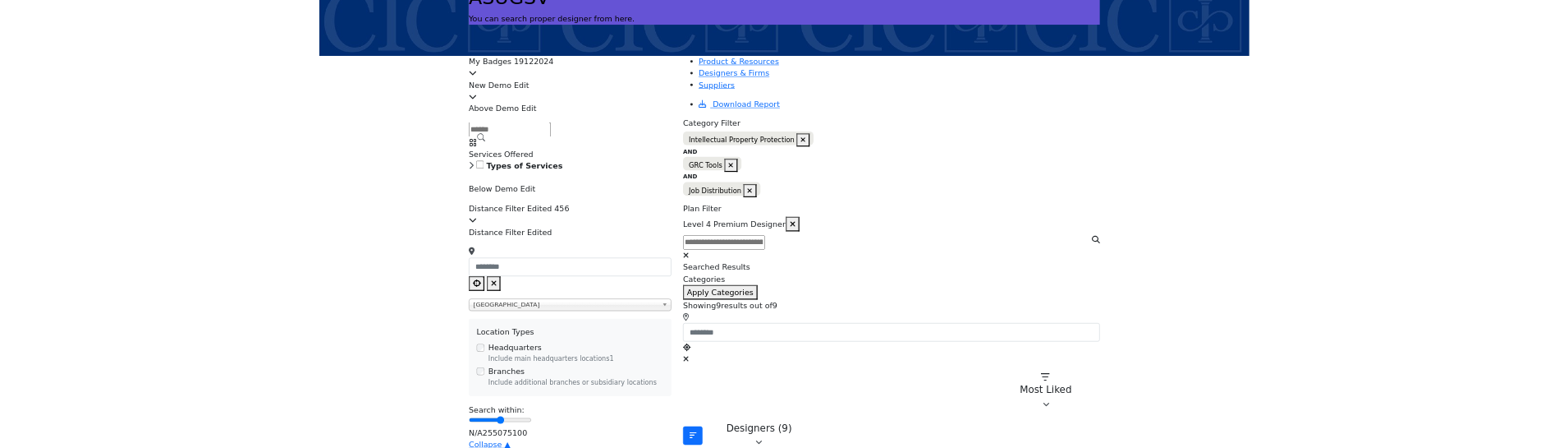
scroll to position [164, 0]
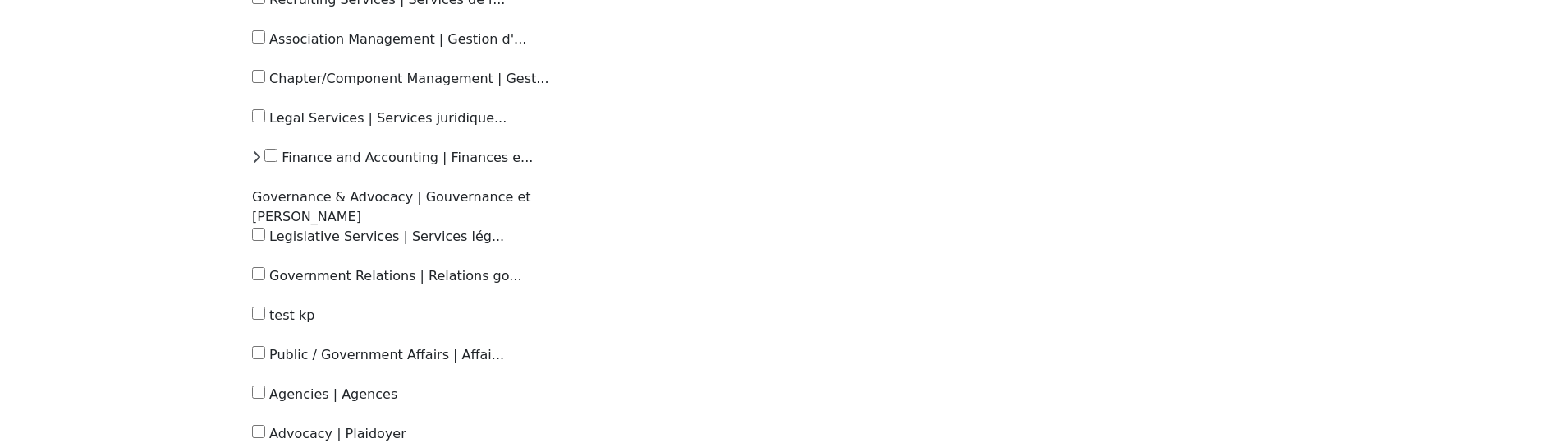
scroll to position [5563, 0]
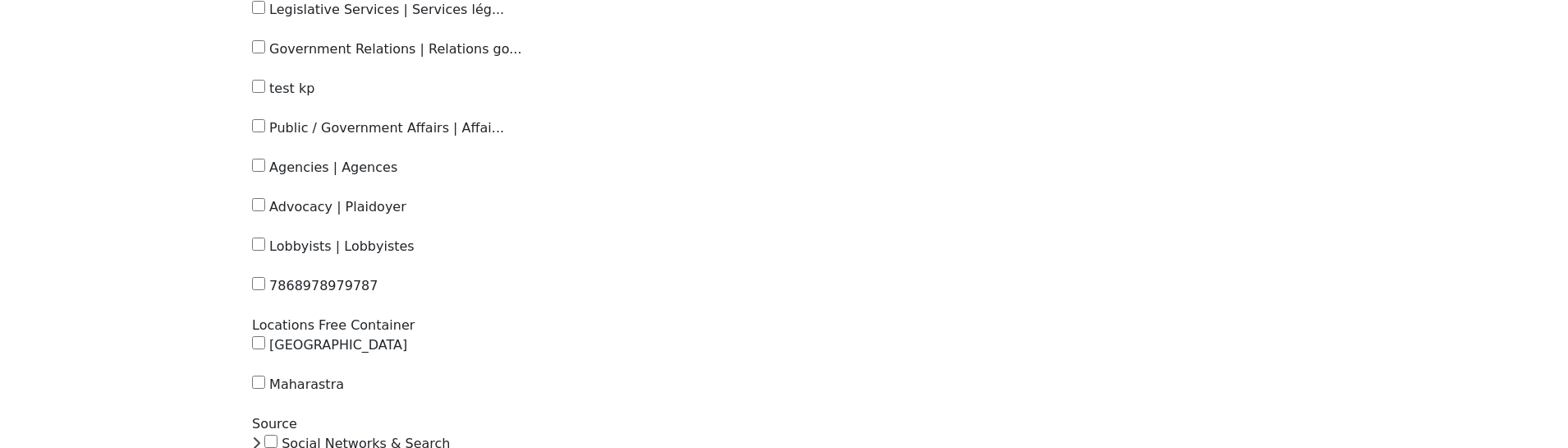
click at [742, 239] on div "Product & Resources Designers & Firms Suppliers Download Report" at bounding box center [964, 181] width 722 height 10969
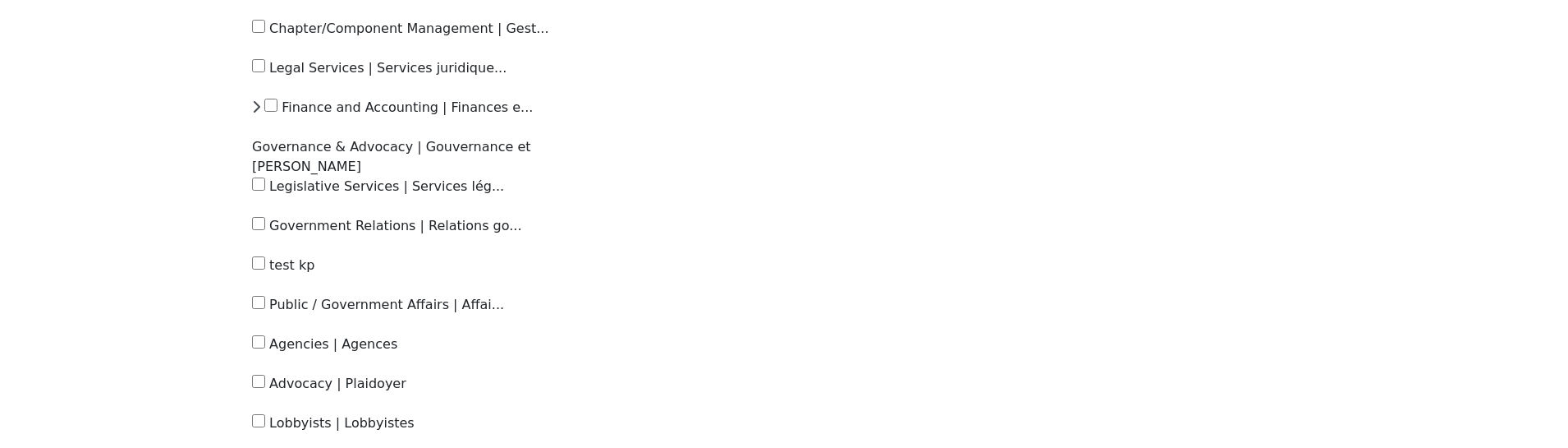
scroll to position [5481, 0]
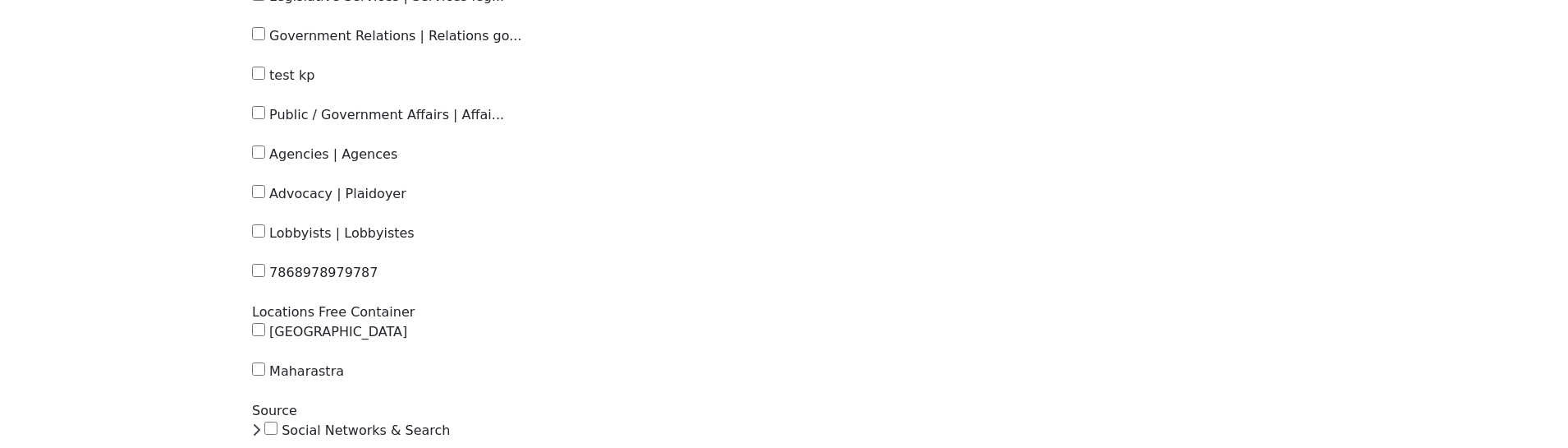
scroll to position [5563, 0]
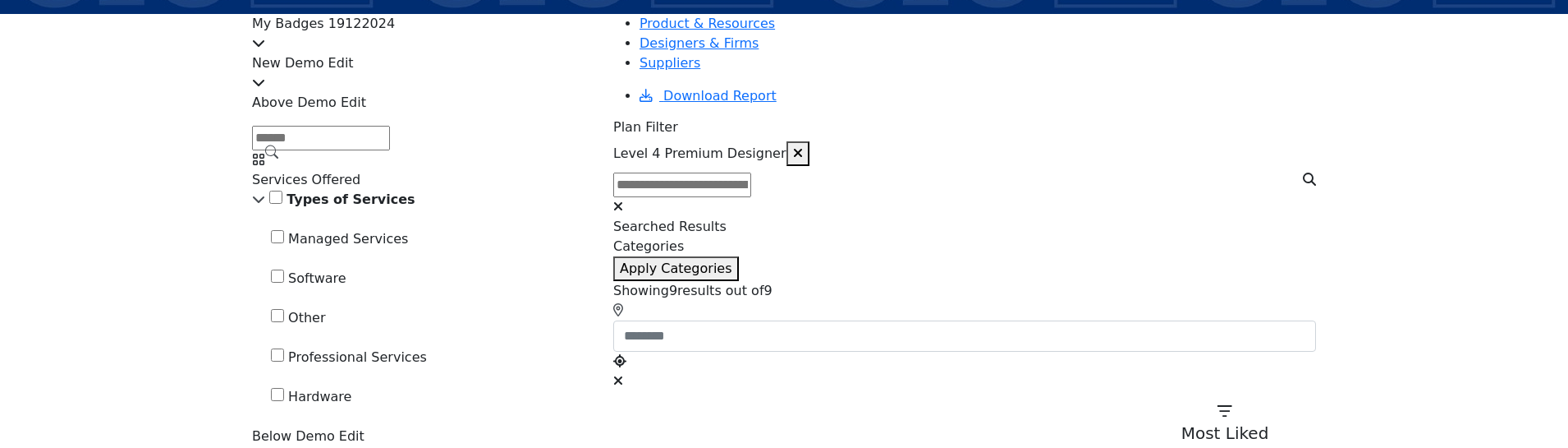
scroll to position [328, 0]
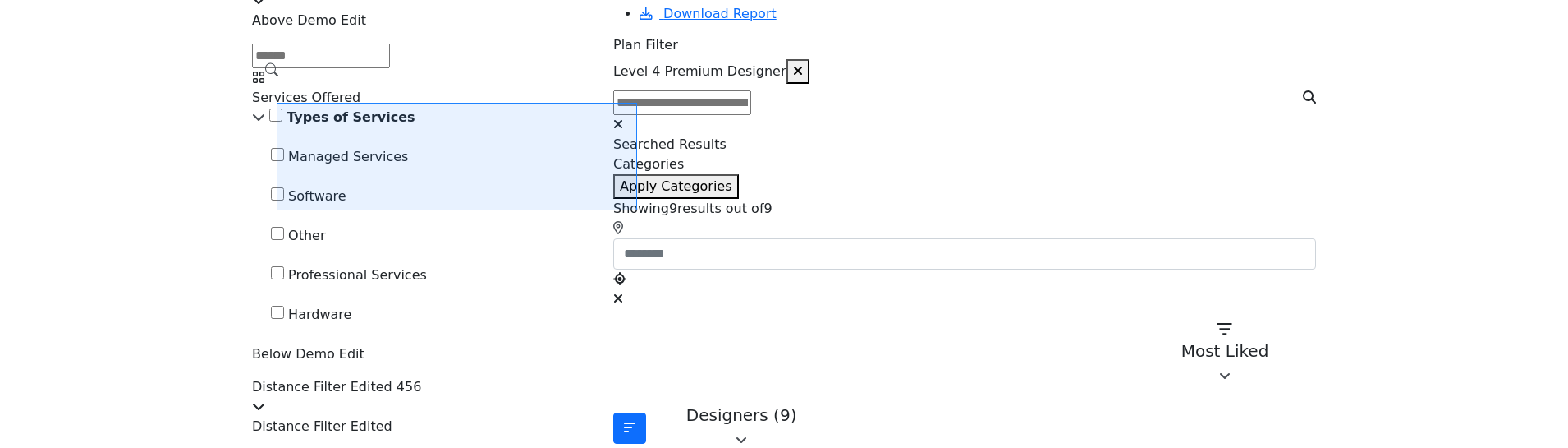
drag, startPoint x: 277, startPoint y: 103, endPoint x: 637, endPoint y: 210, distance: 375.6
click at [637, 210] on div at bounding box center [784, 224] width 1568 height 448
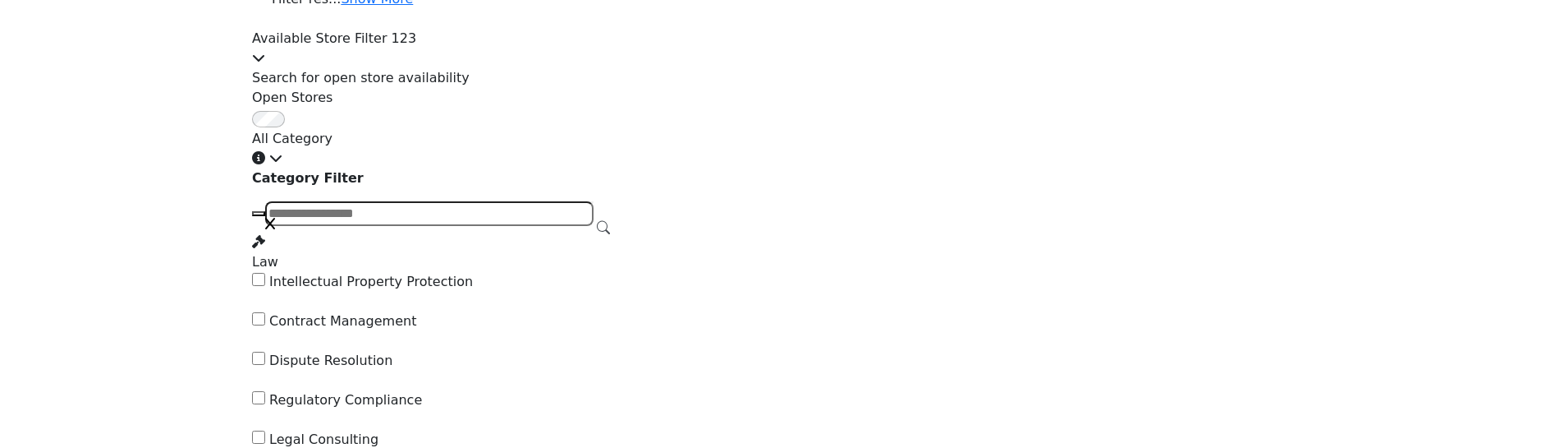
scroll to position [3779, 0]
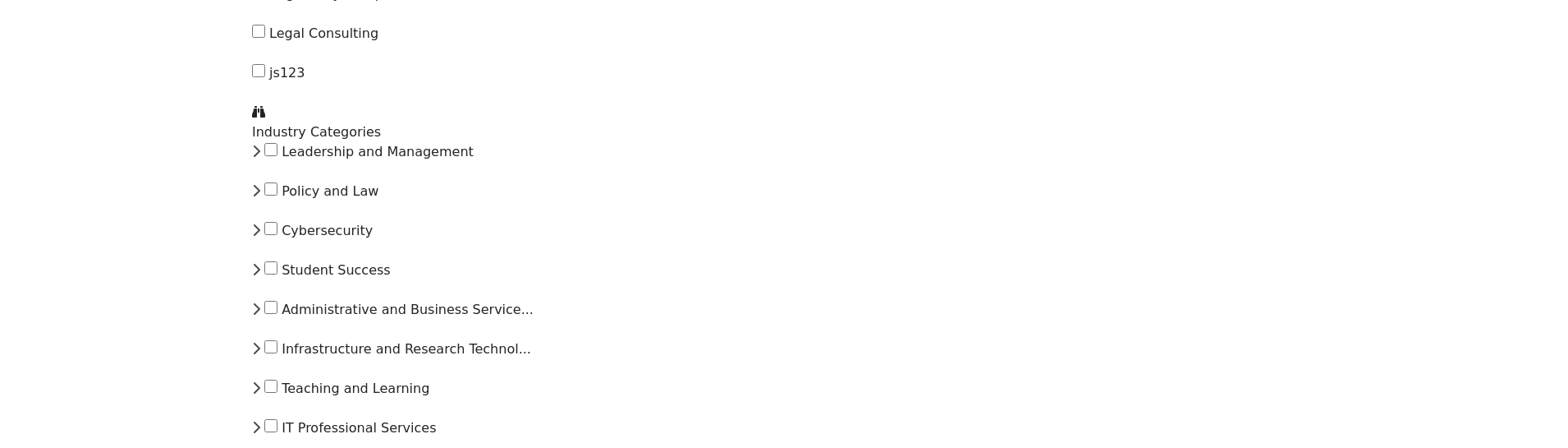
scroll to position [4025, 0]
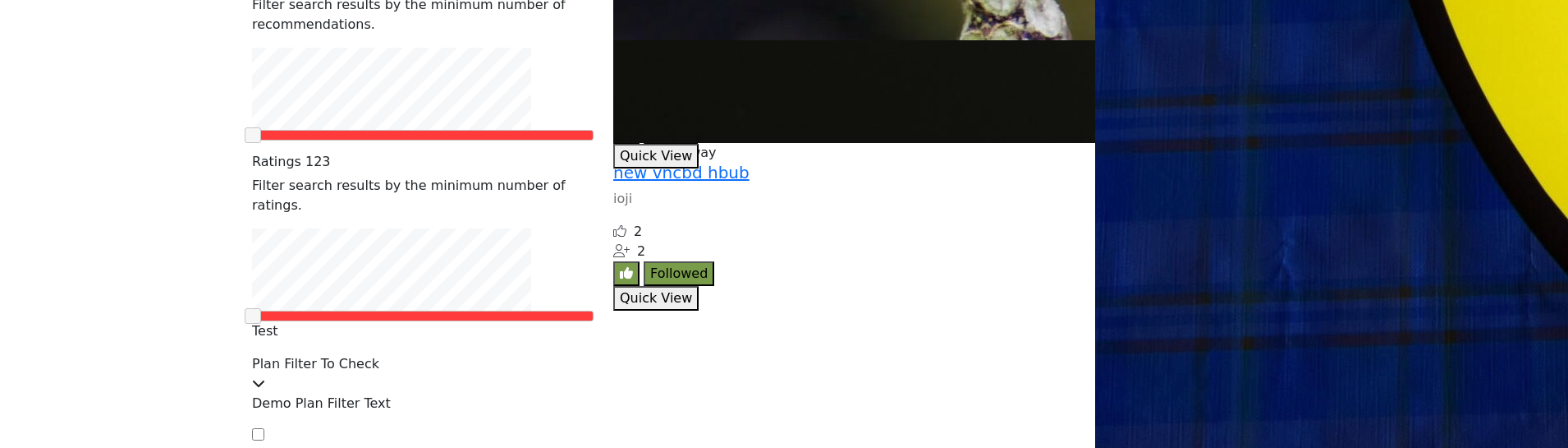
scroll to position [2711, 0]
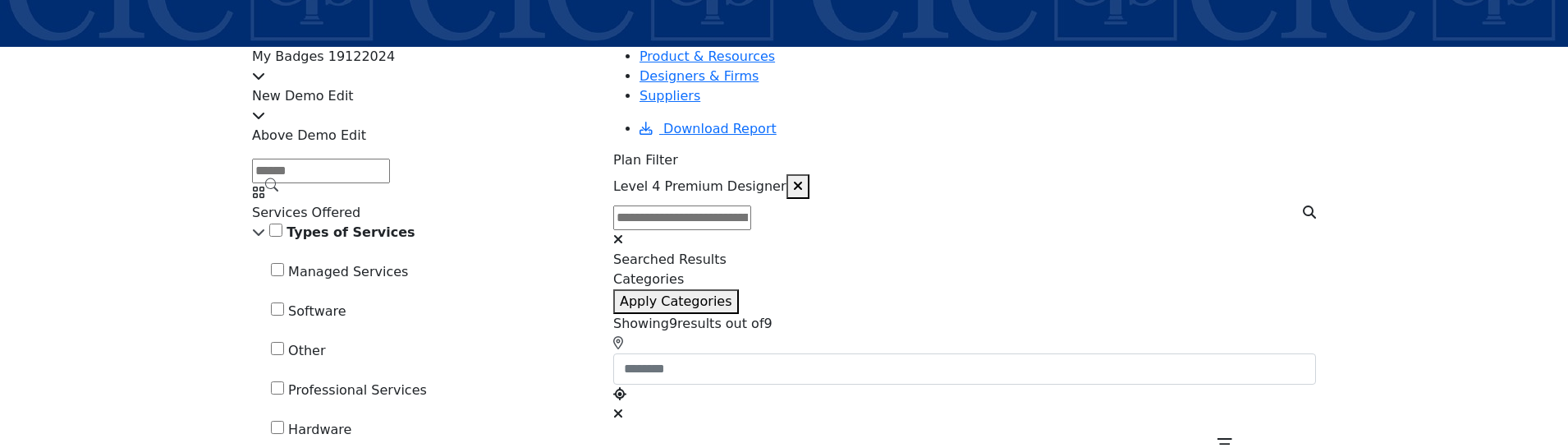
scroll to position [246, 0]
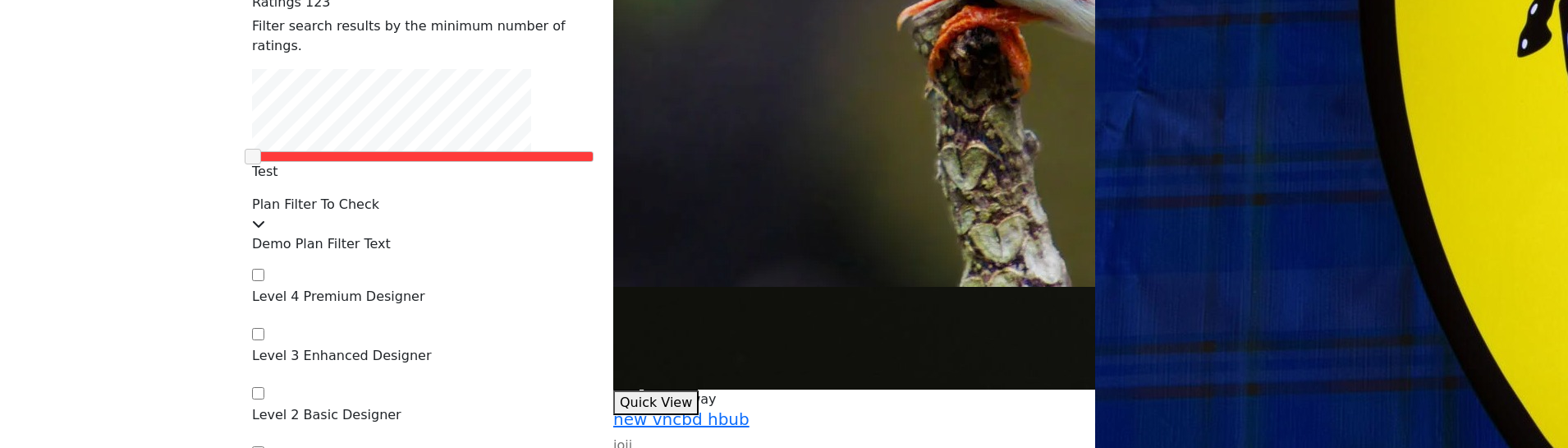
scroll to position [2382, 0]
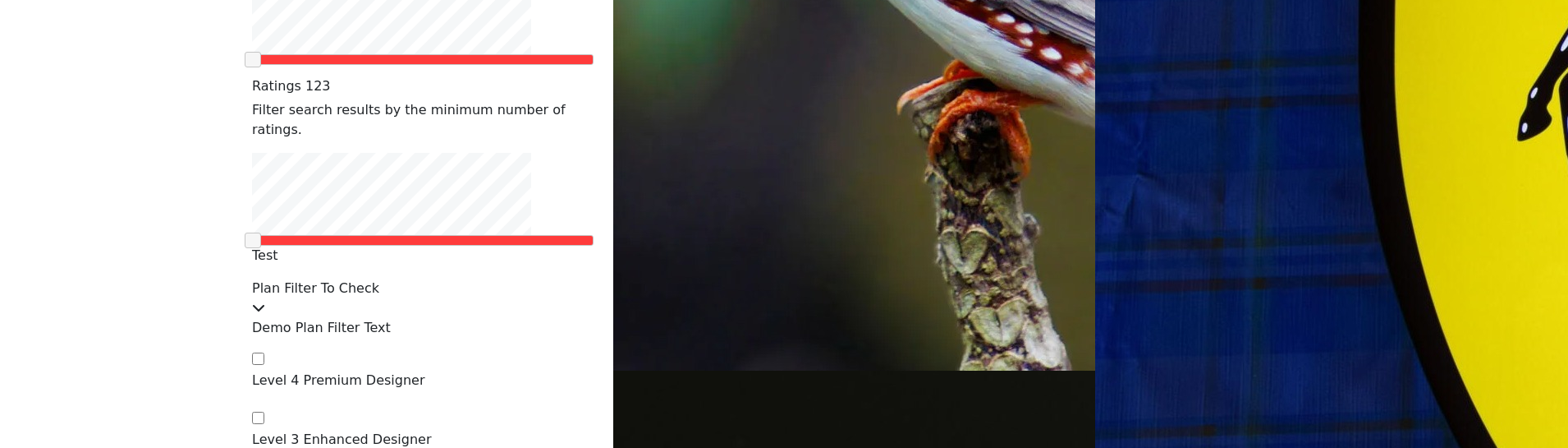
type input "*"
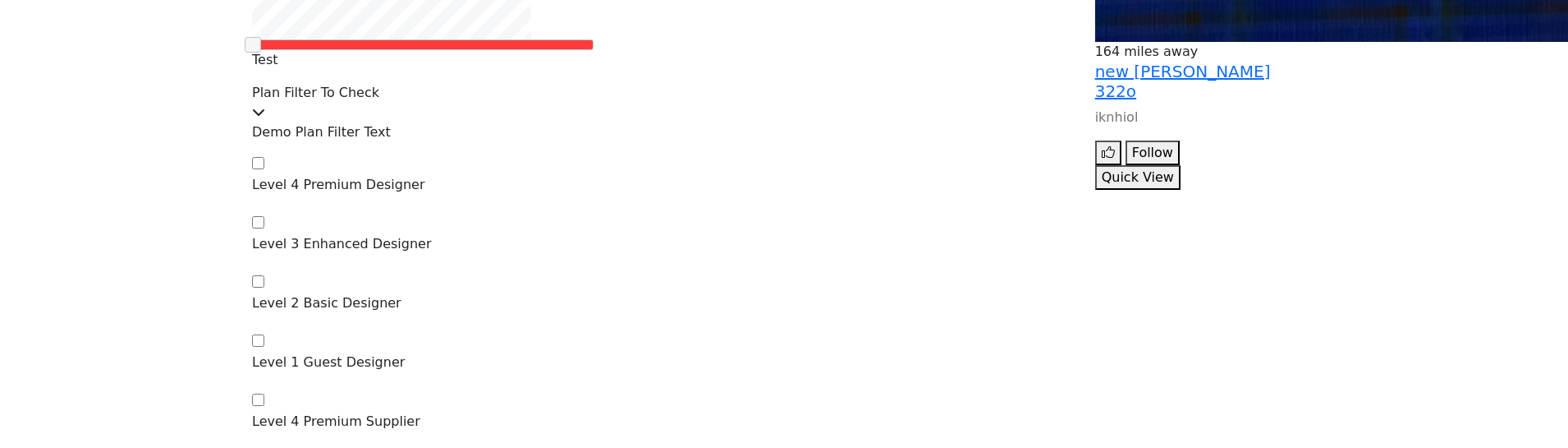
scroll to position [3204, 0]
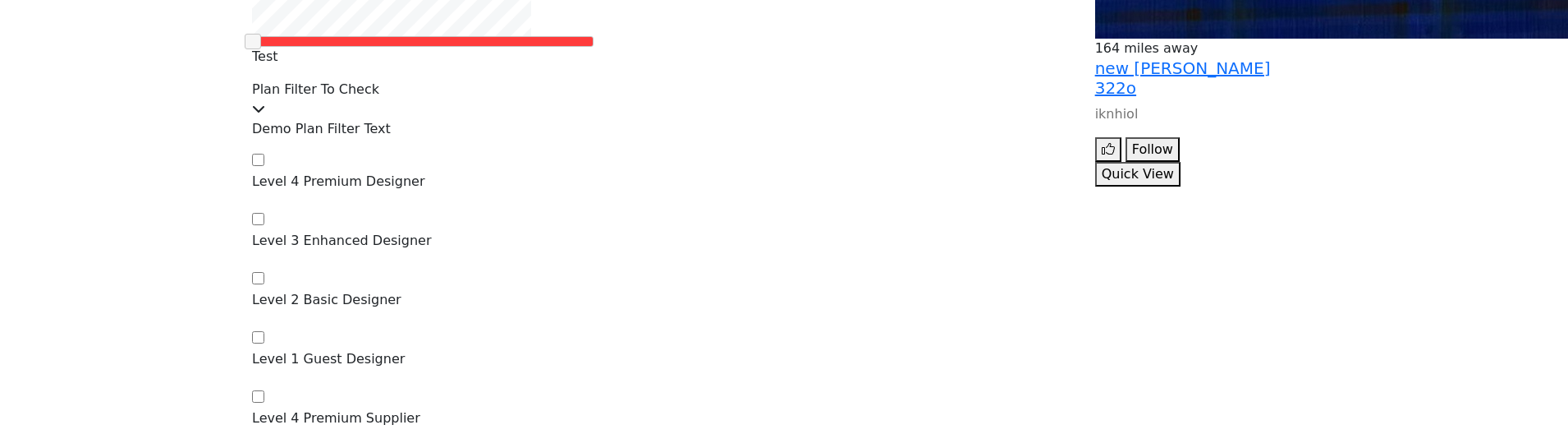
type input "**********"
type input "*"
type input "**********"
type input "*"
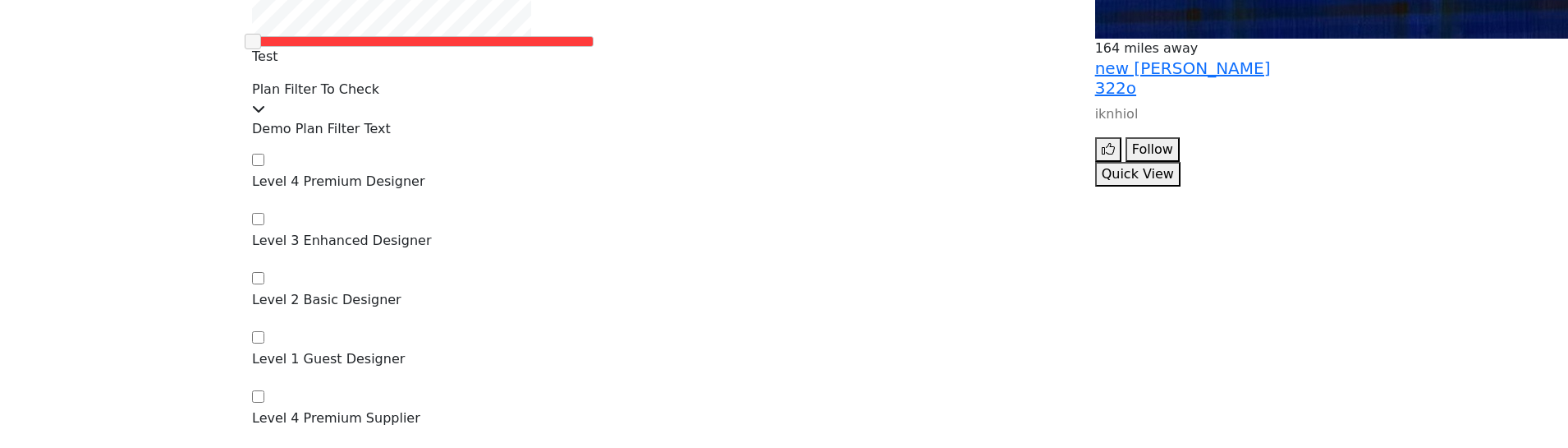
type input "**********"
type input "*"
type input "**********"
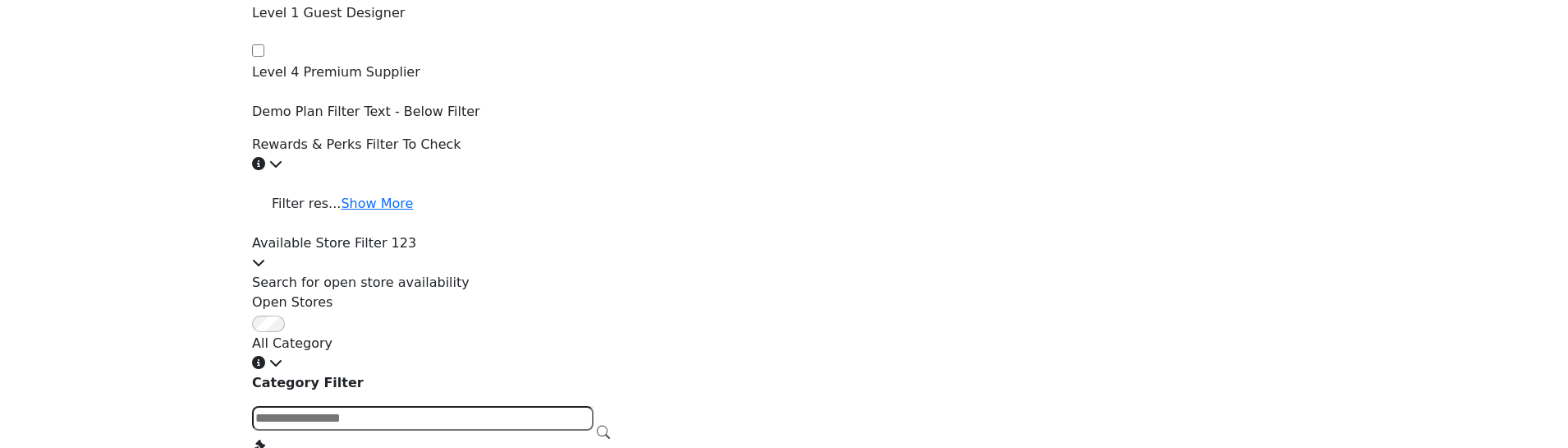
scroll to position [3555, 0]
